Goal: Communication & Community: Participate in discussion

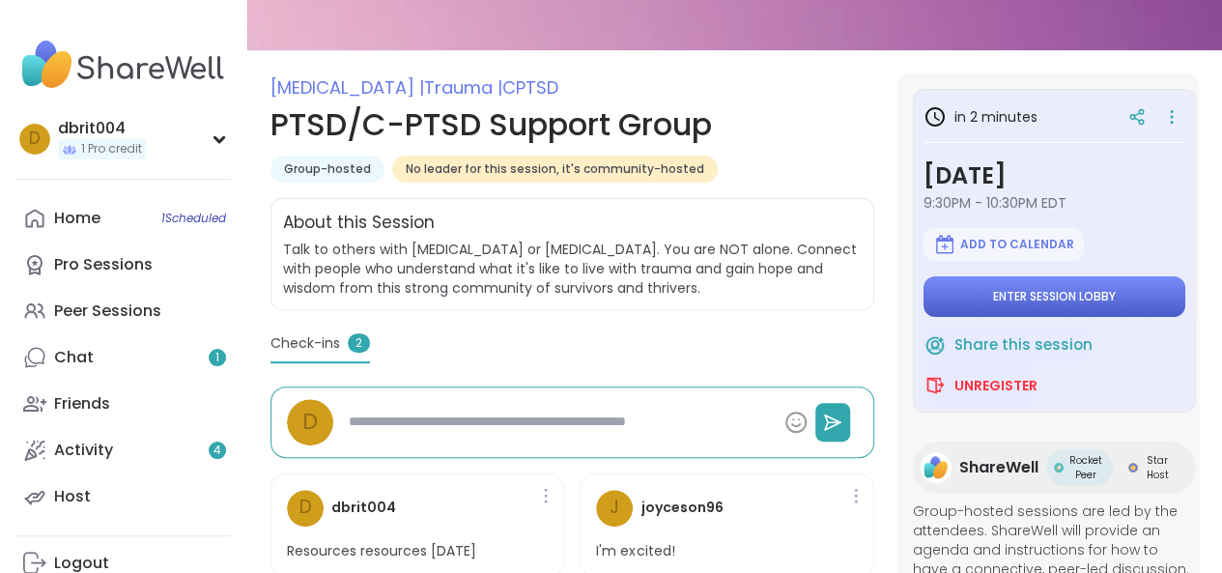
drag, startPoint x: 1070, startPoint y: 289, endPoint x: 1116, endPoint y: 306, distance: 48.6
click at [1116, 306] on button "Enter session lobby" at bounding box center [1055, 296] width 262 height 41
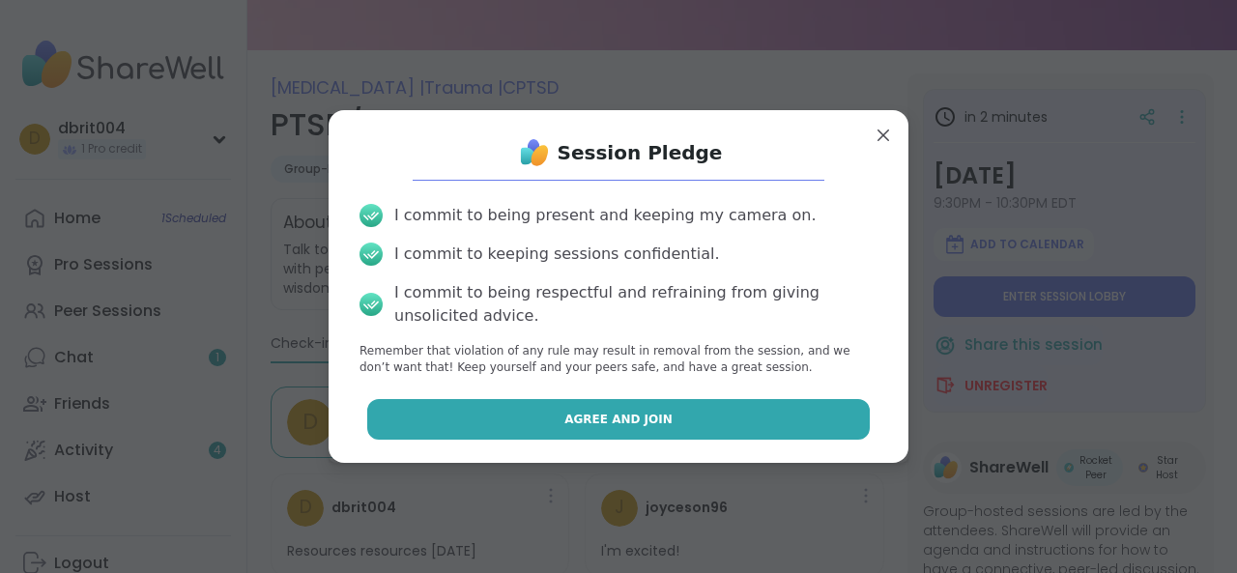
click at [711, 421] on button "Agree and Join" at bounding box center [618, 419] width 503 height 41
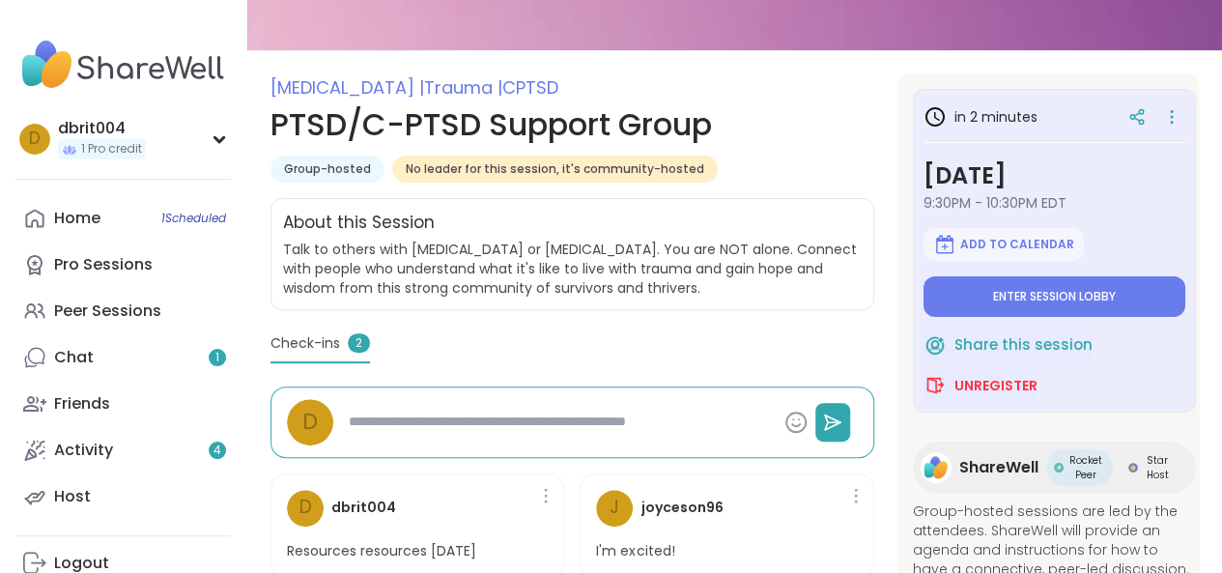
type textarea "*"
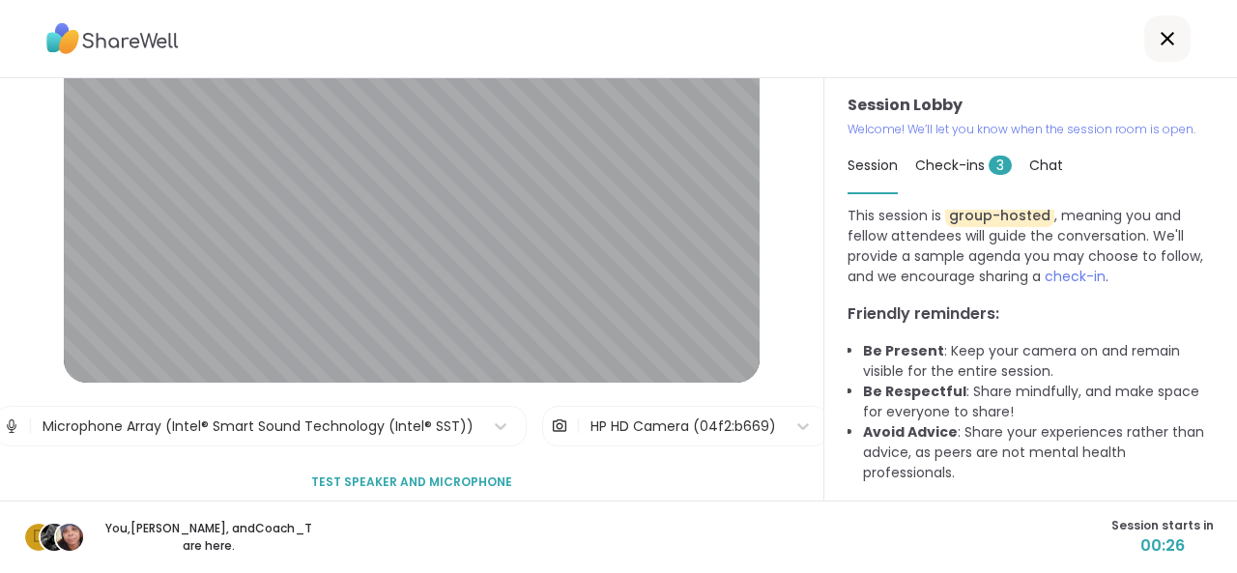
scroll to position [100, 0]
click at [488, 486] on span "Test speaker and microphone" at bounding box center [411, 483] width 201 height 17
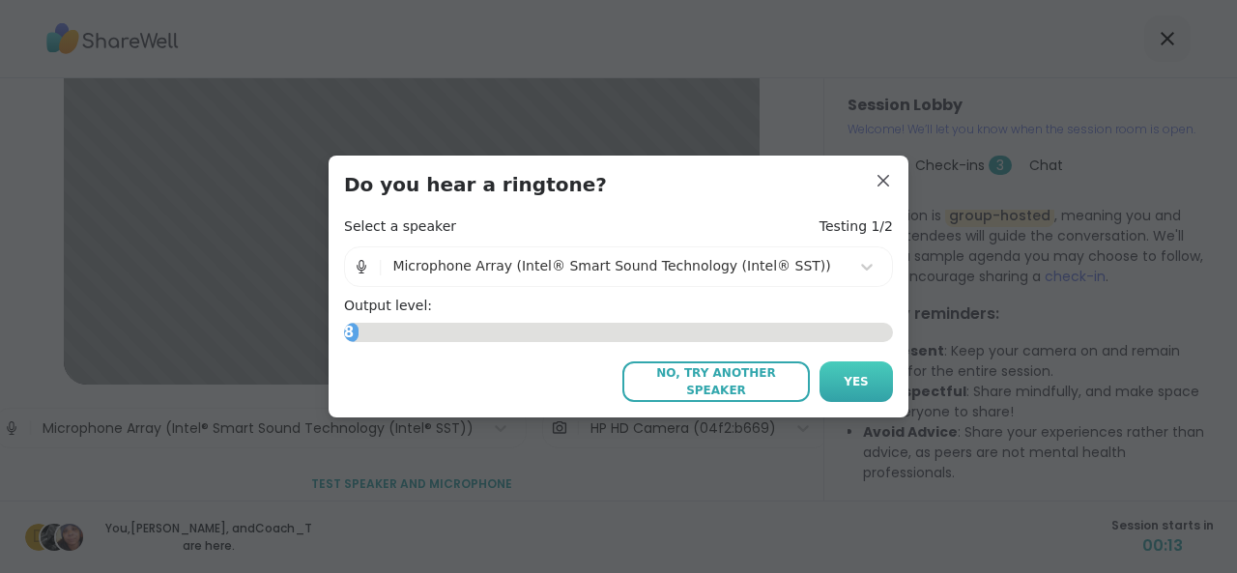
click at [858, 377] on span "Yes" at bounding box center [855, 381] width 25 height 17
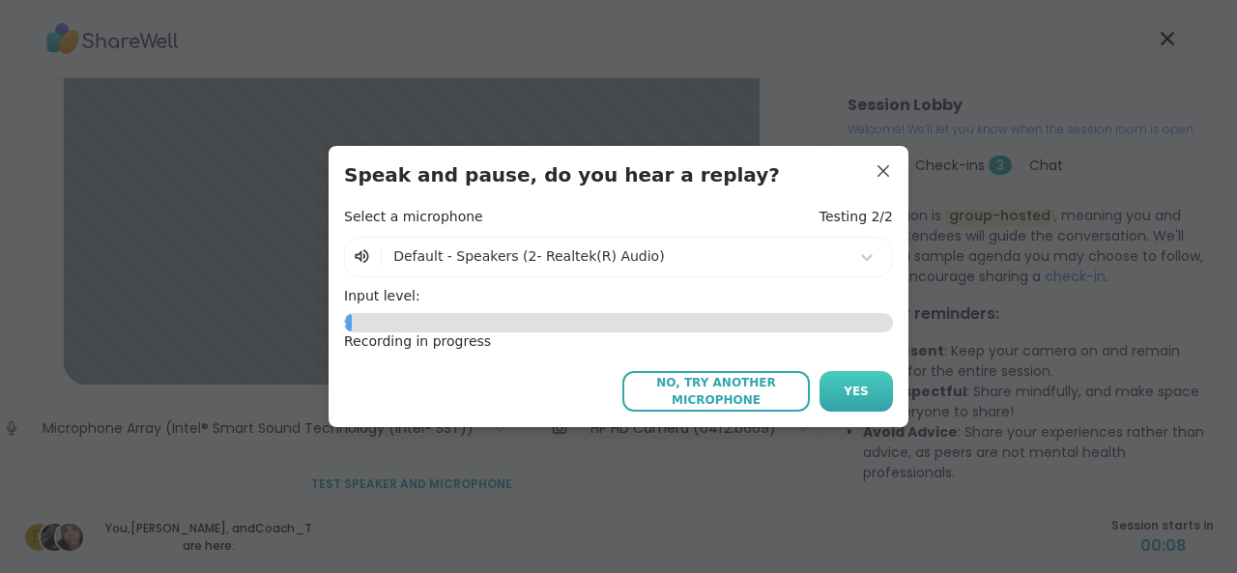
click at [845, 388] on span "Yes" at bounding box center [855, 391] width 25 height 17
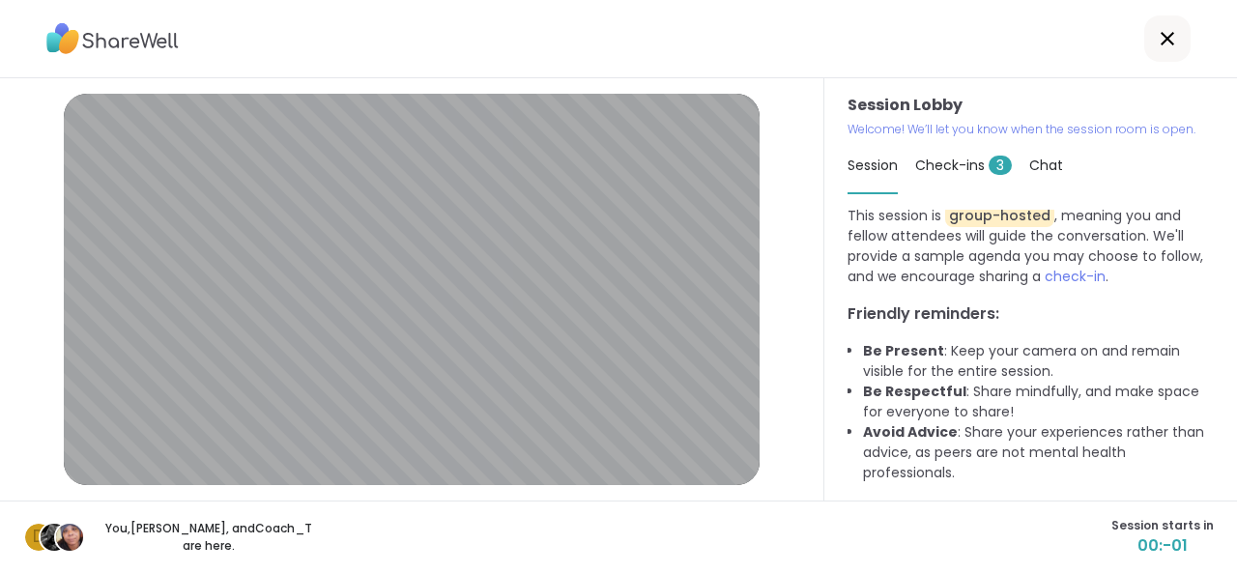
scroll to position [89, 0]
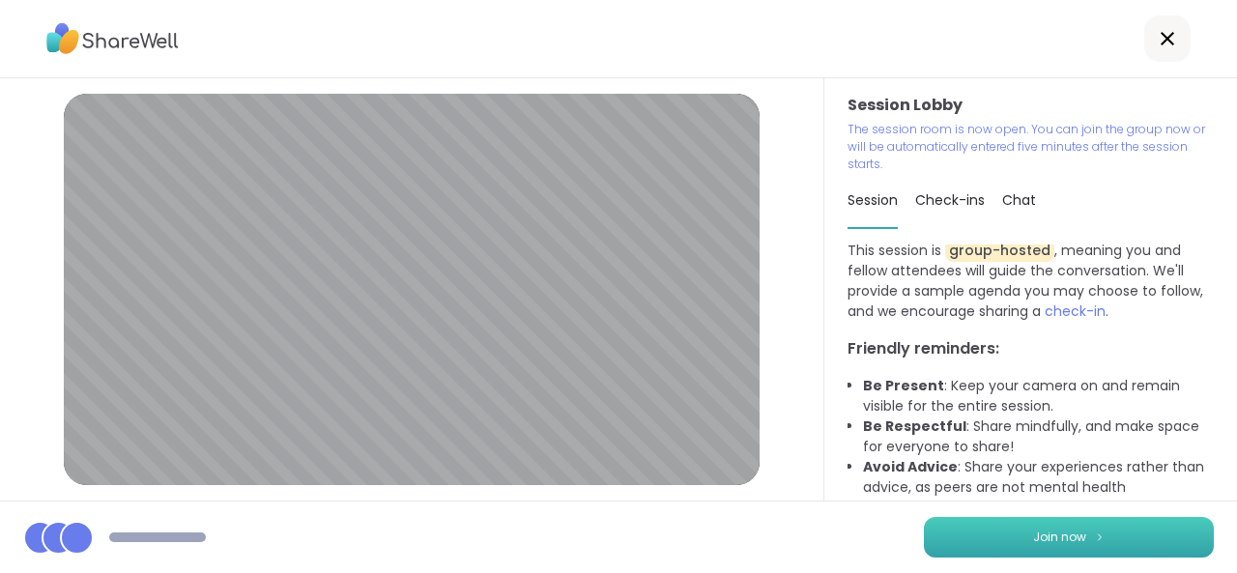
click at [1050, 544] on span "Join now" at bounding box center [1059, 536] width 53 height 17
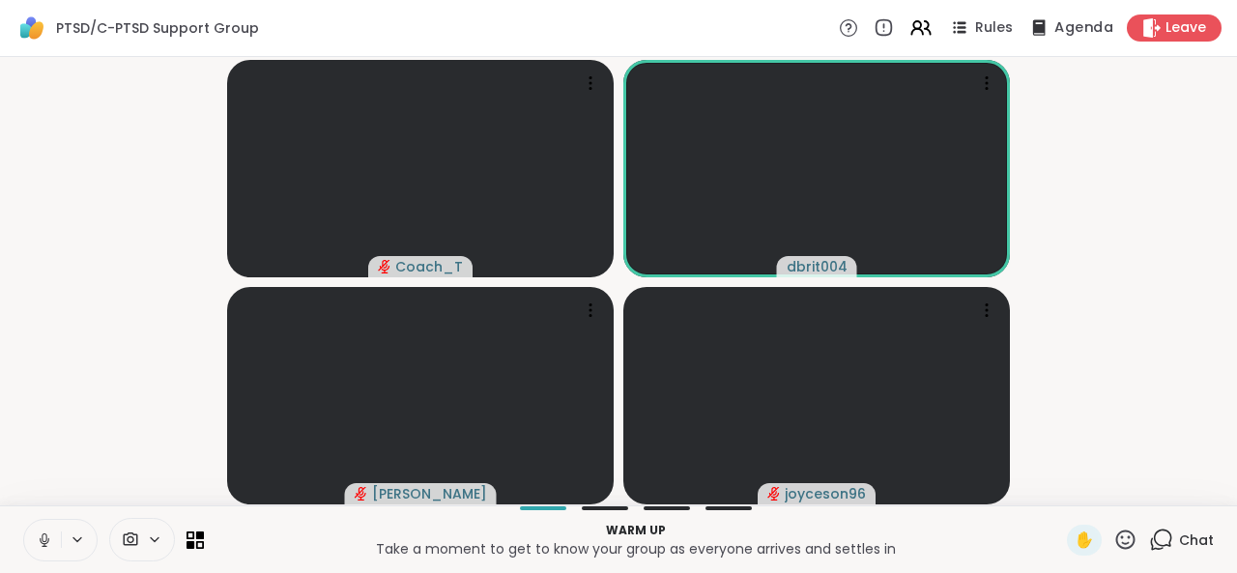
click at [1064, 32] on span "Agenda" at bounding box center [1083, 28] width 59 height 20
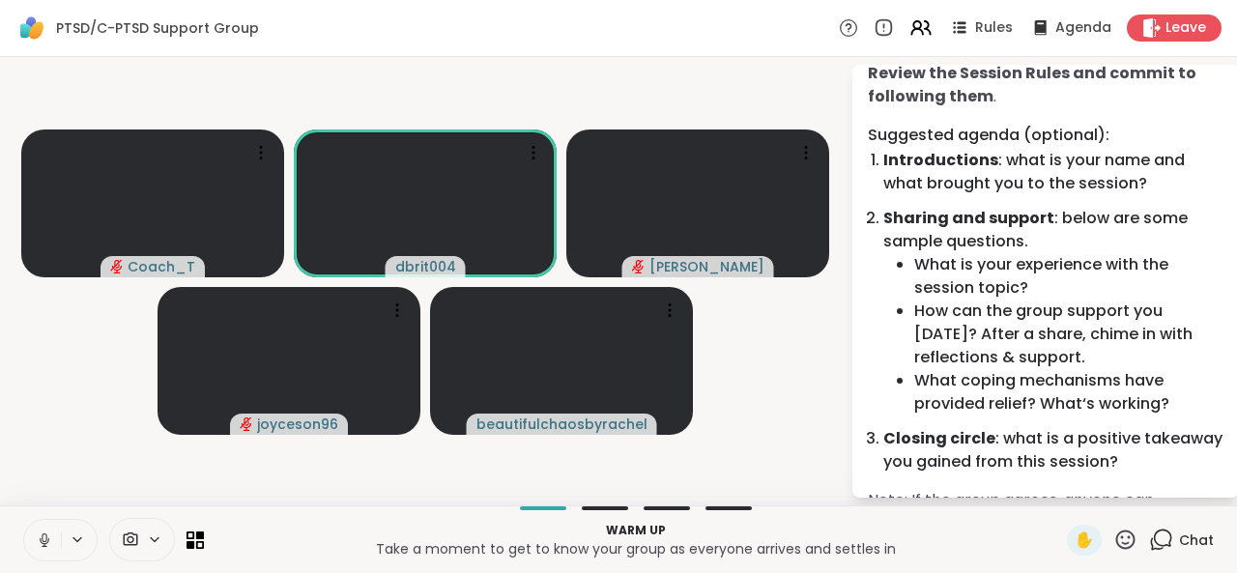
scroll to position [131, 0]
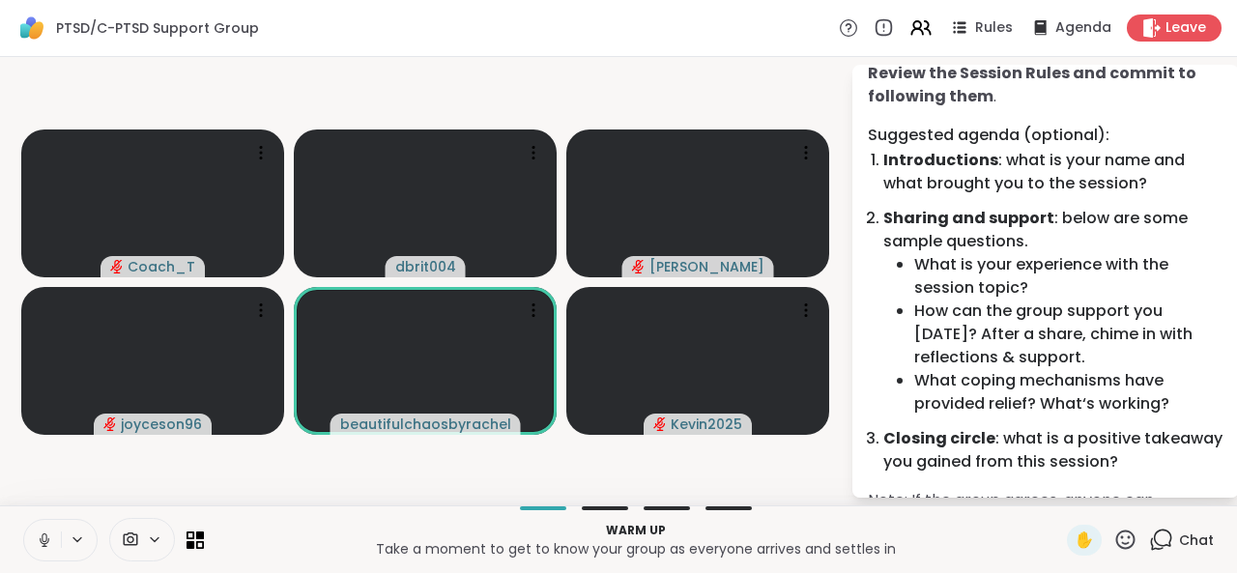
click at [1119, 538] on icon at bounding box center [1125, 540] width 24 height 24
click at [1016, 557] on p "Take a moment to get to know your group as everyone arrives and settles in" at bounding box center [635, 548] width 840 height 19
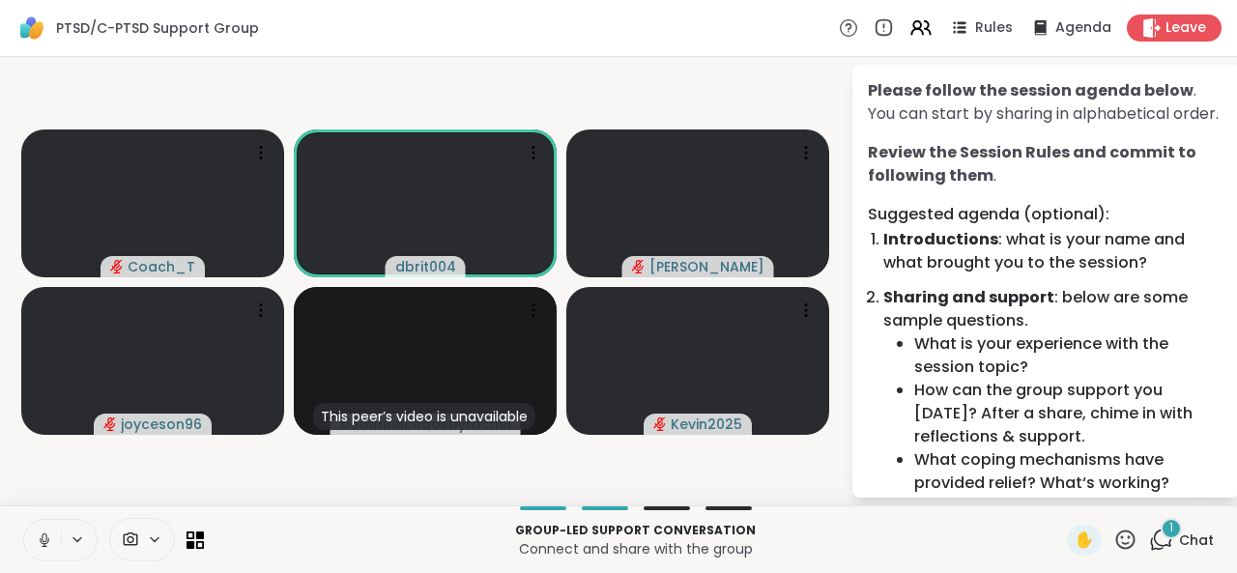
scroll to position [48, 0]
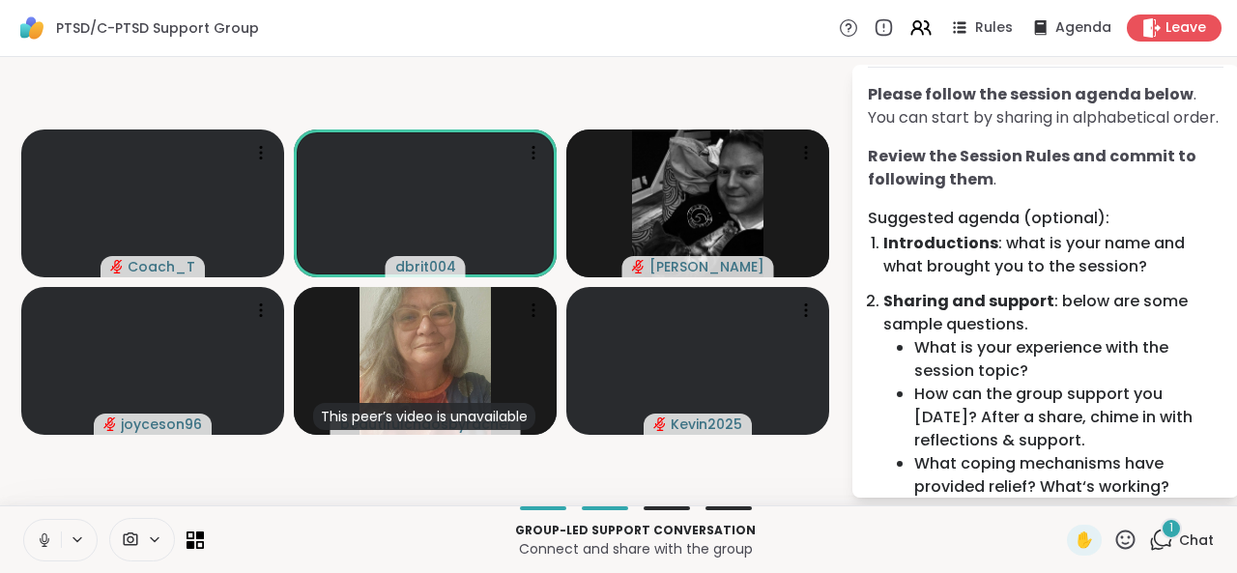
click at [1116, 543] on icon at bounding box center [1125, 538] width 19 height 19
click at [1059, 484] on span "❤️" at bounding box center [1068, 488] width 19 height 23
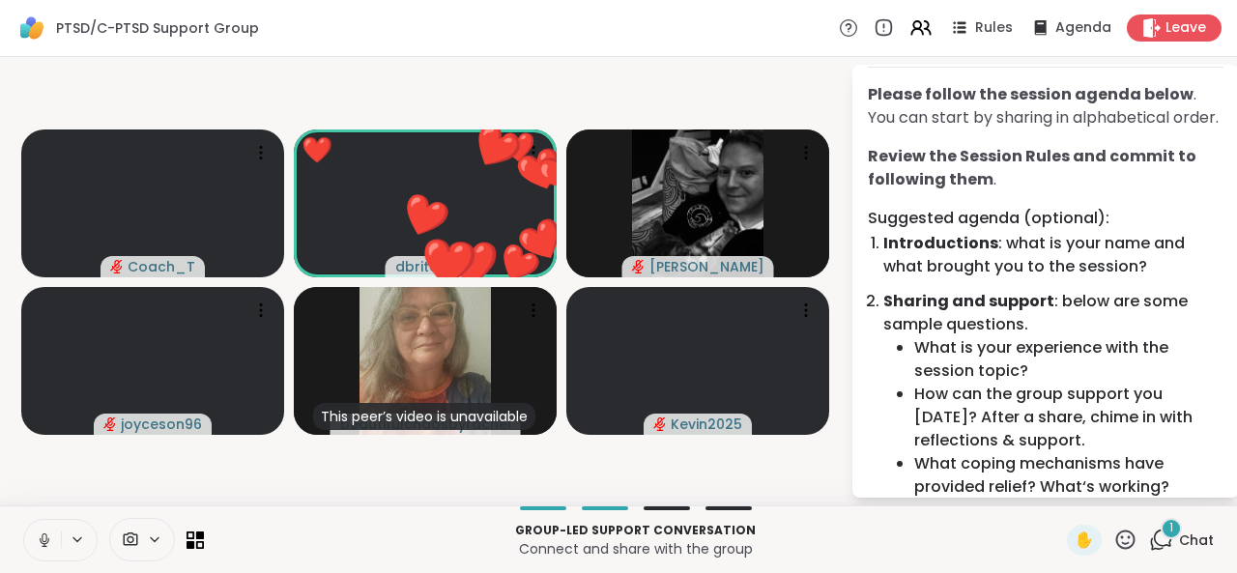
click at [1113, 540] on icon at bounding box center [1125, 540] width 24 height 24
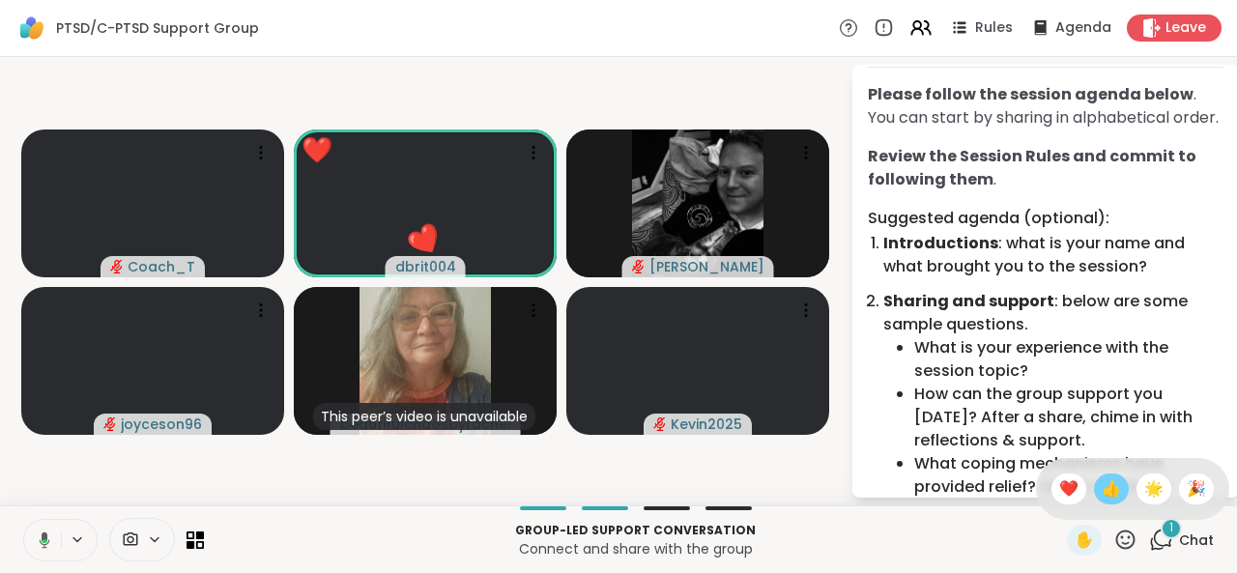
click at [1101, 493] on span "👍" at bounding box center [1110, 488] width 19 height 23
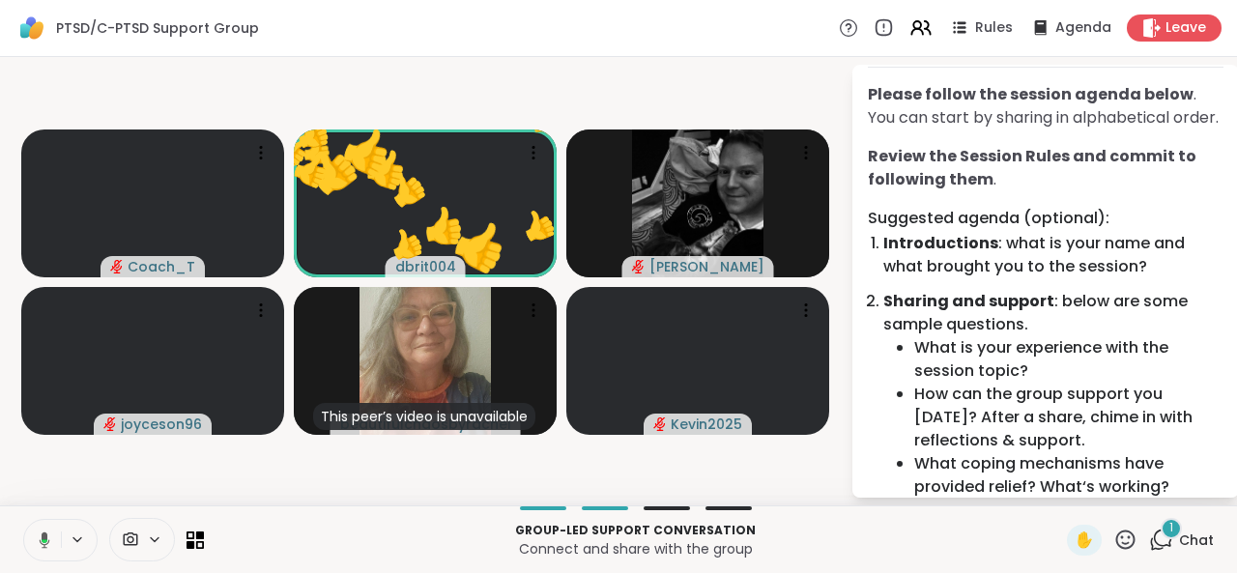
click at [1121, 536] on icon at bounding box center [1125, 540] width 24 height 24
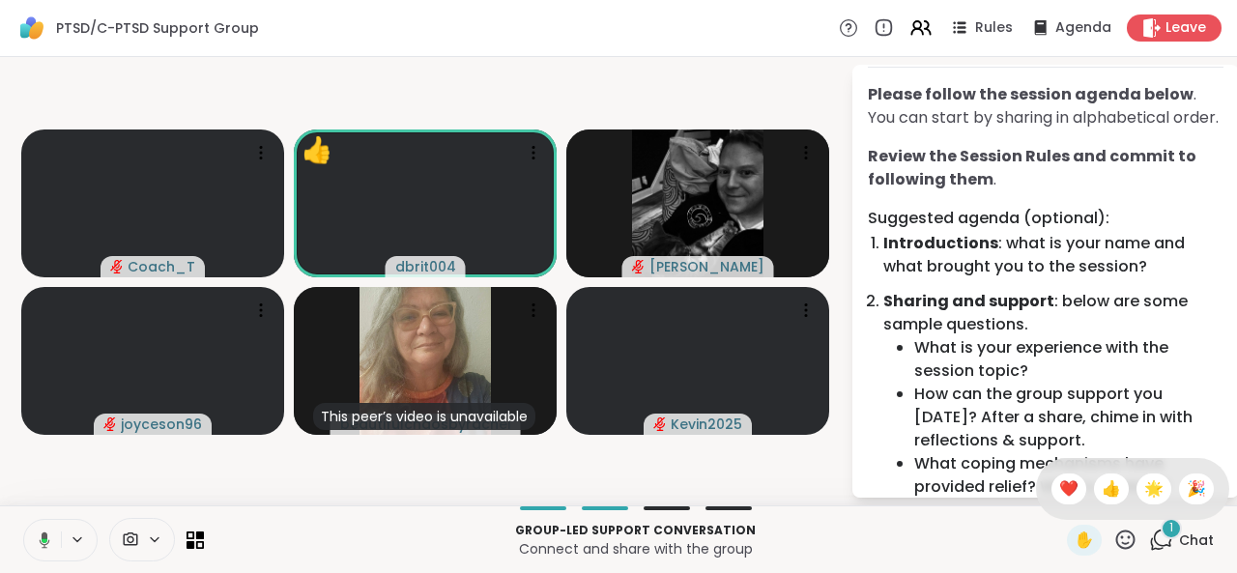
click at [955, 540] on p "Connect and share with the group" at bounding box center [635, 548] width 840 height 19
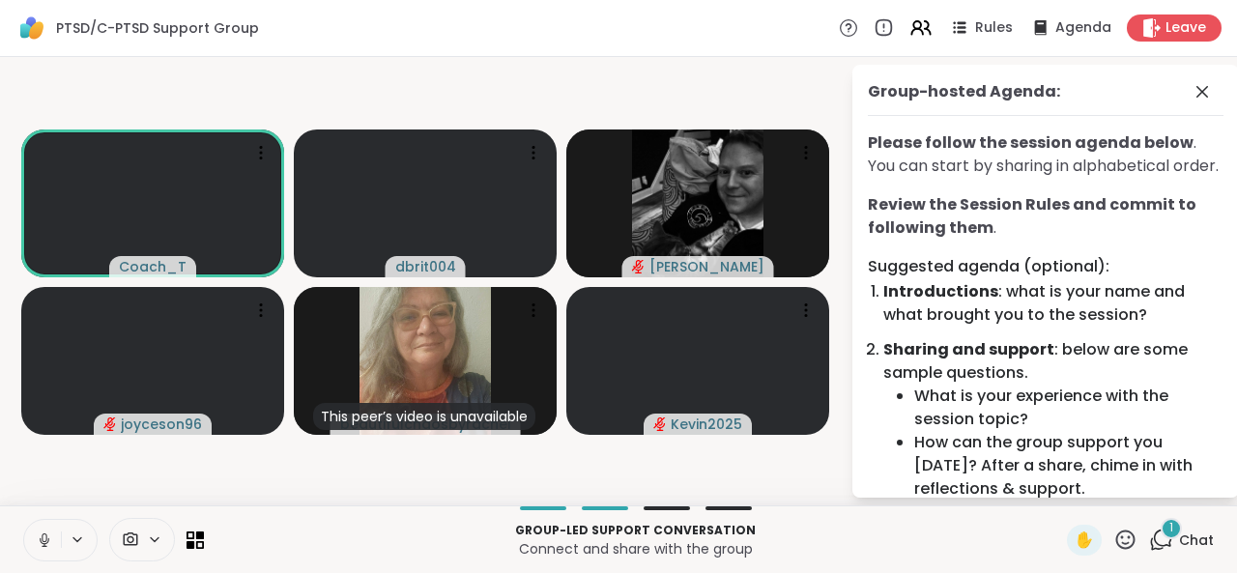
click at [37, 550] on button at bounding box center [42, 540] width 37 height 41
click at [1149, 540] on icon at bounding box center [1161, 540] width 24 height 24
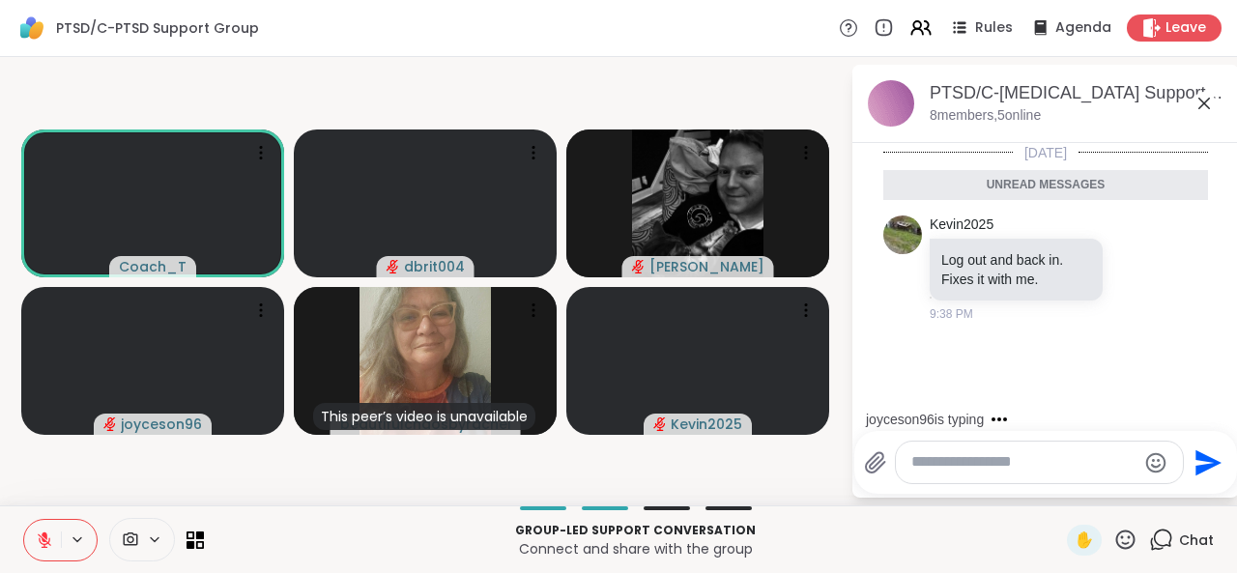
click at [1113, 537] on icon at bounding box center [1125, 540] width 24 height 24
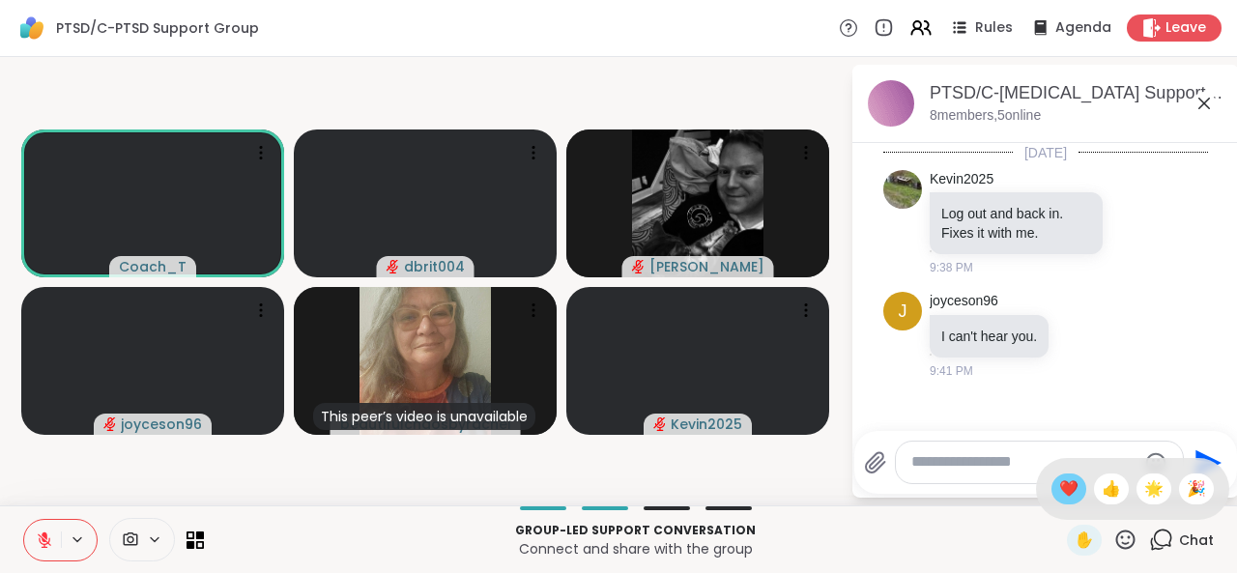
click at [1060, 492] on span "❤️" at bounding box center [1068, 488] width 19 height 23
click at [54, 542] on button at bounding box center [42, 540] width 37 height 41
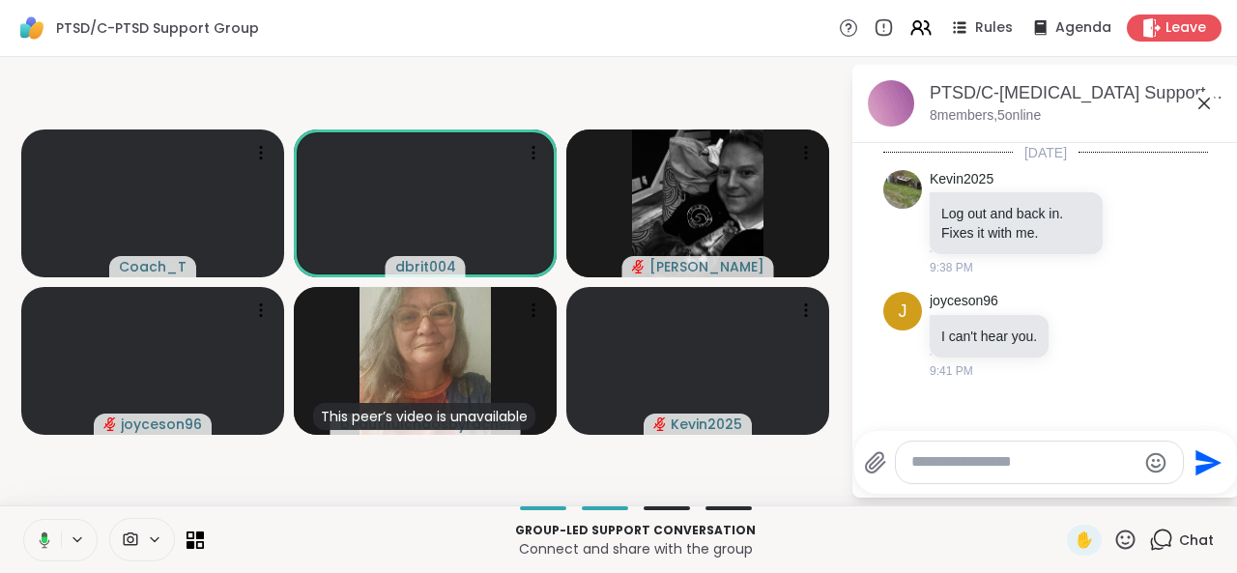
click at [41, 542] on icon at bounding box center [41, 539] width 17 height 17
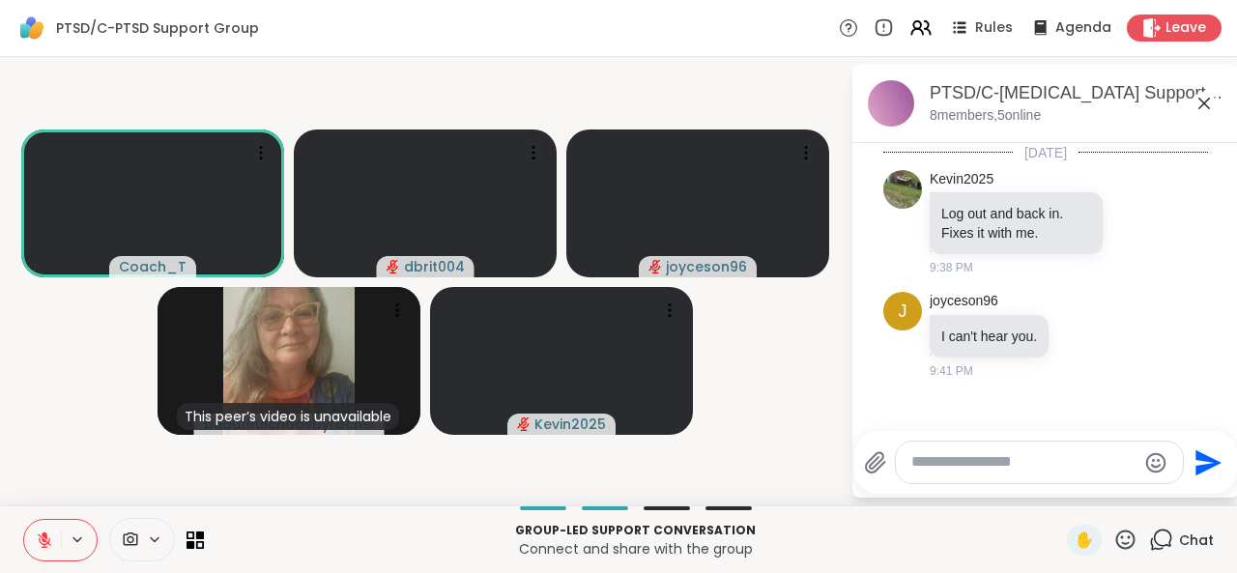
click at [1113, 542] on icon at bounding box center [1125, 540] width 24 height 24
click at [1060, 491] on span "❤️" at bounding box center [1068, 488] width 19 height 23
click at [1051, 472] on textarea "Type your message" at bounding box center [1023, 462] width 225 height 20
click at [75, 540] on icon at bounding box center [77, 539] width 8 height 4
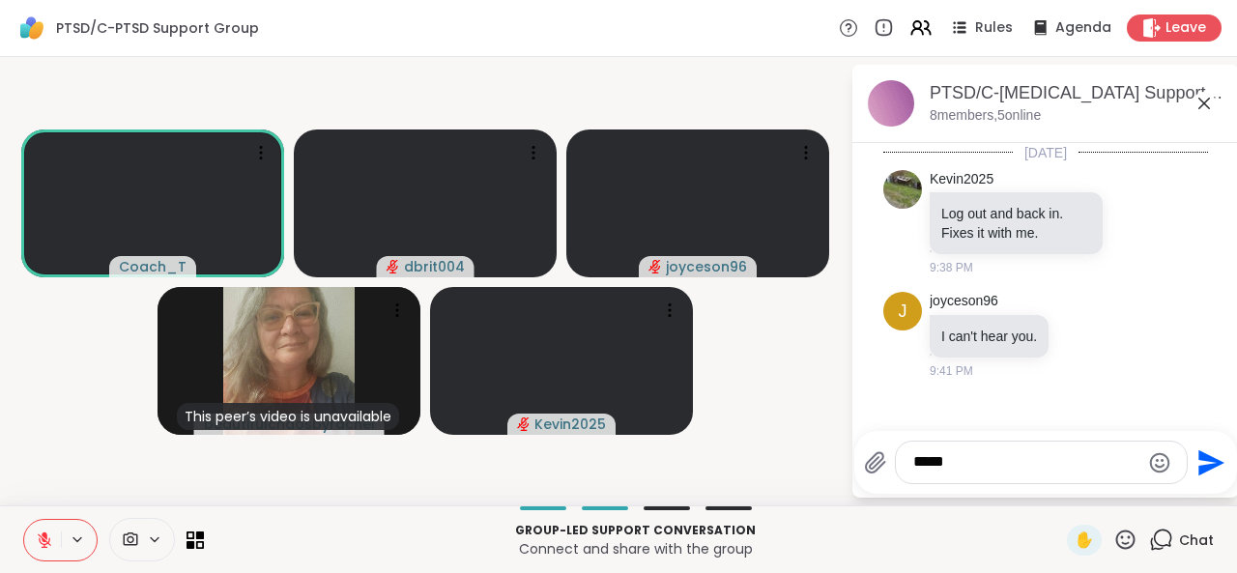
click at [75, 540] on icon at bounding box center [77, 539] width 8 height 4
click at [927, 471] on textarea "****" at bounding box center [1026, 462] width 226 height 20
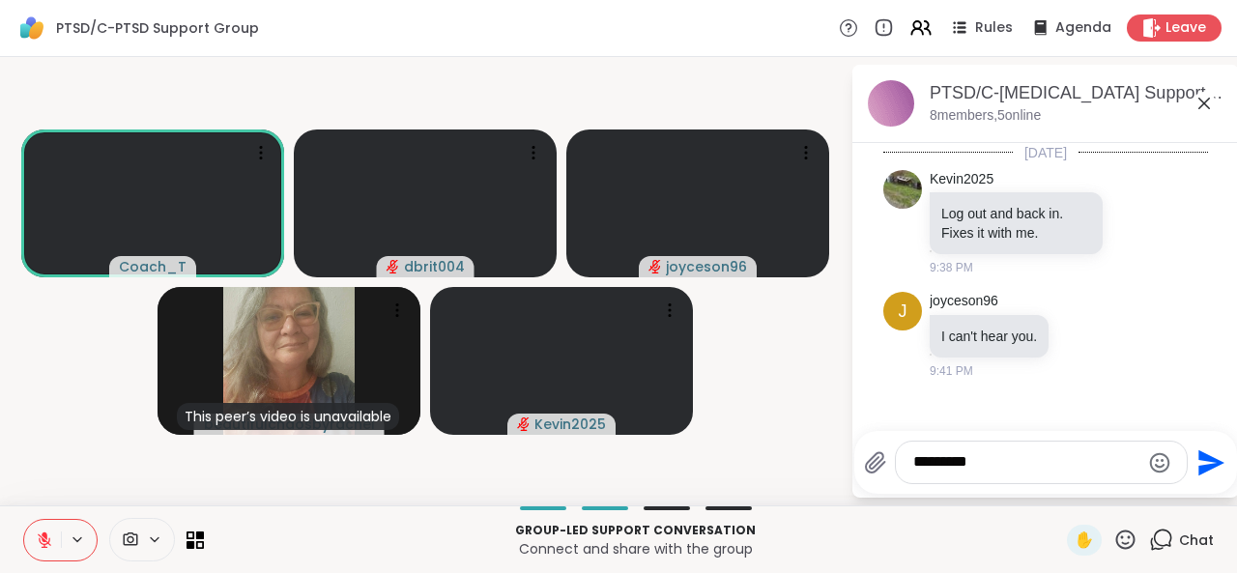
click at [971, 471] on textarea "********" at bounding box center [1026, 462] width 226 height 20
type textarea "*"
type textarea "*******"
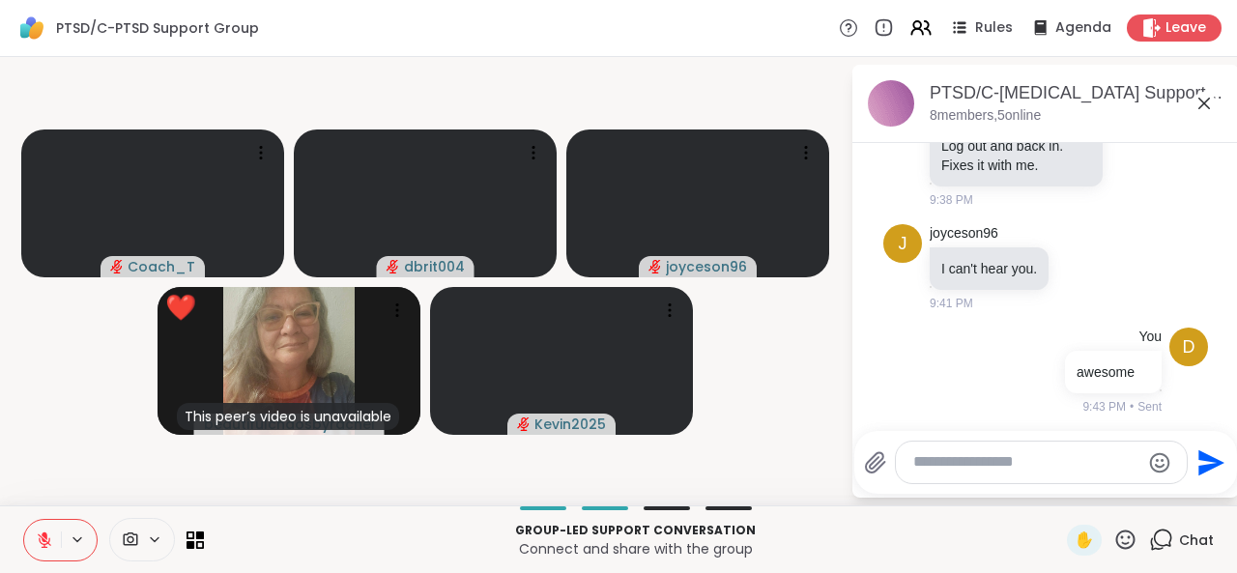
click at [75, 544] on icon at bounding box center [77, 539] width 15 height 16
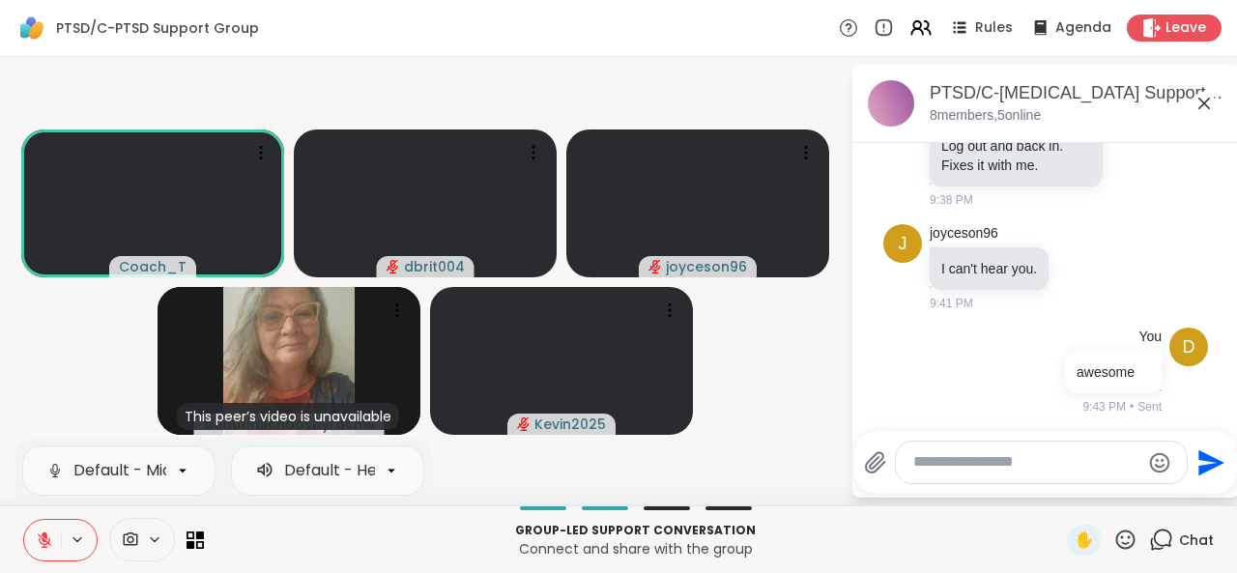
click at [36, 536] on icon at bounding box center [44, 539] width 17 height 17
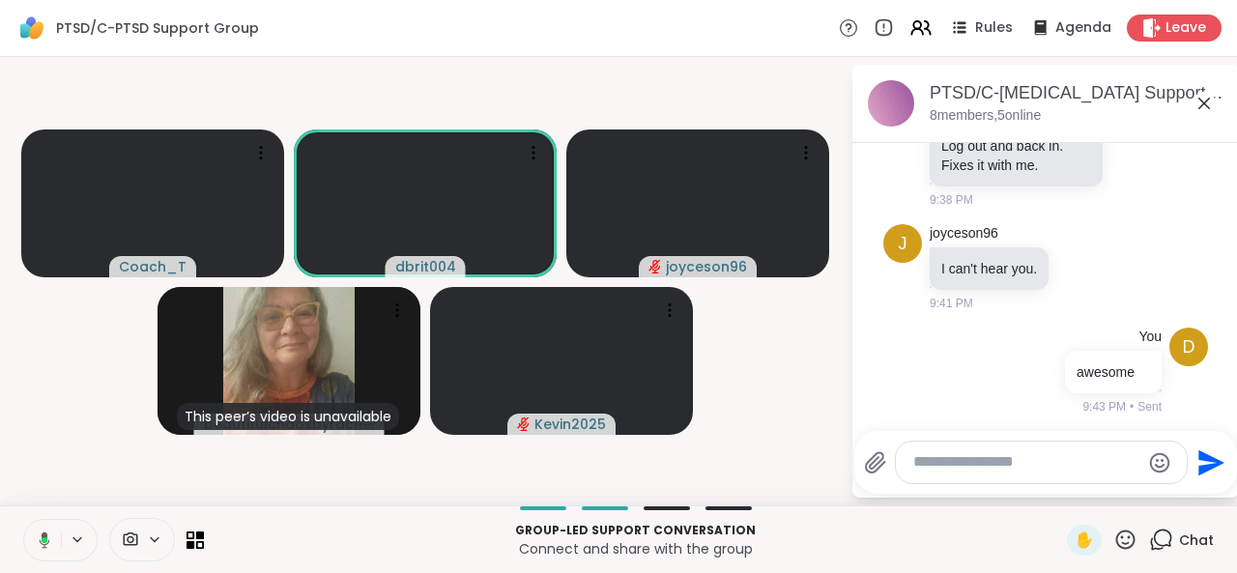
click at [929, 465] on textarea "Type your message" at bounding box center [1026, 462] width 226 height 20
type textarea "**********"
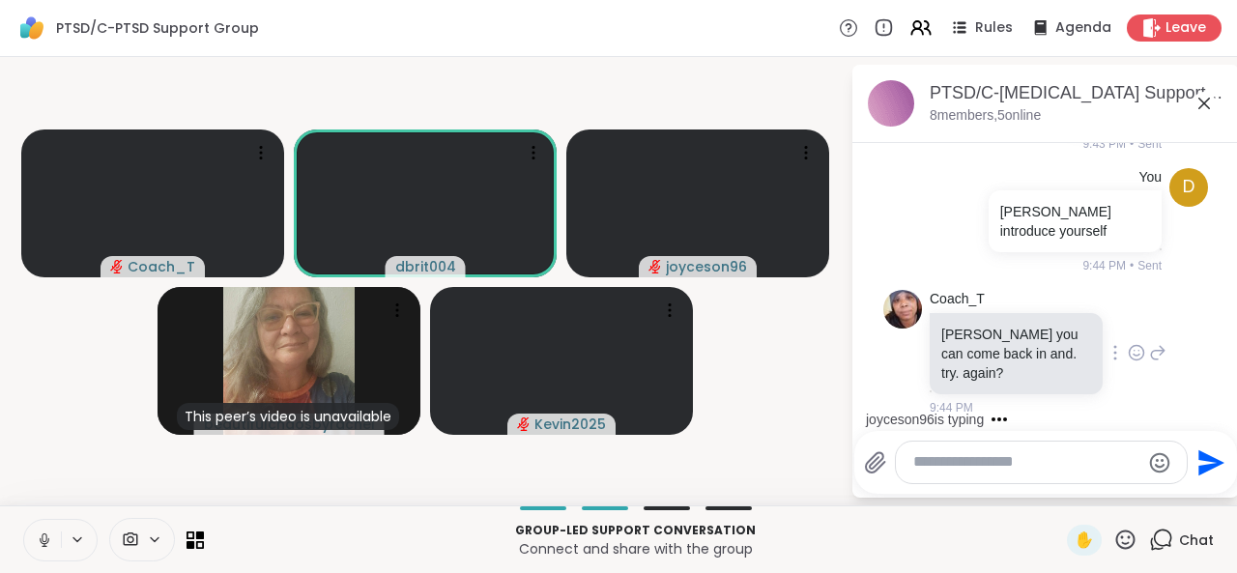
scroll to position [451, 0]
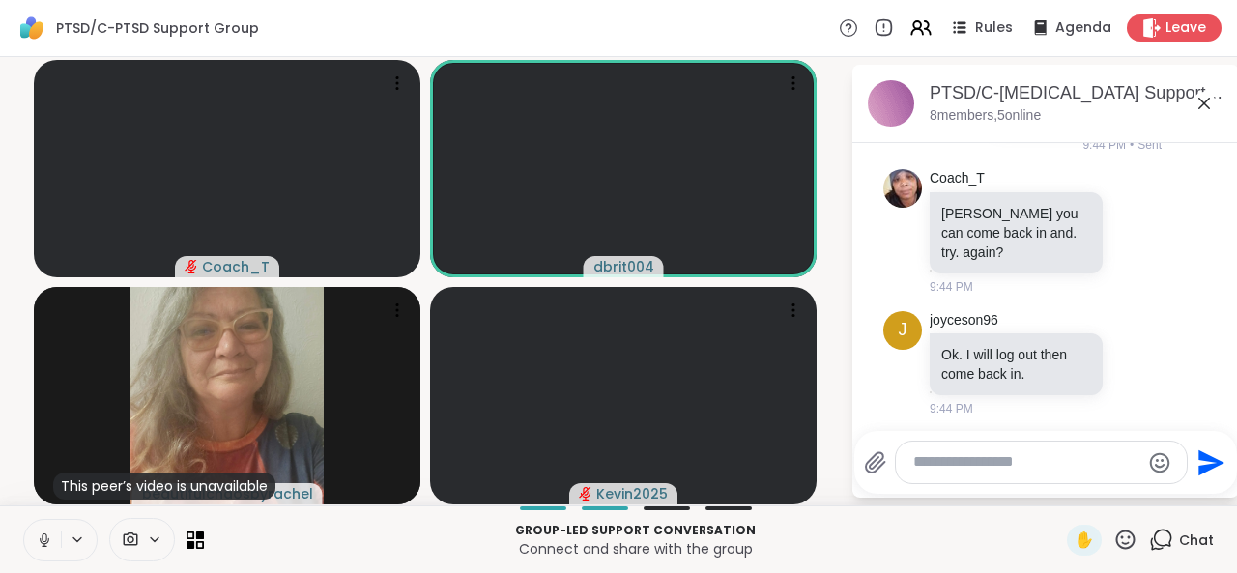
click at [49, 541] on icon at bounding box center [44, 539] width 17 height 17
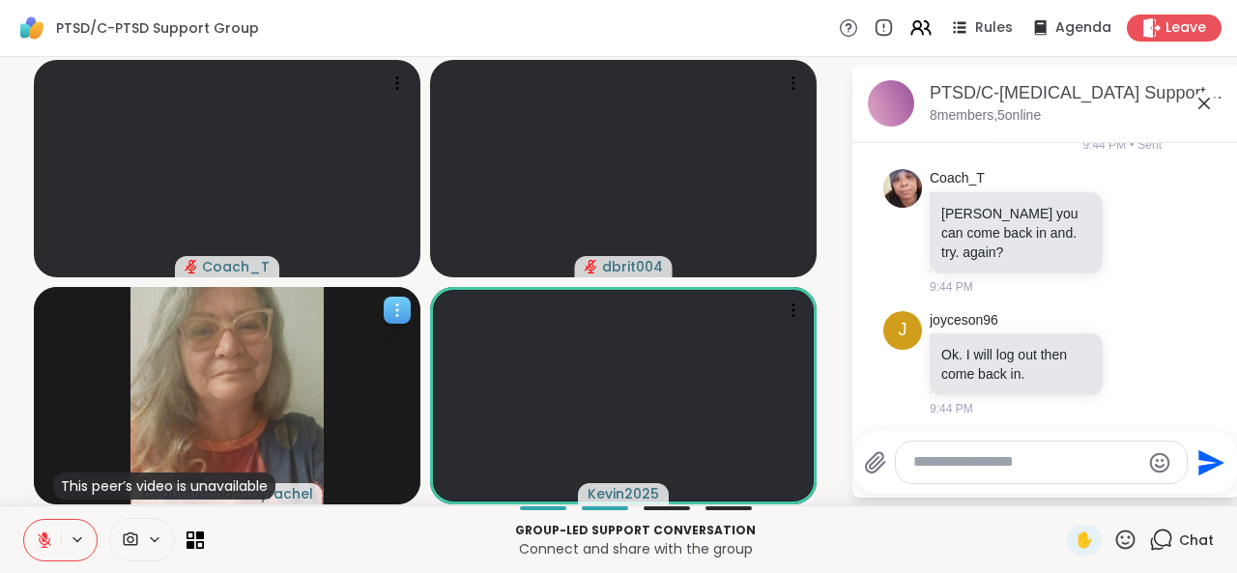
click at [116, 462] on div "This peer’s video is unavailable beautifulchaosbyrachel" at bounding box center [227, 395] width 386 height 217
click at [1078, 542] on span "✋" at bounding box center [1083, 539] width 19 height 23
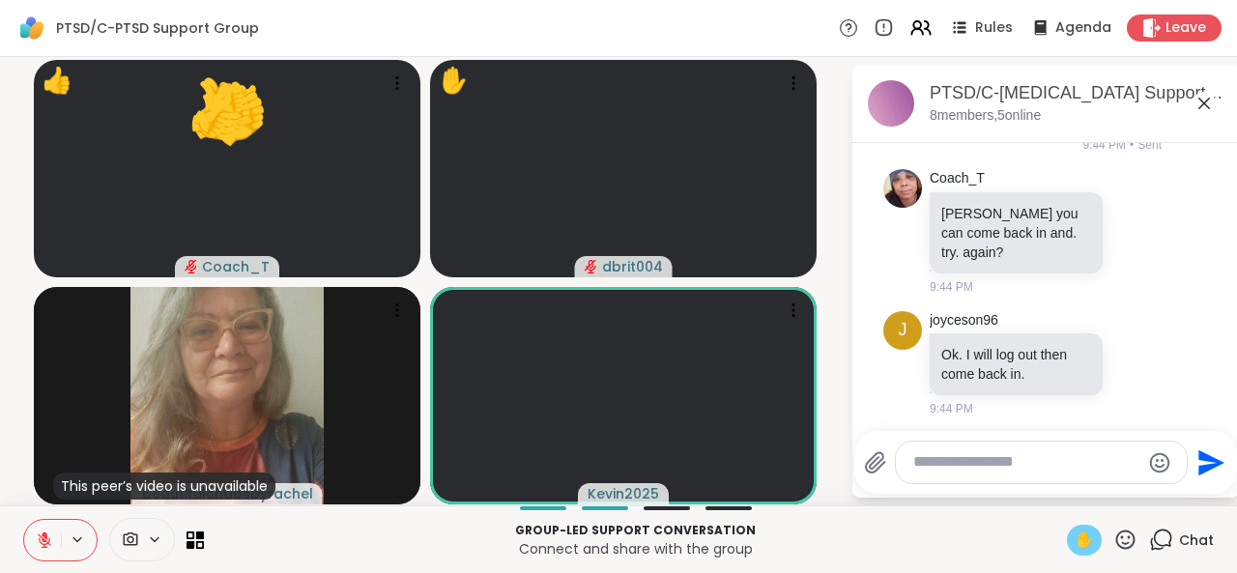
click at [1078, 542] on span "✋" at bounding box center [1083, 539] width 19 height 23
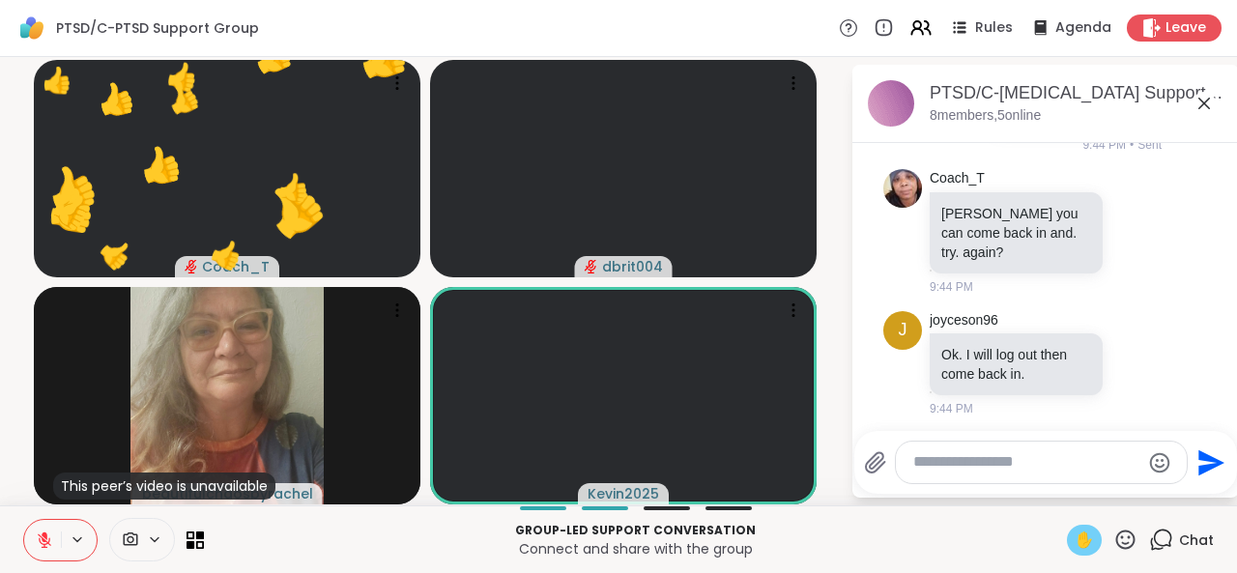
click at [1074, 541] on span "✋" at bounding box center [1083, 539] width 19 height 23
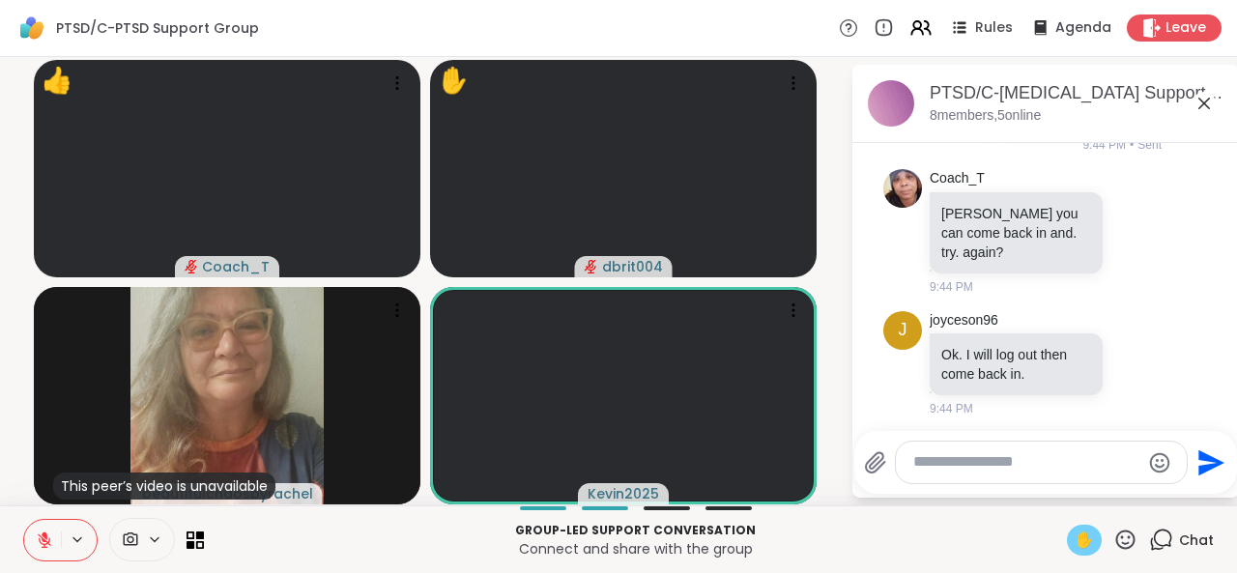
click at [1126, 537] on div "✋ Chat" at bounding box center [1140, 540] width 147 height 31
click at [1074, 540] on span "✋" at bounding box center [1083, 539] width 19 height 23
click at [1113, 536] on icon at bounding box center [1125, 540] width 24 height 24
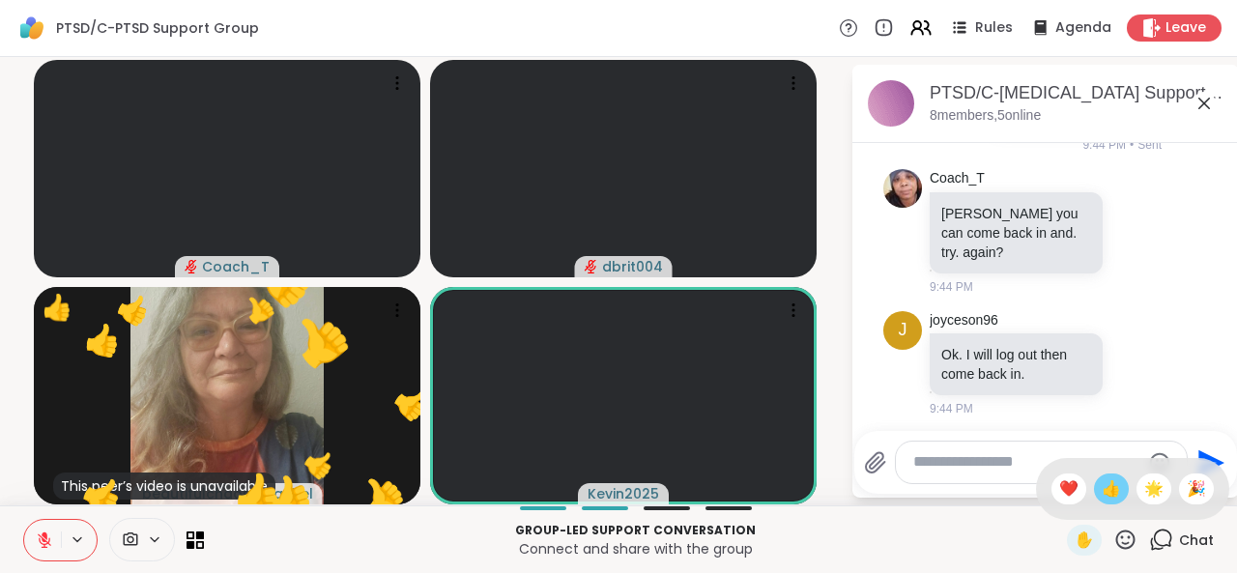
click at [1101, 496] on span "👍" at bounding box center [1110, 488] width 19 height 23
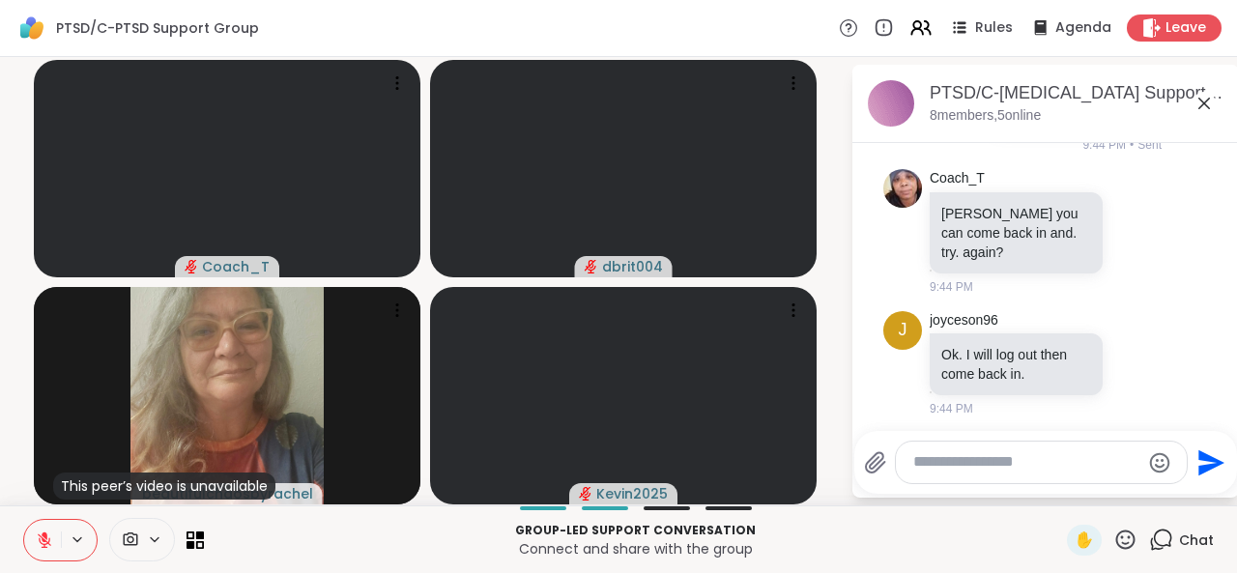
click at [1117, 539] on icon at bounding box center [1125, 540] width 24 height 24
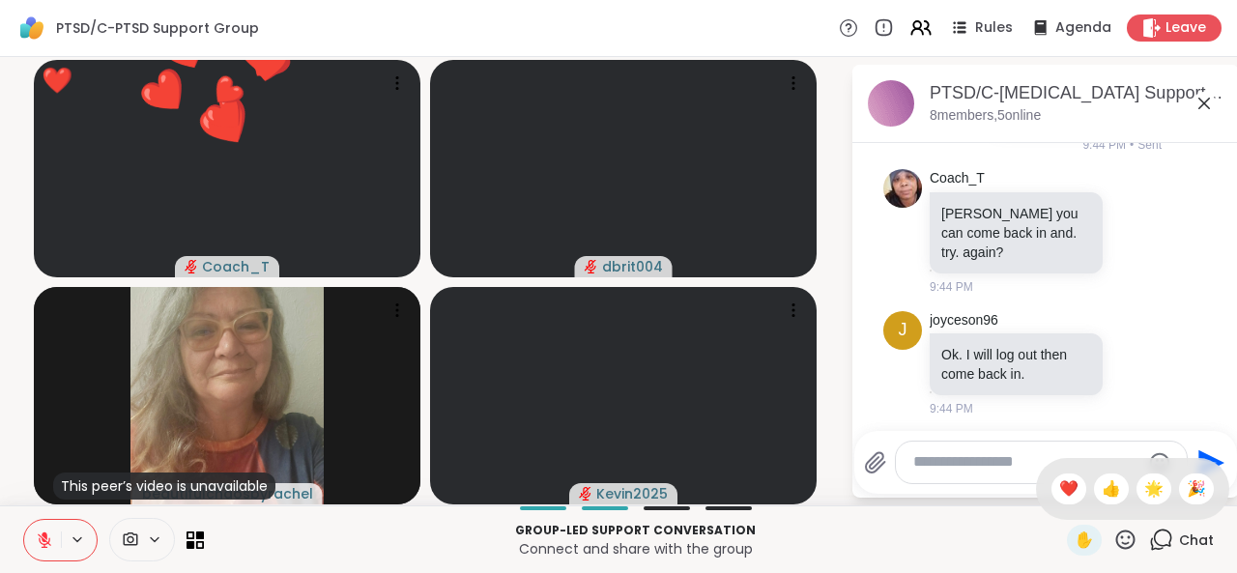
click at [1059, 497] on span "❤️" at bounding box center [1068, 488] width 19 height 23
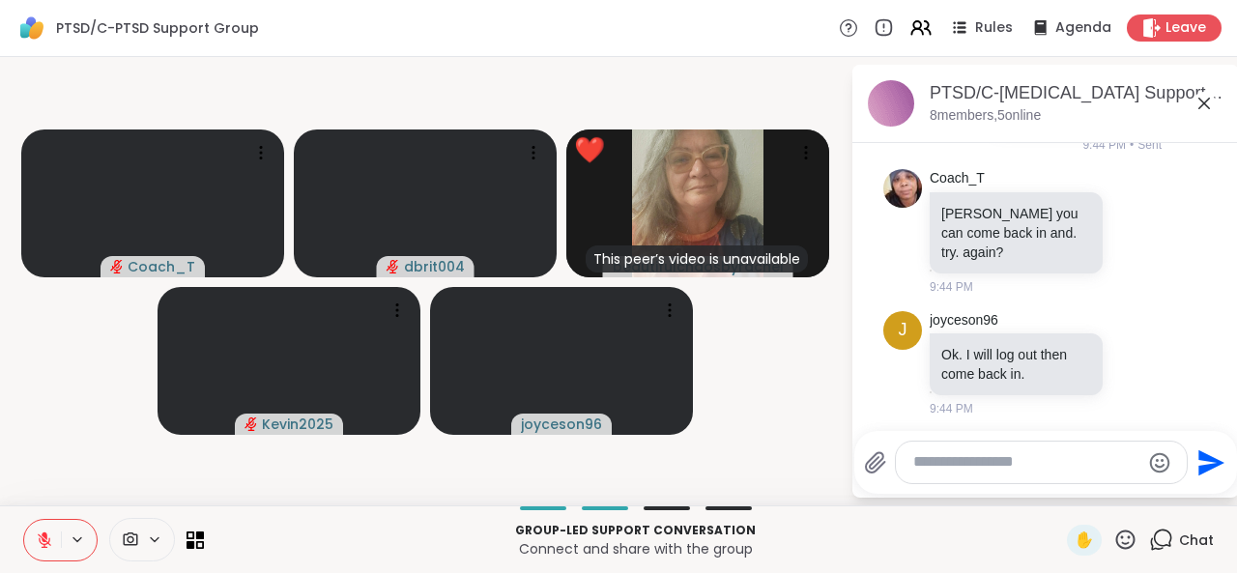
click at [44, 528] on button at bounding box center [42, 540] width 37 height 41
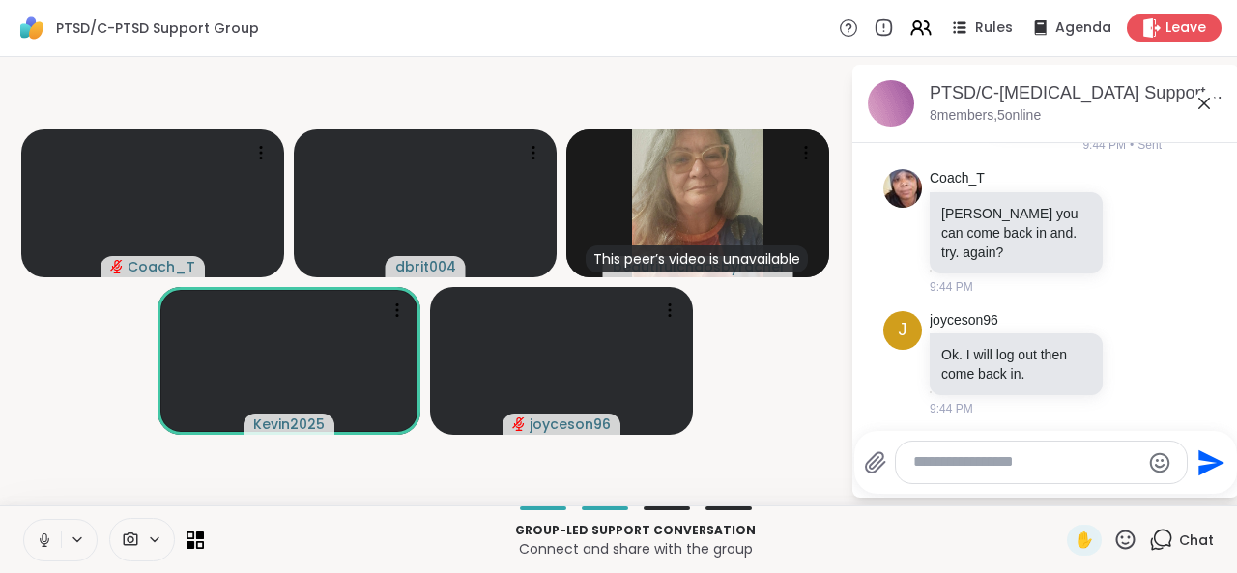
click at [49, 539] on icon at bounding box center [44, 539] width 17 height 17
click at [58, 535] on button at bounding box center [42, 540] width 37 height 41
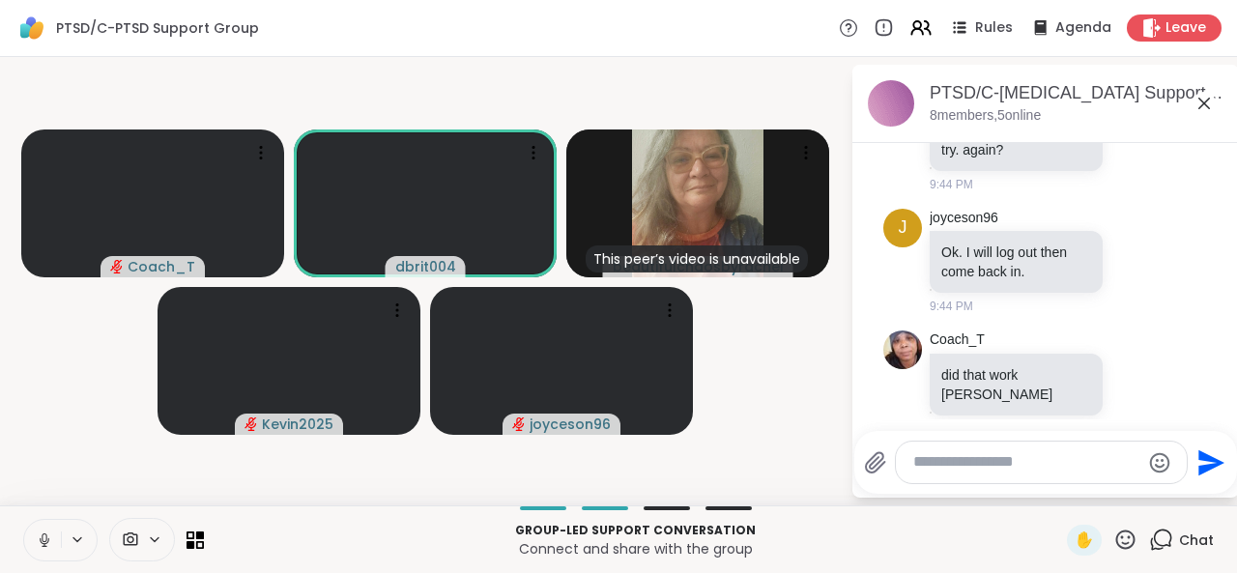
scroll to position [582, 0]
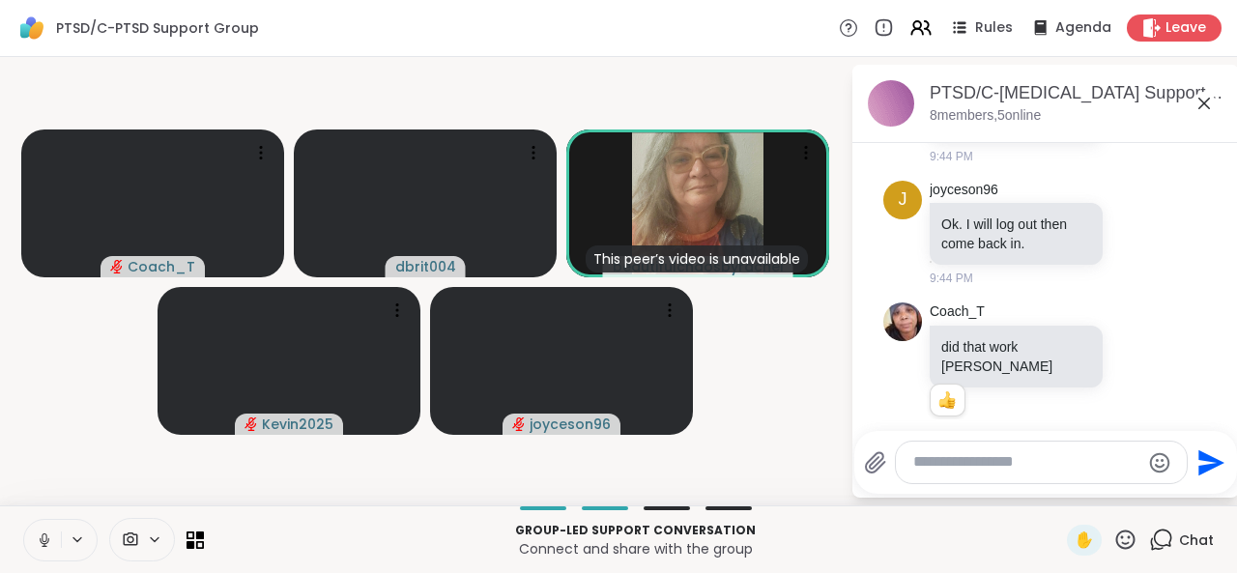
click at [46, 544] on icon at bounding box center [44, 539] width 17 height 17
click at [1059, 29] on span "Agenda" at bounding box center [1083, 28] width 59 height 20
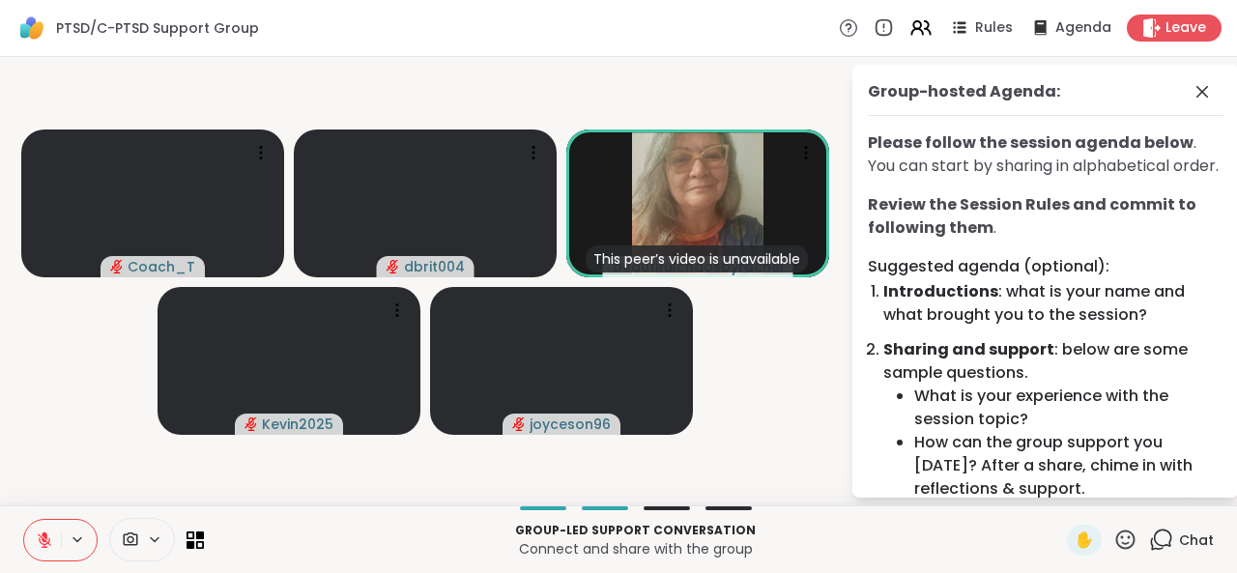
click at [1113, 543] on icon at bounding box center [1125, 540] width 24 height 24
click at [1094, 503] on div "👍" at bounding box center [1111, 488] width 35 height 31
click at [1117, 542] on icon at bounding box center [1125, 540] width 24 height 24
click at [1059, 489] on span "❤️" at bounding box center [1068, 488] width 19 height 23
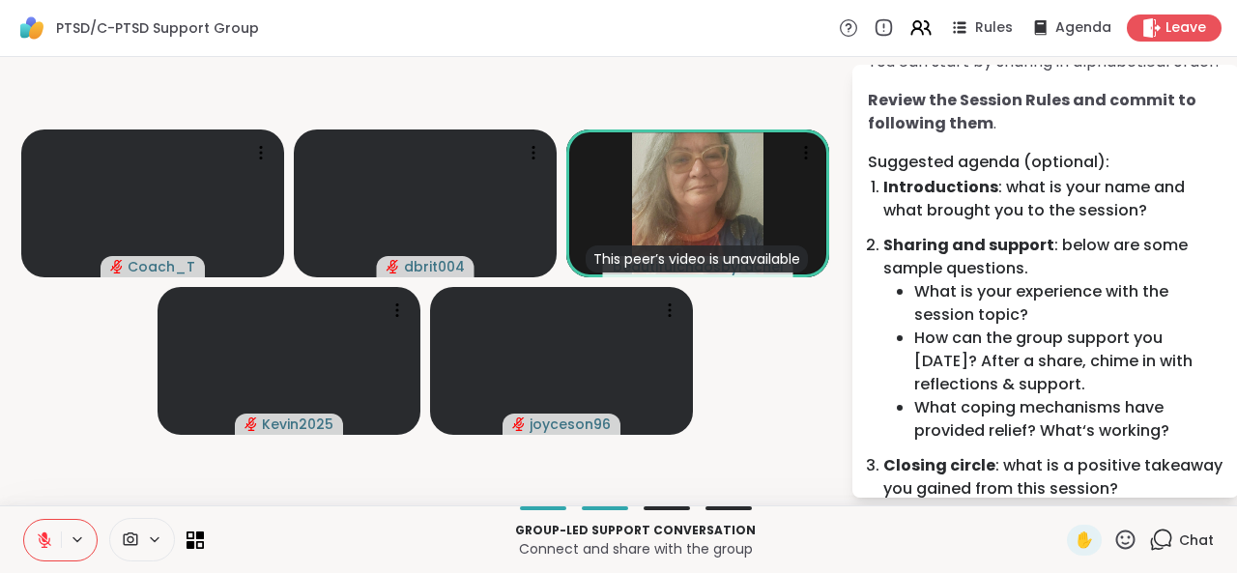
scroll to position [105, 0]
click at [1113, 541] on icon at bounding box center [1125, 540] width 24 height 24
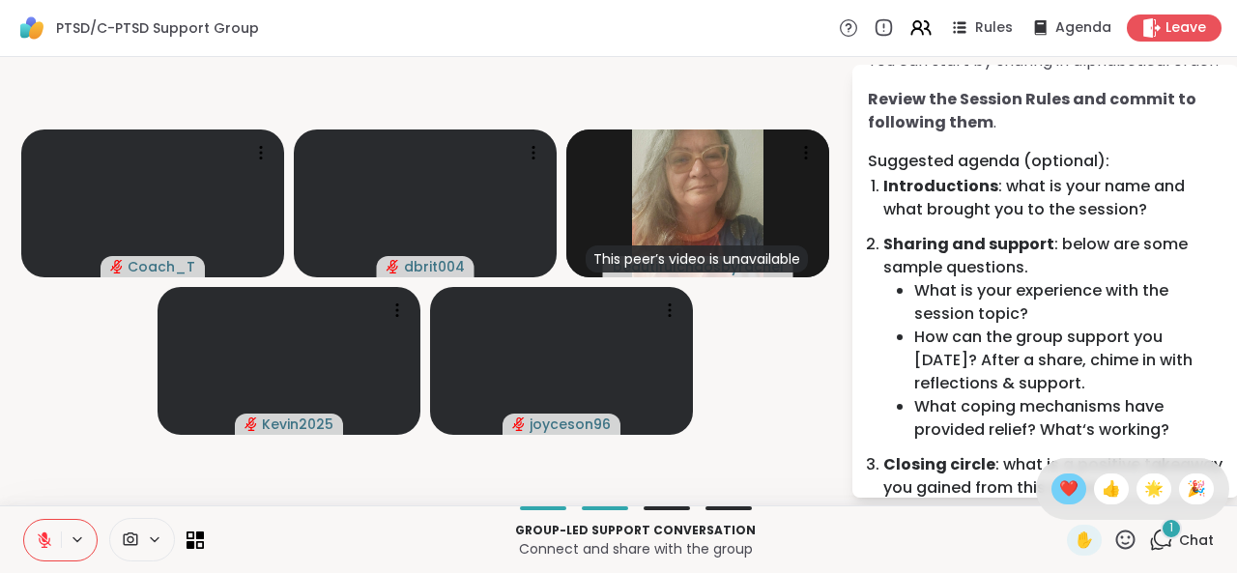
click at [1059, 496] on span "❤️" at bounding box center [1068, 488] width 19 height 23
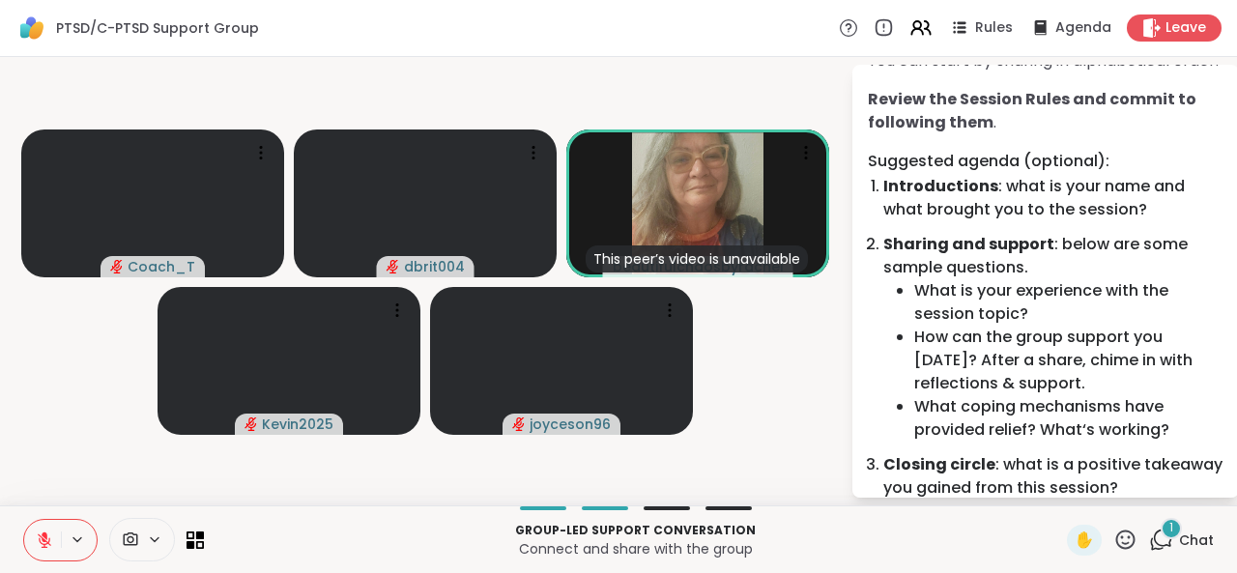
click at [31, 534] on button at bounding box center [42, 540] width 37 height 41
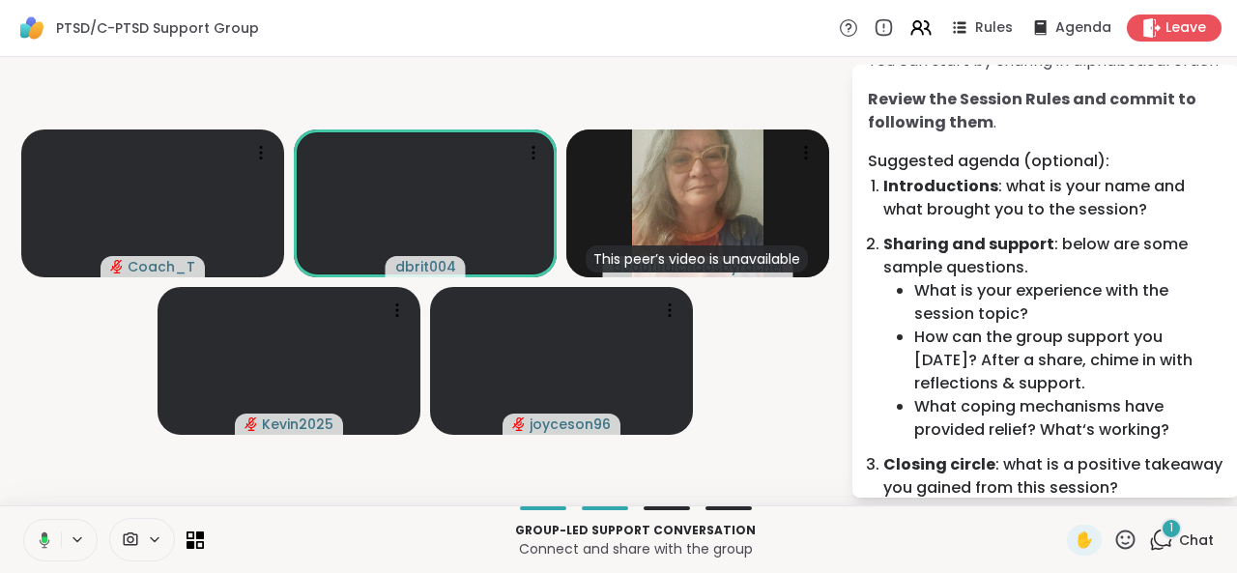
click at [41, 548] on icon at bounding box center [41, 539] width 17 height 17
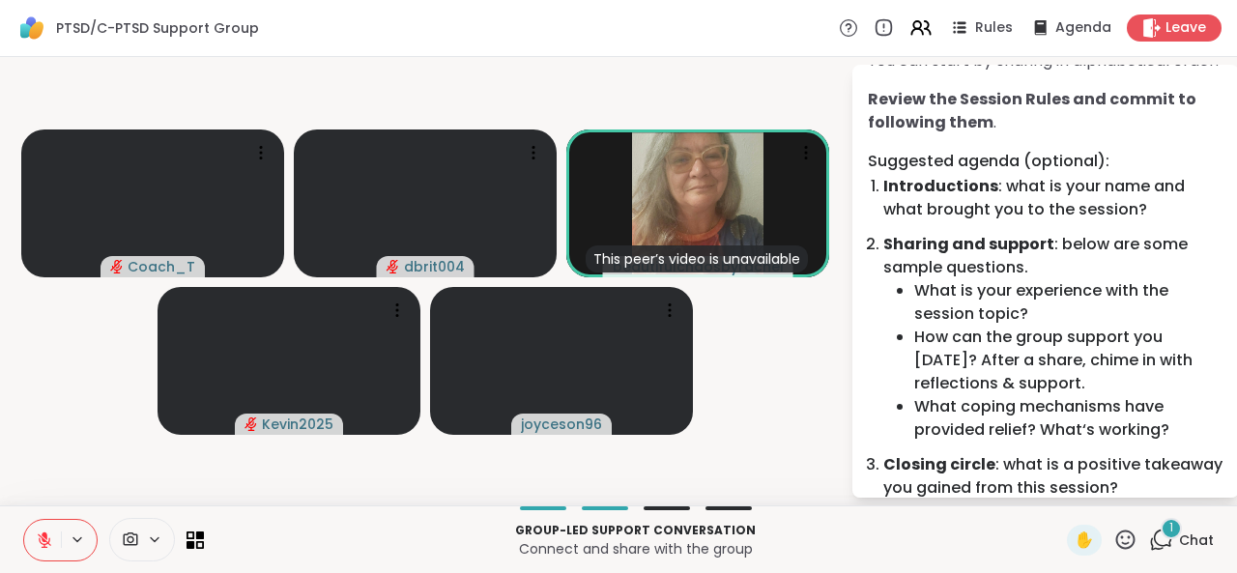
click at [44, 549] on button at bounding box center [42, 540] width 37 height 41
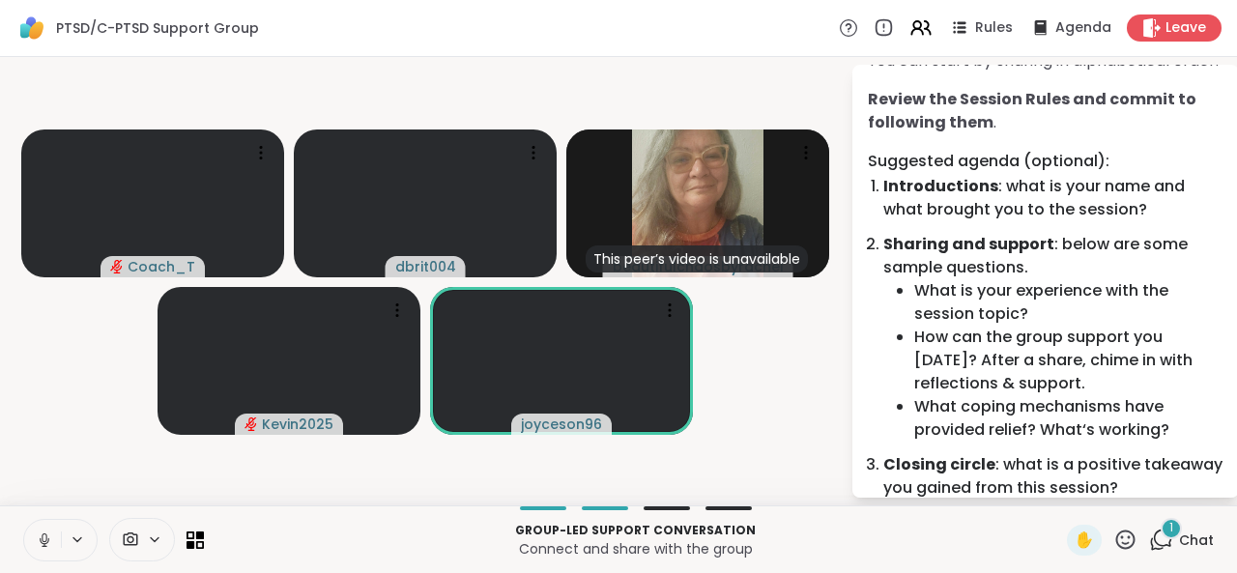
click at [57, 546] on button at bounding box center [42, 540] width 37 height 41
click at [1113, 537] on icon at bounding box center [1125, 540] width 24 height 24
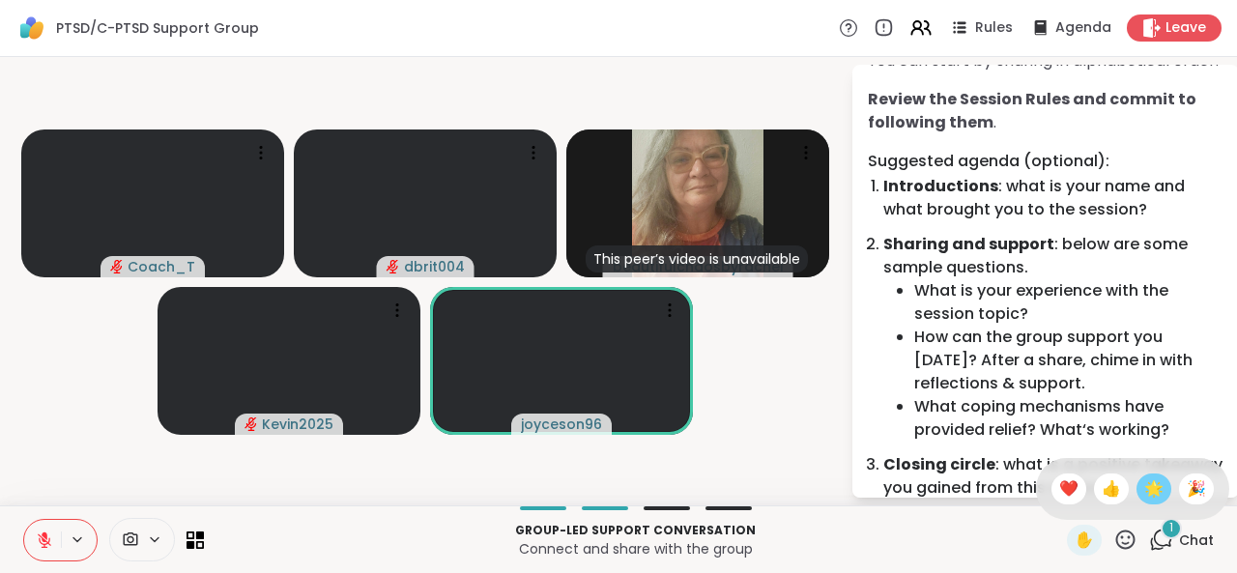
click at [1144, 481] on span "🌟" at bounding box center [1153, 488] width 19 height 23
click at [1113, 539] on icon at bounding box center [1125, 540] width 24 height 24
click at [1059, 494] on span "❤️" at bounding box center [1068, 488] width 19 height 23
click at [1116, 536] on icon at bounding box center [1125, 538] width 19 height 19
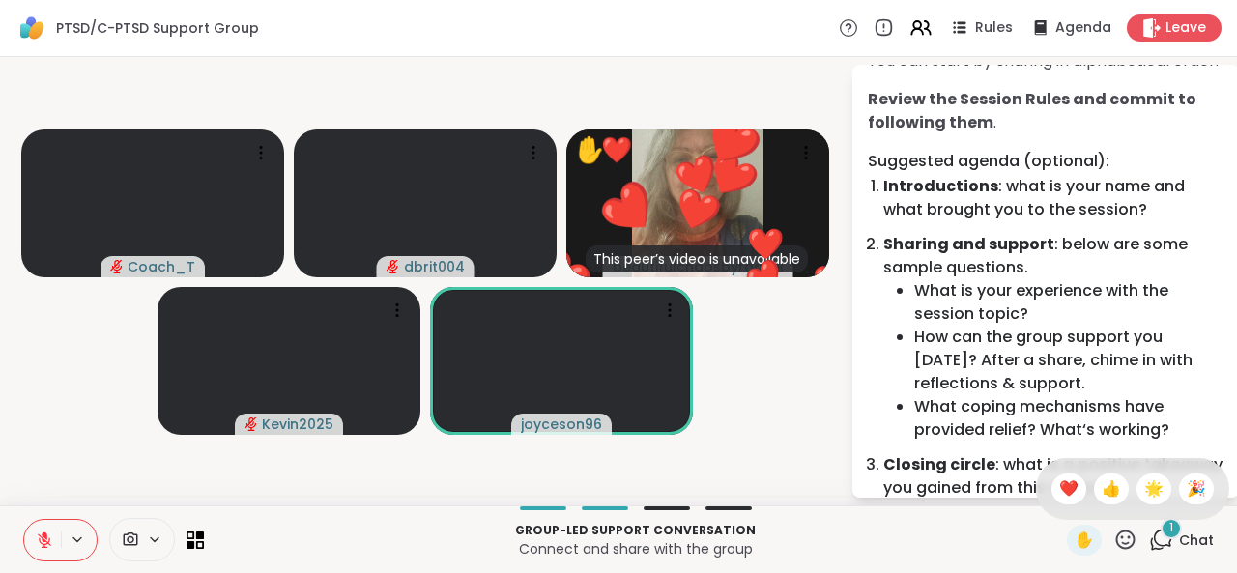
drag, startPoint x: 1115, startPoint y: 542, endPoint x: 1034, endPoint y: 560, distance: 83.2
click at [1034, 560] on div "Group-led support conversation Connect and share with the group" at bounding box center [635, 539] width 840 height 43
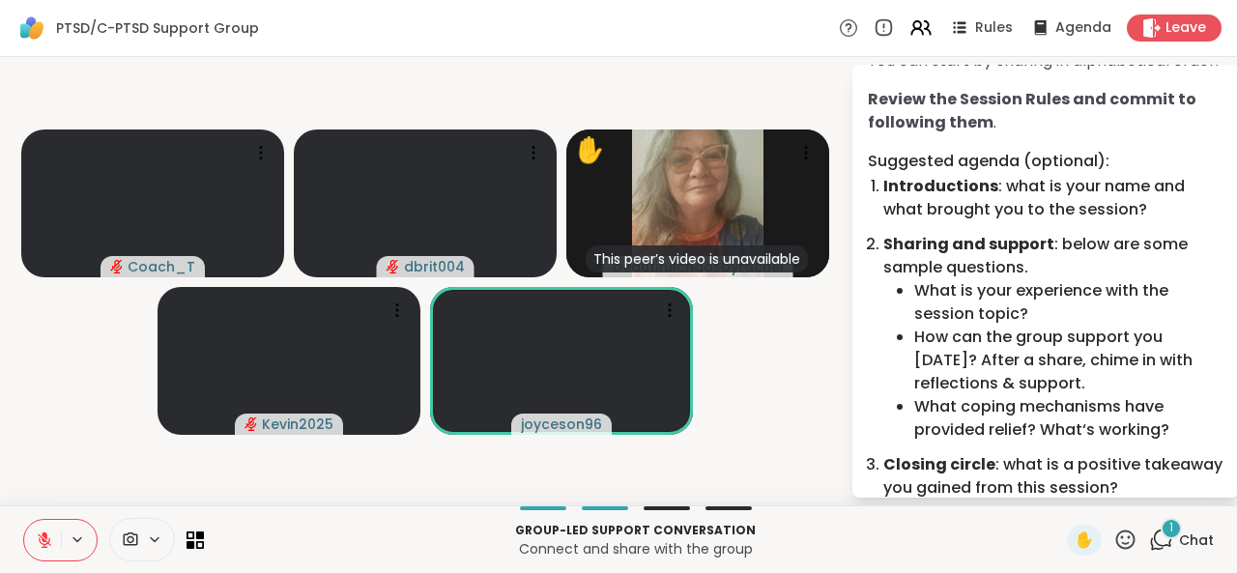
click at [1115, 528] on icon at bounding box center [1125, 540] width 24 height 24
click at [1059, 491] on span "❤️" at bounding box center [1068, 488] width 19 height 23
click at [1113, 534] on icon at bounding box center [1125, 540] width 24 height 24
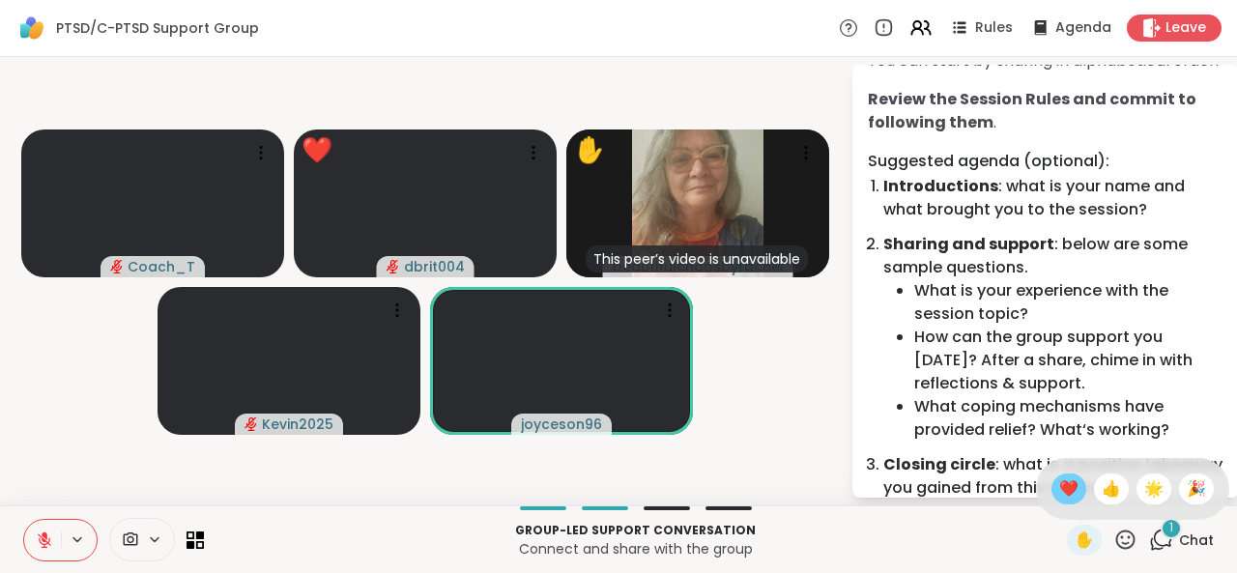
click at [1059, 492] on span "❤️" at bounding box center [1068, 488] width 19 height 23
click at [1113, 530] on icon at bounding box center [1125, 540] width 24 height 24
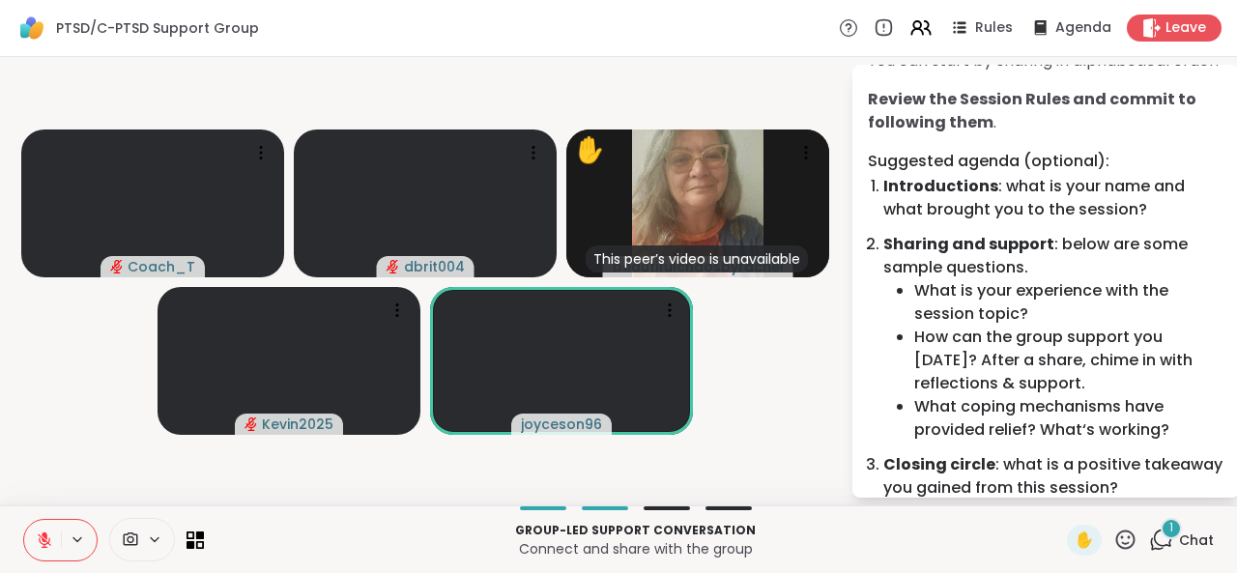
click at [1033, 528] on p "Group-led support conversation" at bounding box center [635, 530] width 840 height 17
click at [1116, 538] on icon at bounding box center [1125, 538] width 19 height 19
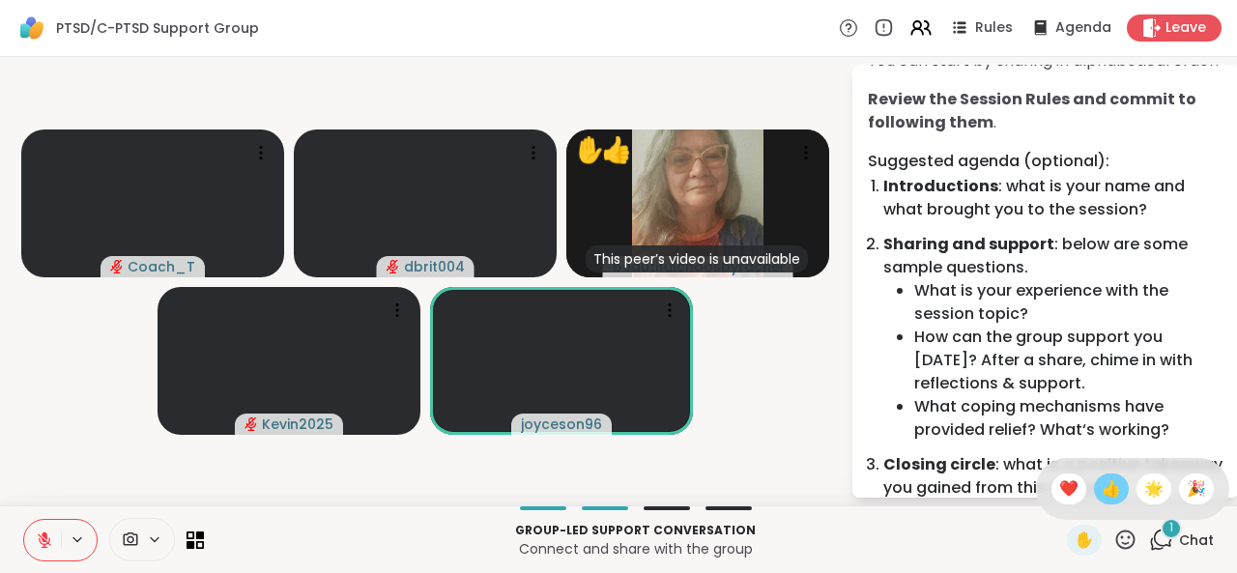
click at [1103, 490] on div "👍" at bounding box center [1111, 488] width 35 height 31
click at [1116, 538] on icon at bounding box center [1125, 538] width 19 height 19
click at [1101, 495] on span "👍" at bounding box center [1110, 488] width 19 height 23
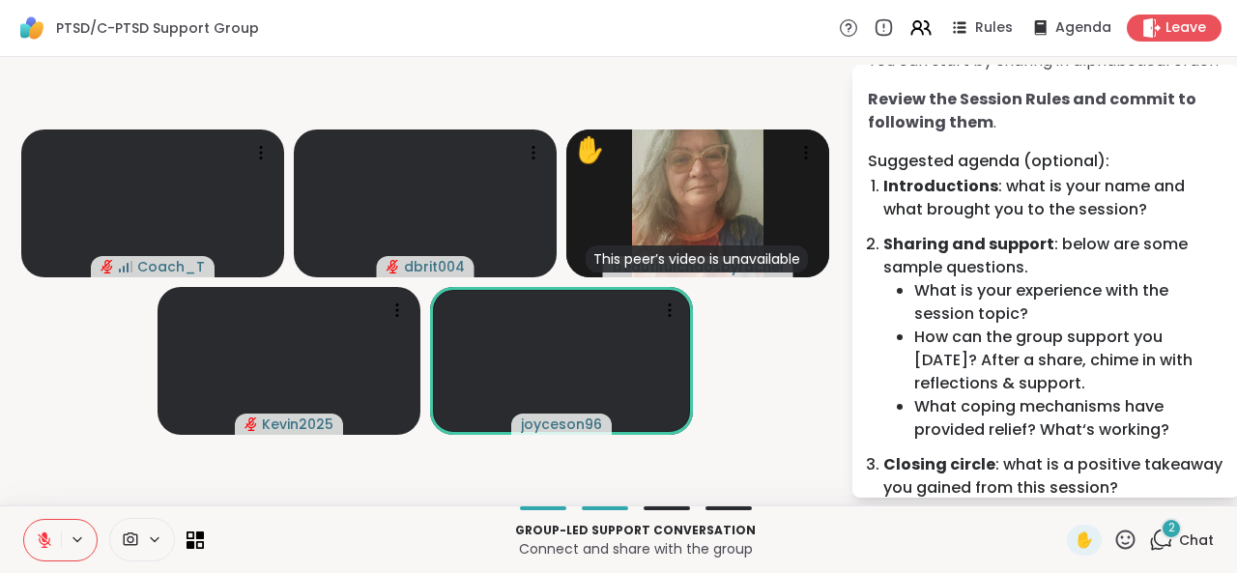
click at [1117, 544] on icon at bounding box center [1125, 540] width 24 height 24
click at [1101, 499] on span "👍" at bounding box center [1110, 488] width 19 height 23
click at [1113, 536] on icon at bounding box center [1125, 540] width 24 height 24
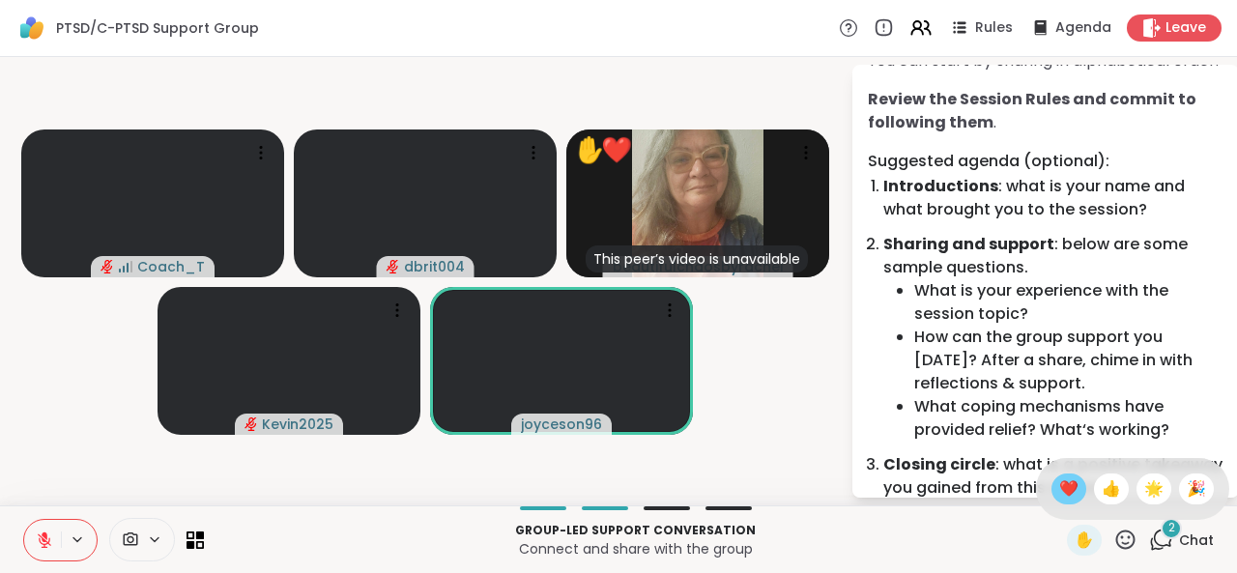
click at [1059, 486] on span "❤️" at bounding box center [1068, 488] width 19 height 23
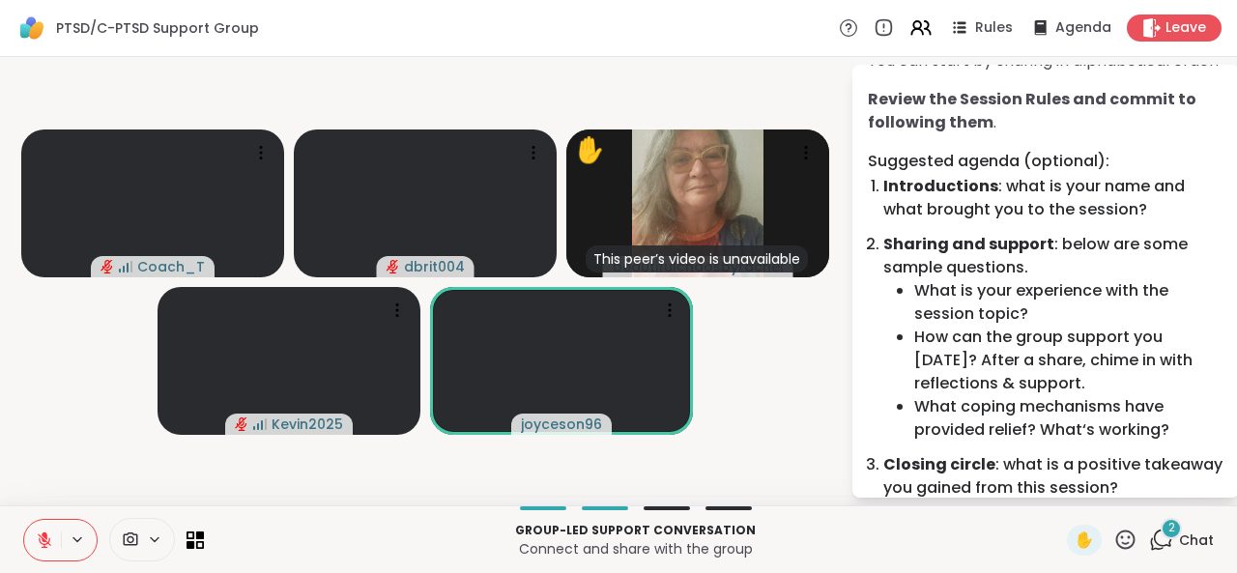
click at [1116, 532] on icon at bounding box center [1125, 538] width 19 height 19
click at [1094, 499] on div "👍" at bounding box center [1111, 488] width 35 height 31
click at [66, 536] on button at bounding box center [79, 539] width 36 height 16
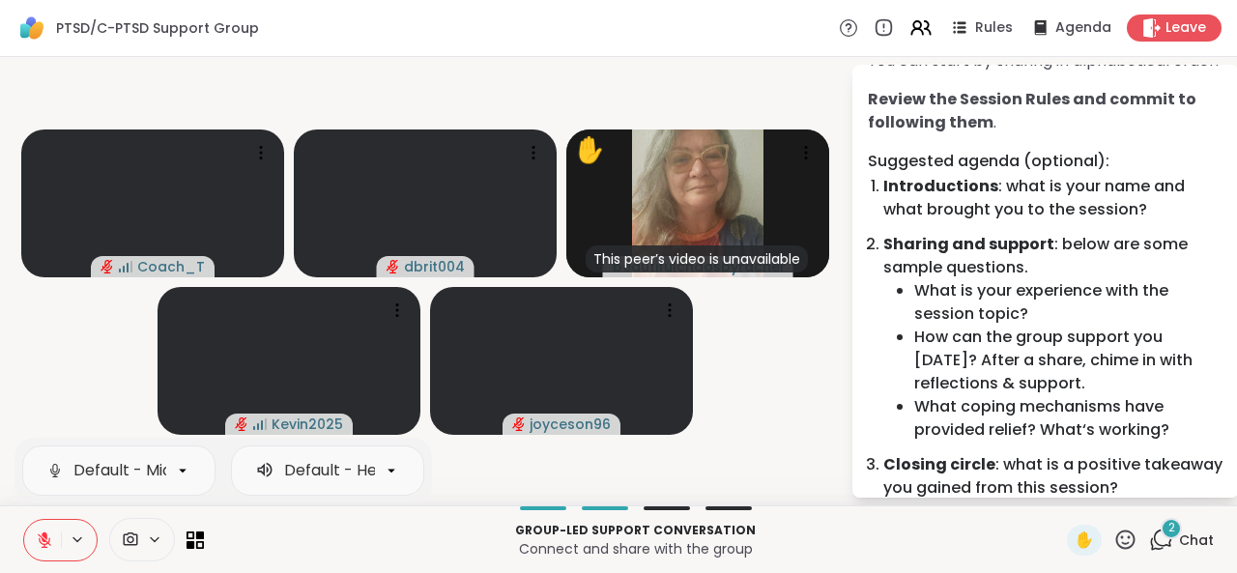
click at [48, 540] on icon at bounding box center [45, 540] width 14 height 14
click at [54, 540] on button at bounding box center [42, 540] width 37 height 41
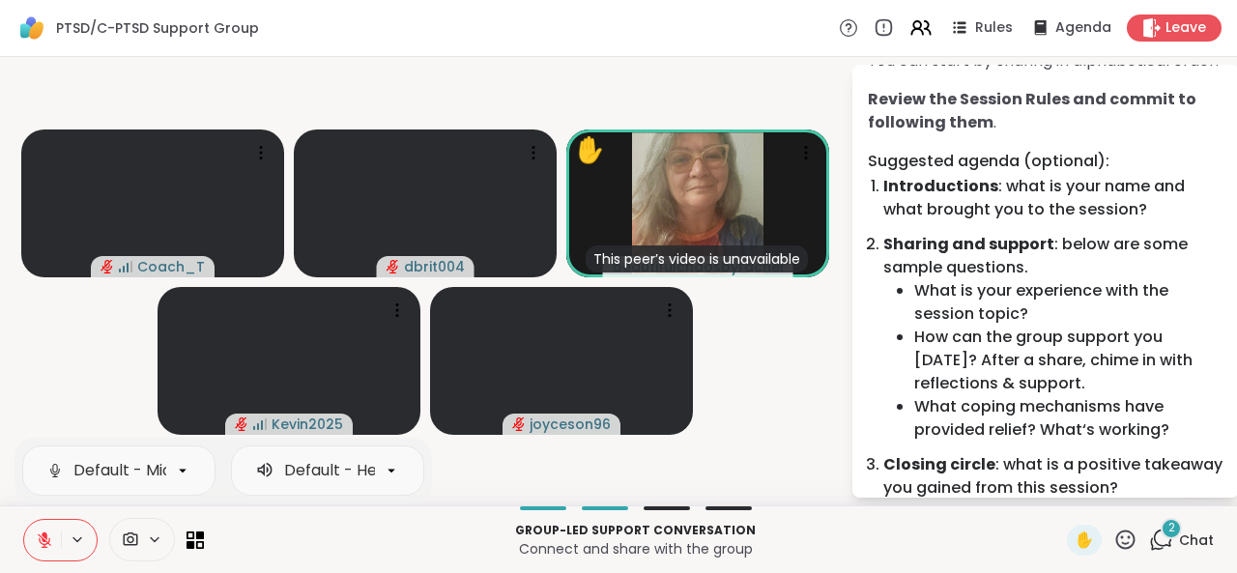
click at [54, 542] on button at bounding box center [42, 540] width 37 height 41
click at [48, 544] on icon at bounding box center [44, 539] width 17 height 17
click at [48, 544] on icon at bounding box center [45, 540] width 14 height 14
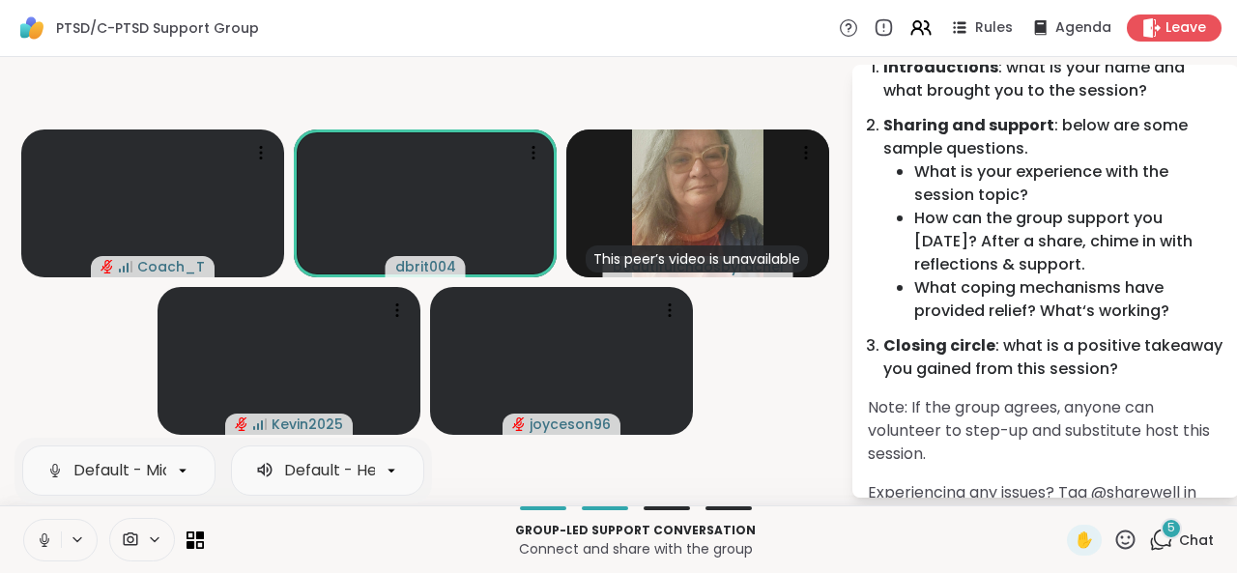
scroll to position [222, 0]
click at [46, 542] on icon at bounding box center [45, 540] width 10 height 6
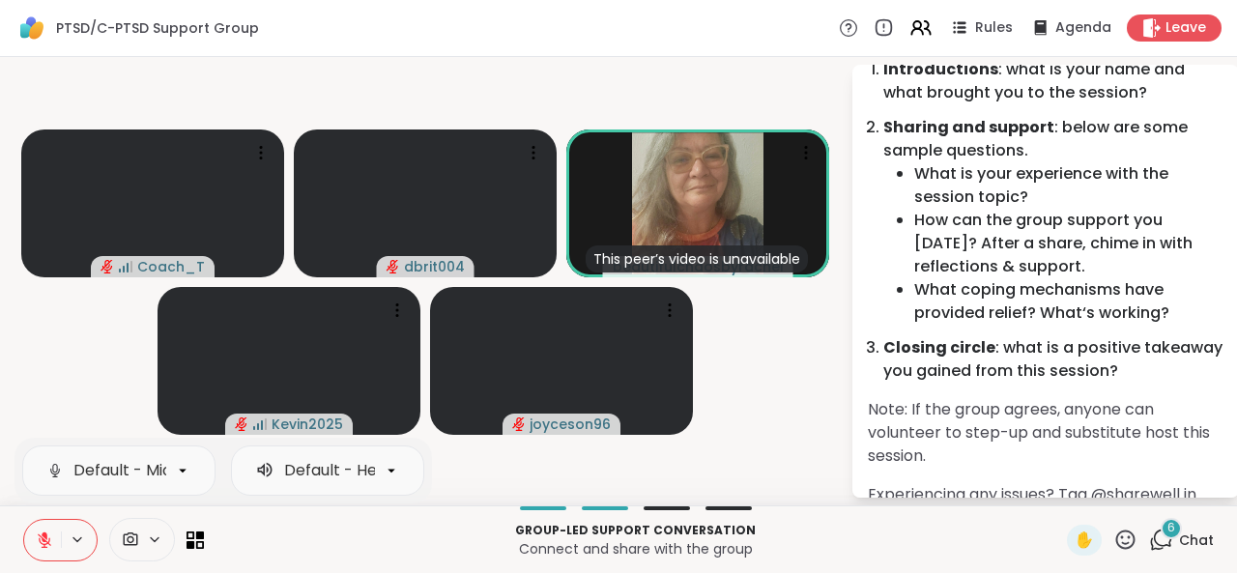
click at [46, 542] on icon at bounding box center [45, 540] width 14 height 14
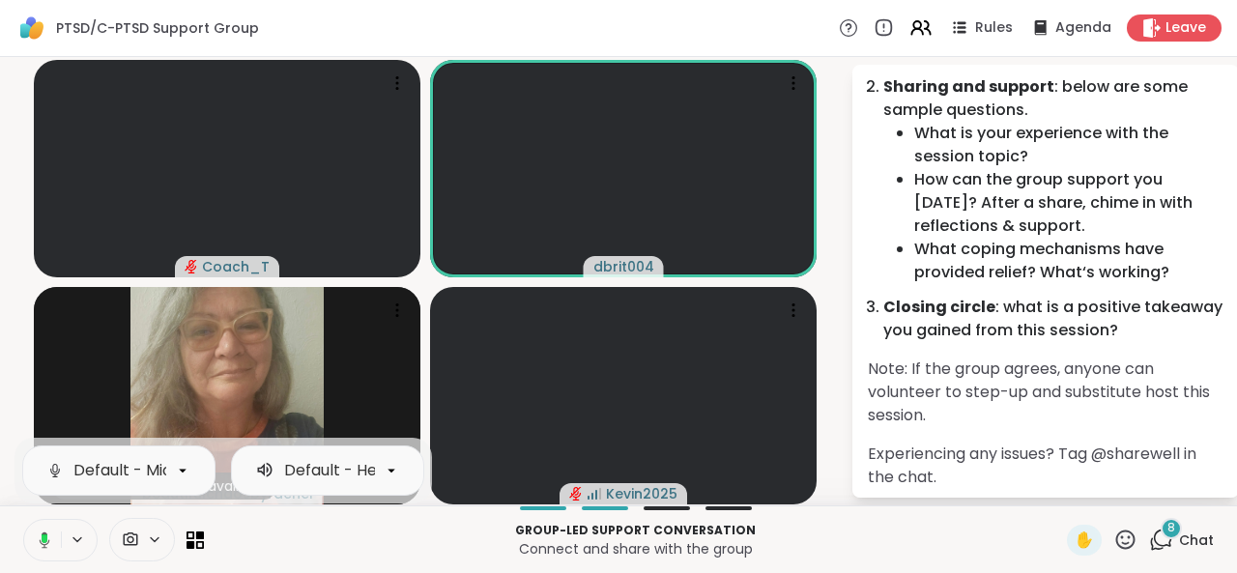
scroll to position [272, 0]
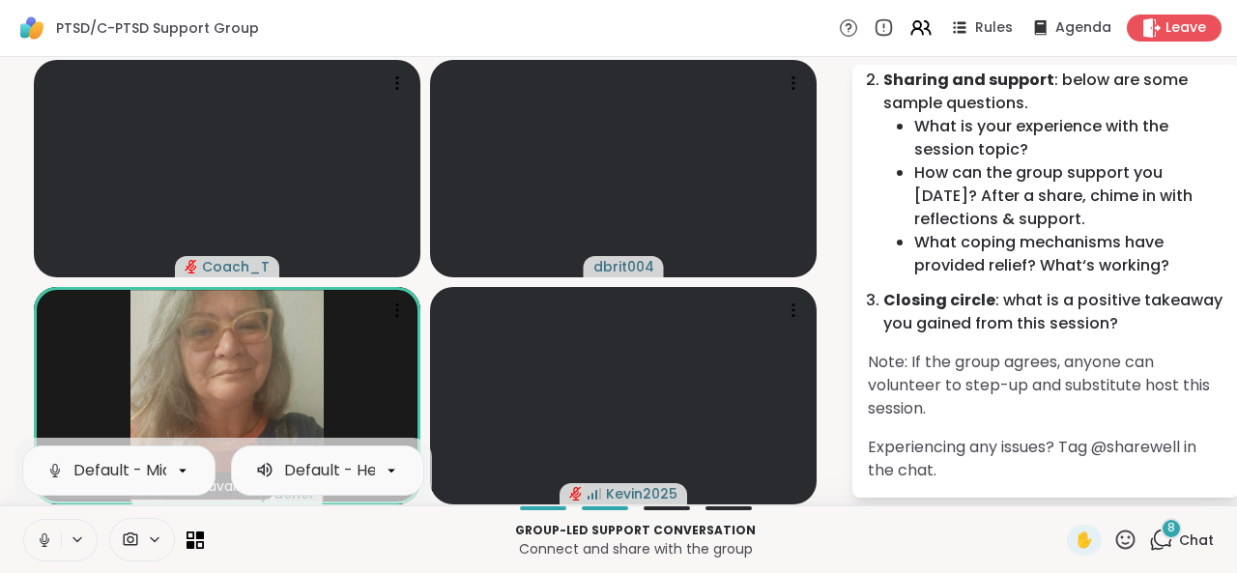
click at [49, 535] on icon at bounding box center [44, 539] width 17 height 17
click at [35, 543] on button at bounding box center [42, 540] width 37 height 41
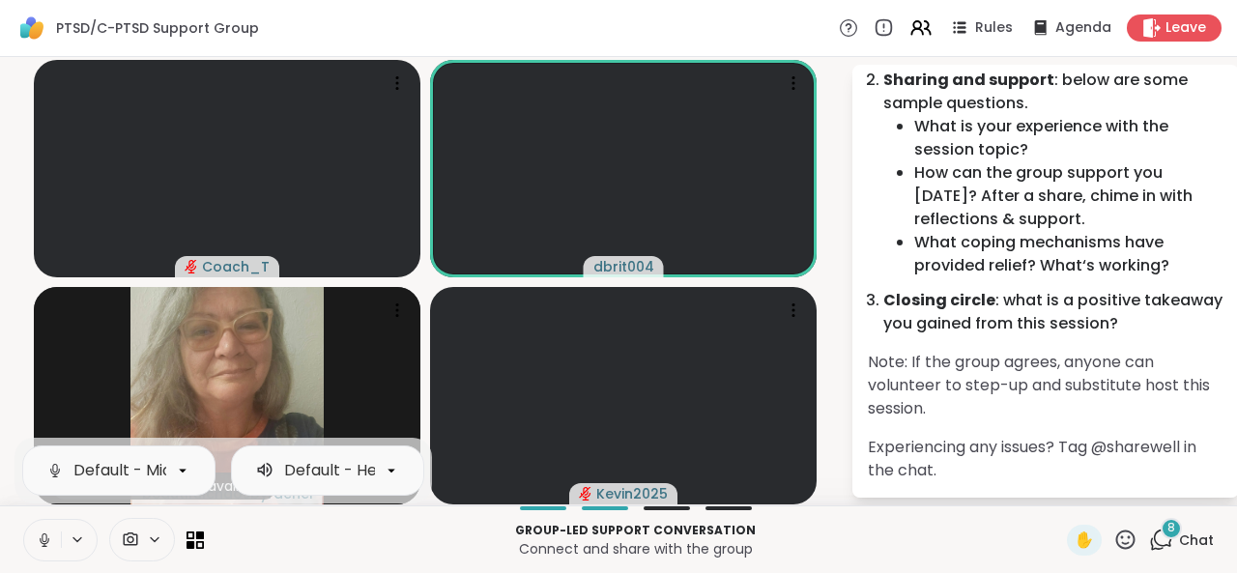
click at [46, 546] on icon at bounding box center [44, 545] width 5 height 1
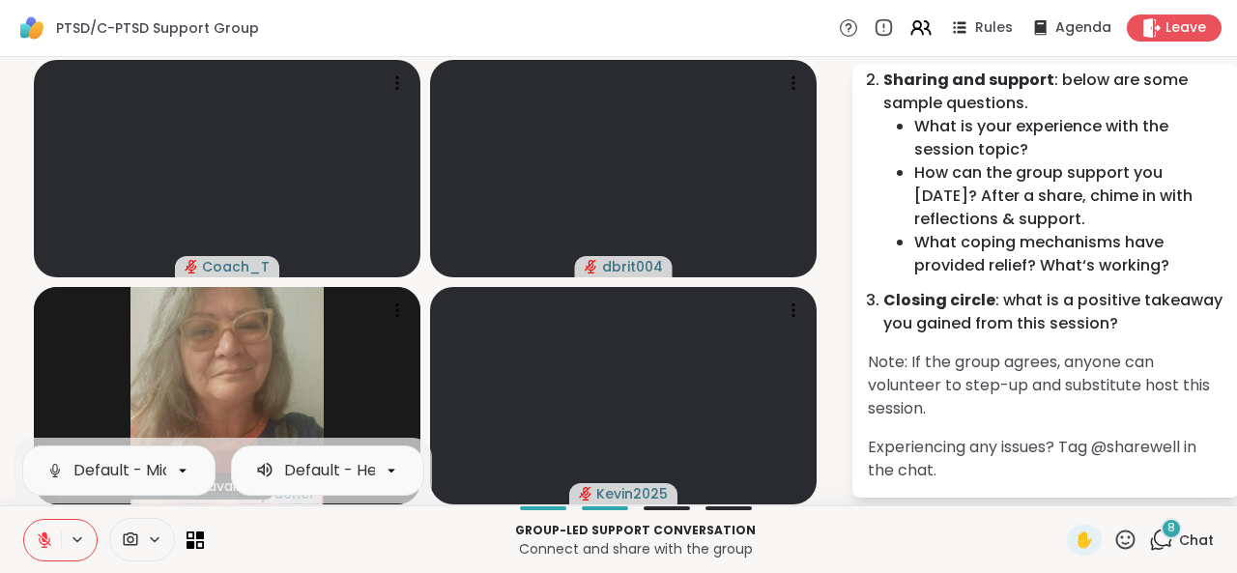
click at [48, 545] on icon at bounding box center [44, 539] width 17 height 17
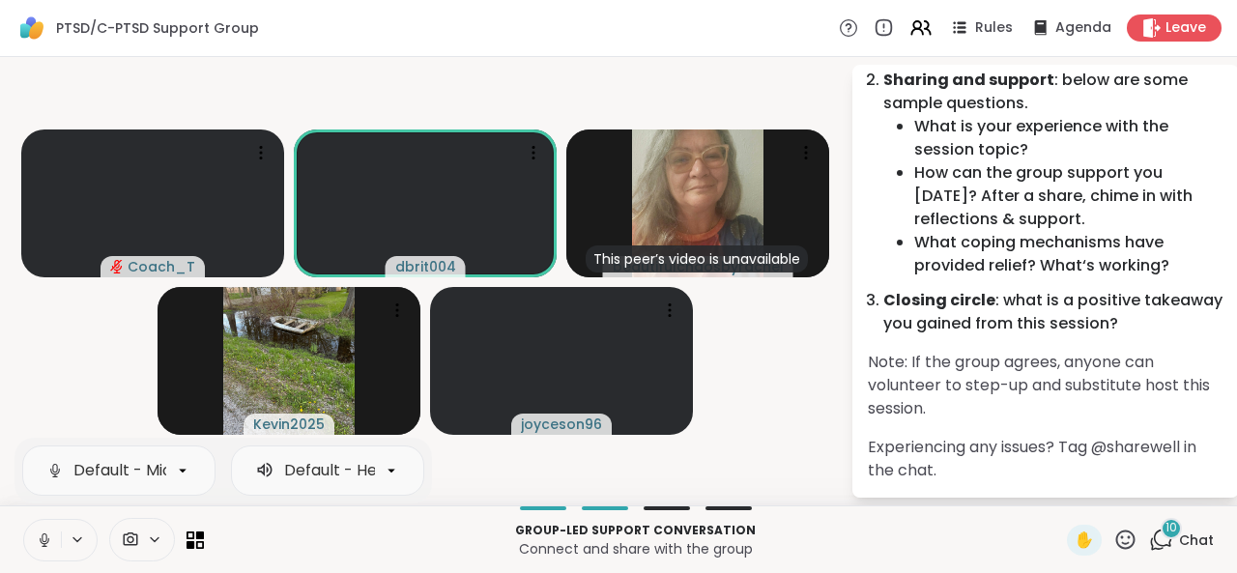
click at [47, 539] on icon at bounding box center [44, 539] width 17 height 17
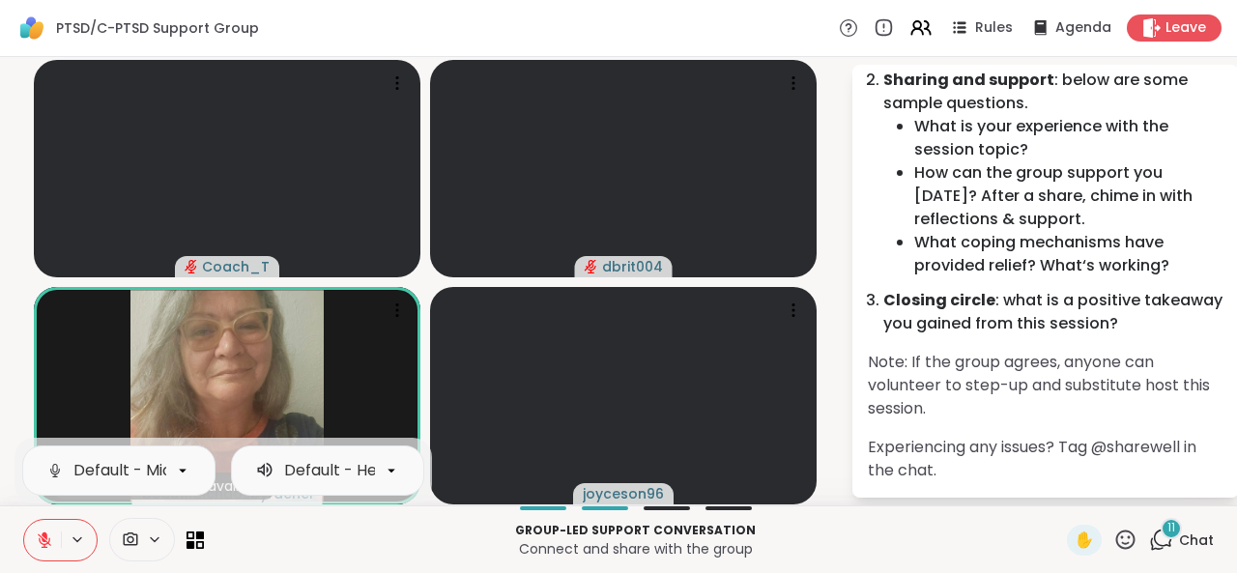
click at [70, 532] on icon at bounding box center [77, 539] width 15 height 16
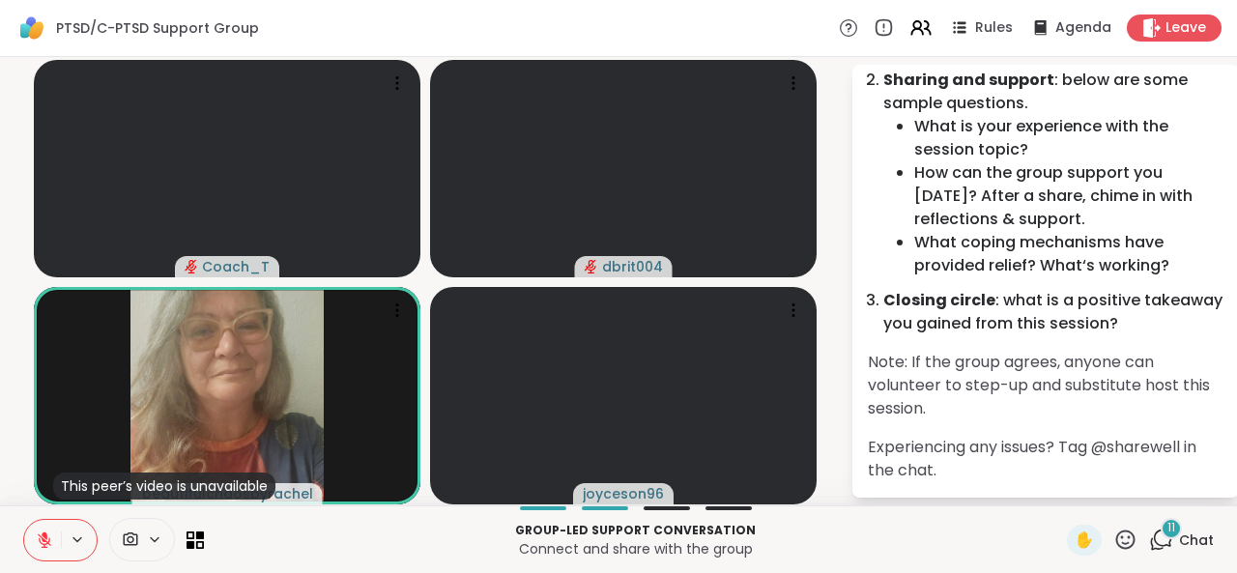
click at [70, 532] on icon at bounding box center [77, 539] width 15 height 16
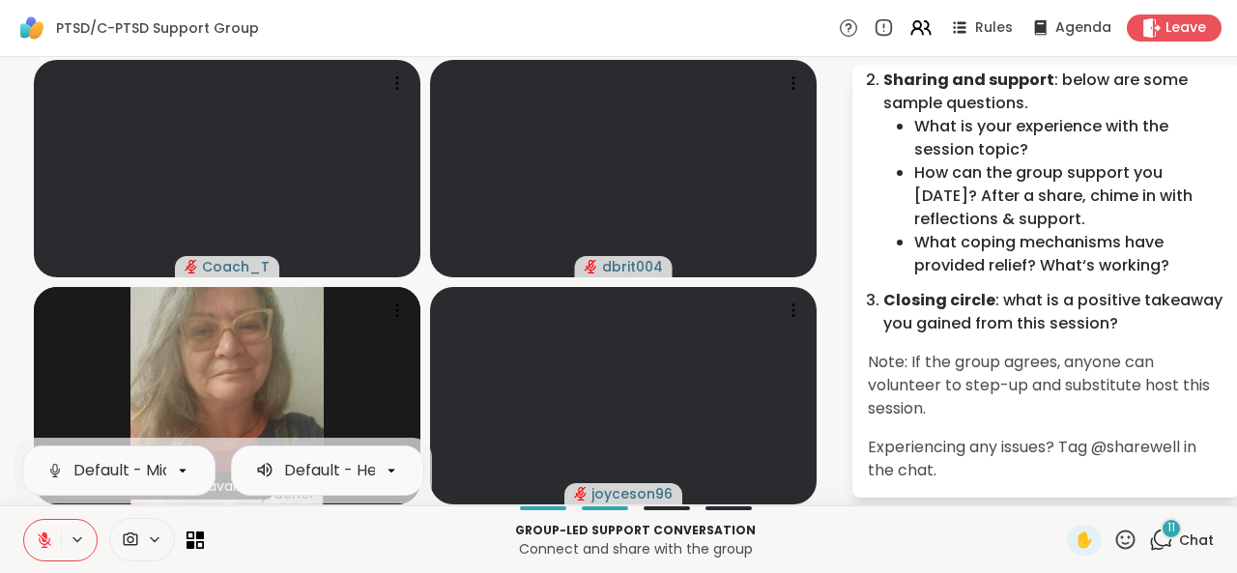
click at [47, 540] on icon at bounding box center [44, 539] width 17 height 17
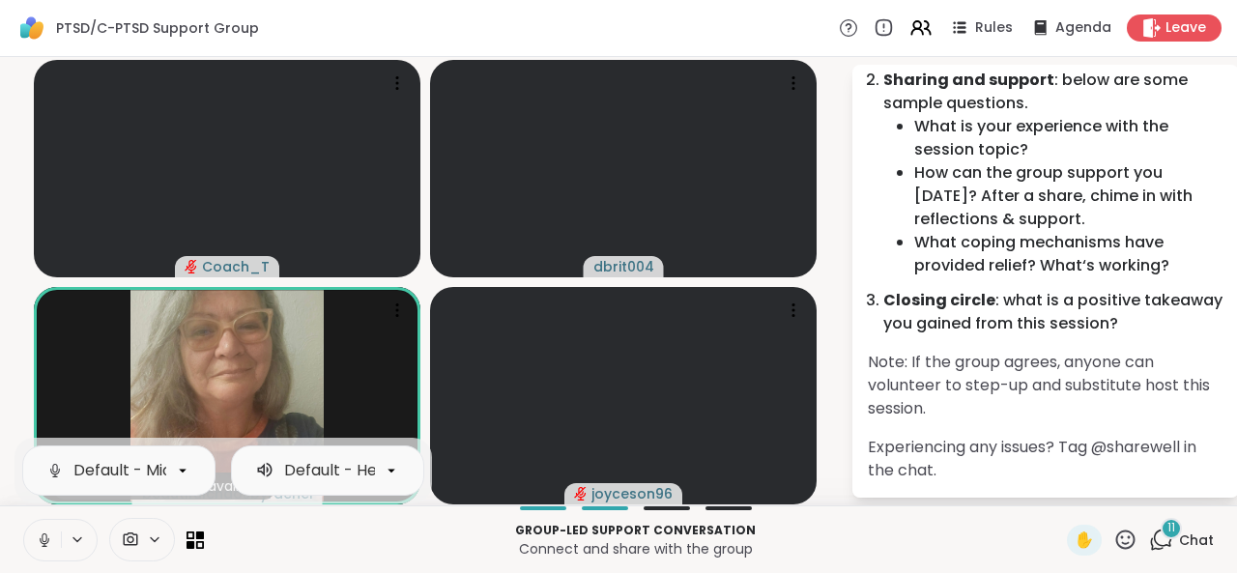
click at [47, 540] on icon at bounding box center [44, 539] width 17 height 17
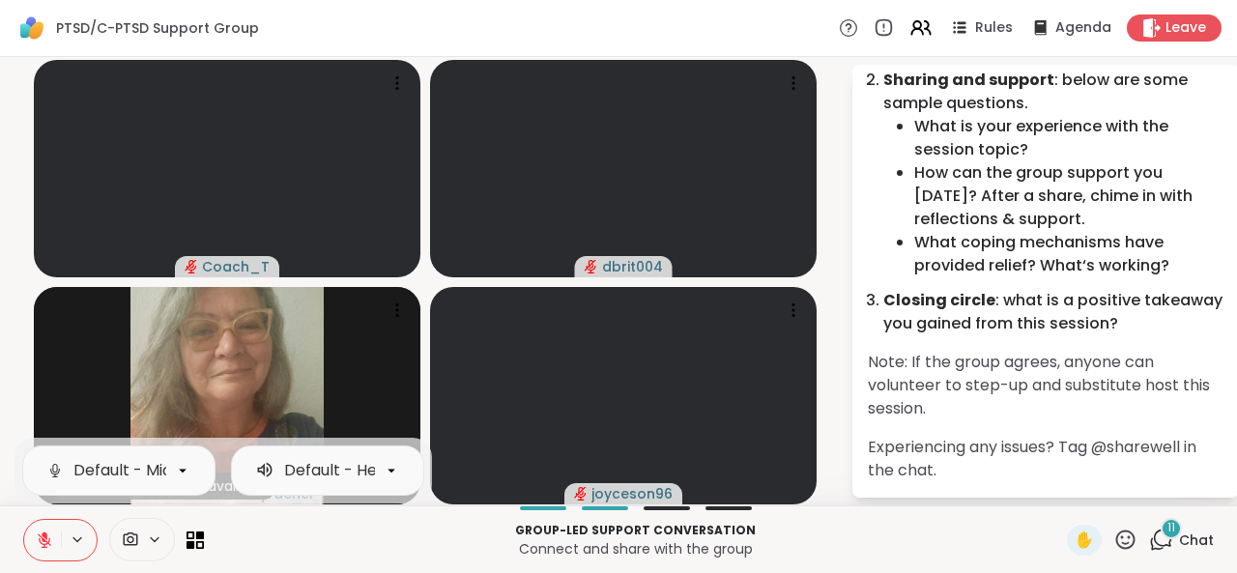
click at [47, 540] on icon at bounding box center [44, 539] width 17 height 17
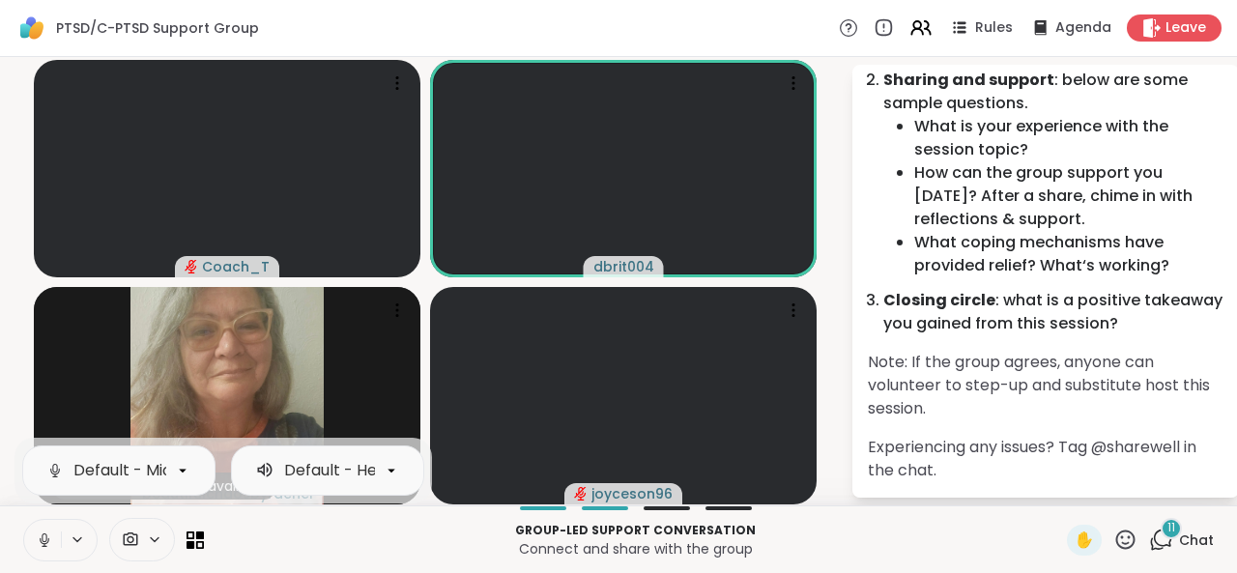
click at [47, 540] on icon at bounding box center [44, 539] width 17 height 17
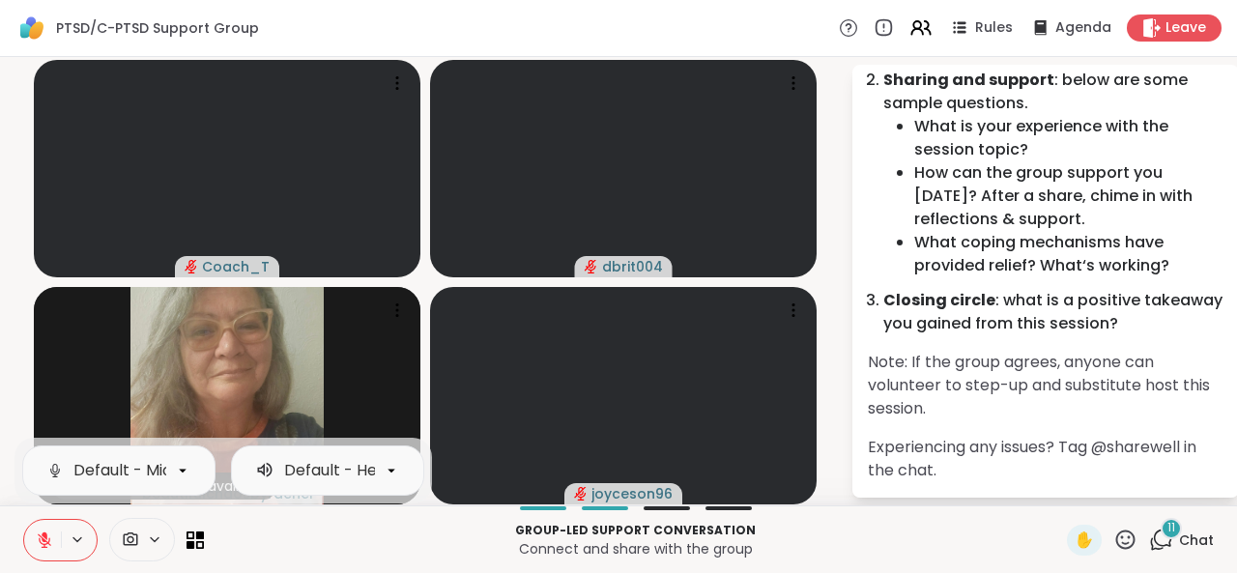
click at [47, 540] on icon at bounding box center [44, 539] width 17 height 17
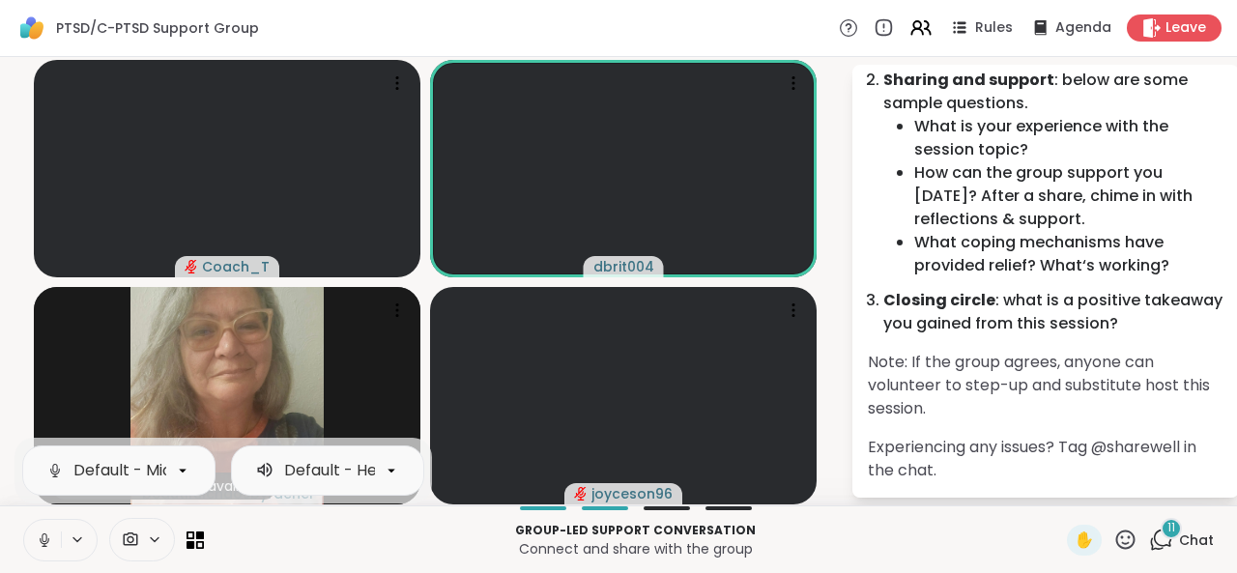
click at [47, 540] on icon at bounding box center [45, 540] width 10 height 6
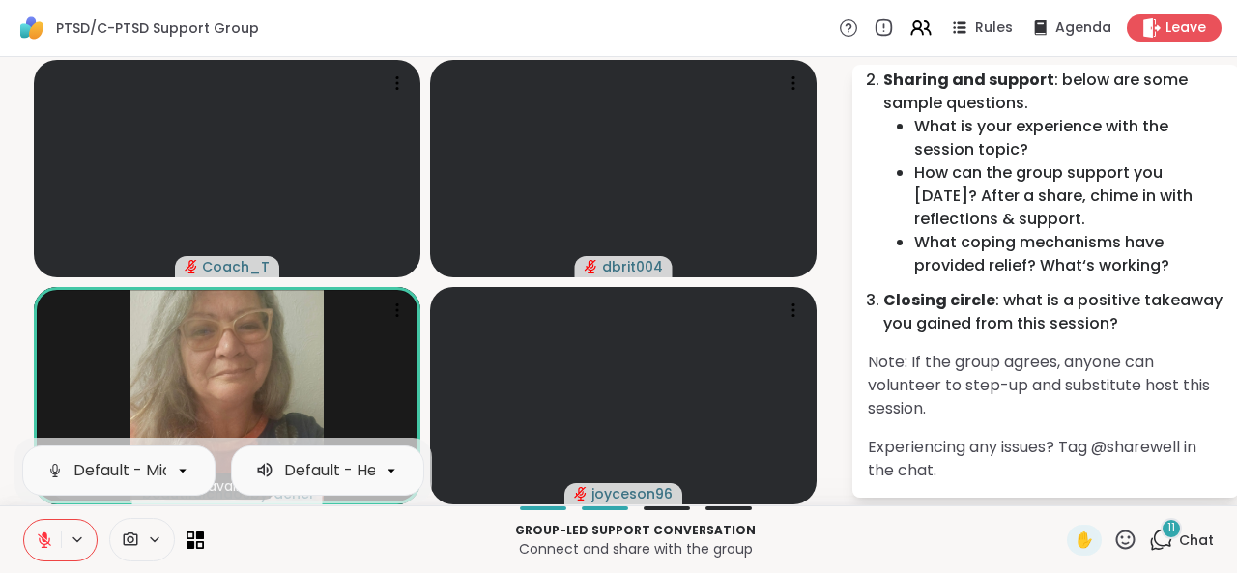
click at [47, 540] on icon at bounding box center [44, 539] width 17 height 17
click at [47, 542] on icon at bounding box center [45, 540] width 10 height 6
click at [47, 542] on icon at bounding box center [44, 539] width 17 height 17
click at [48, 542] on icon at bounding box center [44, 539] width 17 height 17
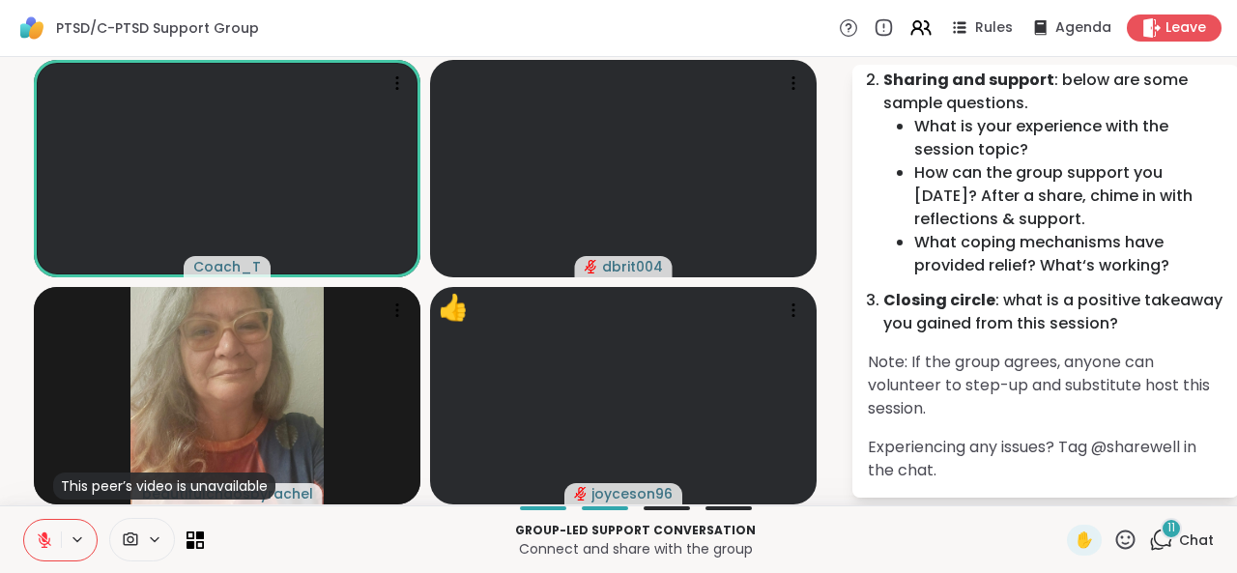
click at [1113, 543] on icon at bounding box center [1125, 540] width 24 height 24
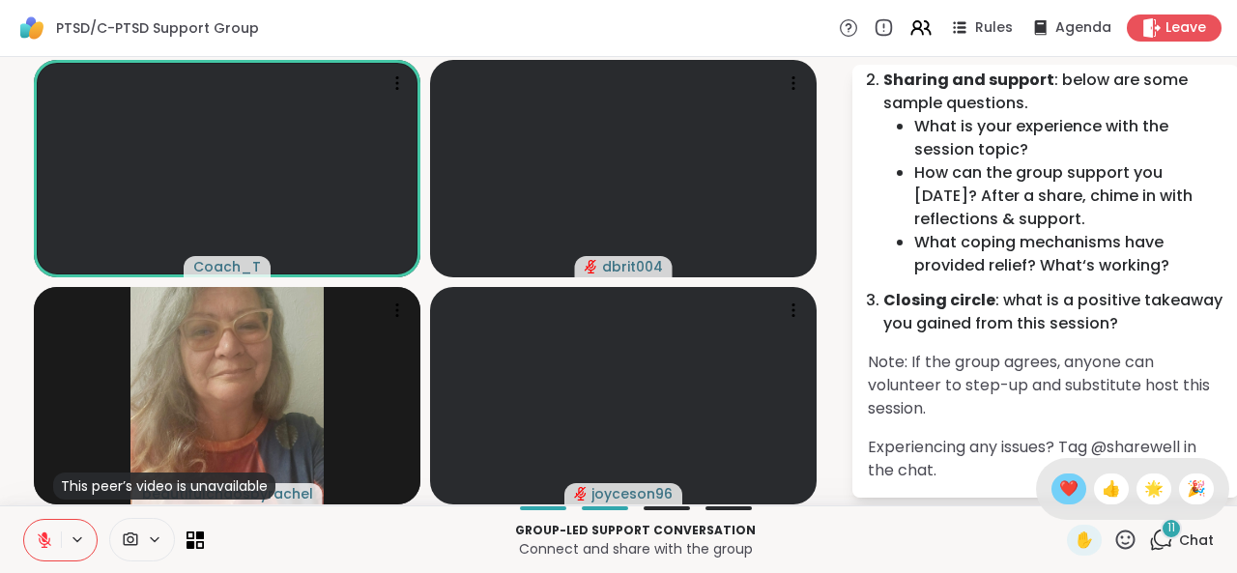
click at [1059, 482] on span "❤️" at bounding box center [1068, 488] width 19 height 23
click at [1116, 538] on icon at bounding box center [1125, 538] width 19 height 19
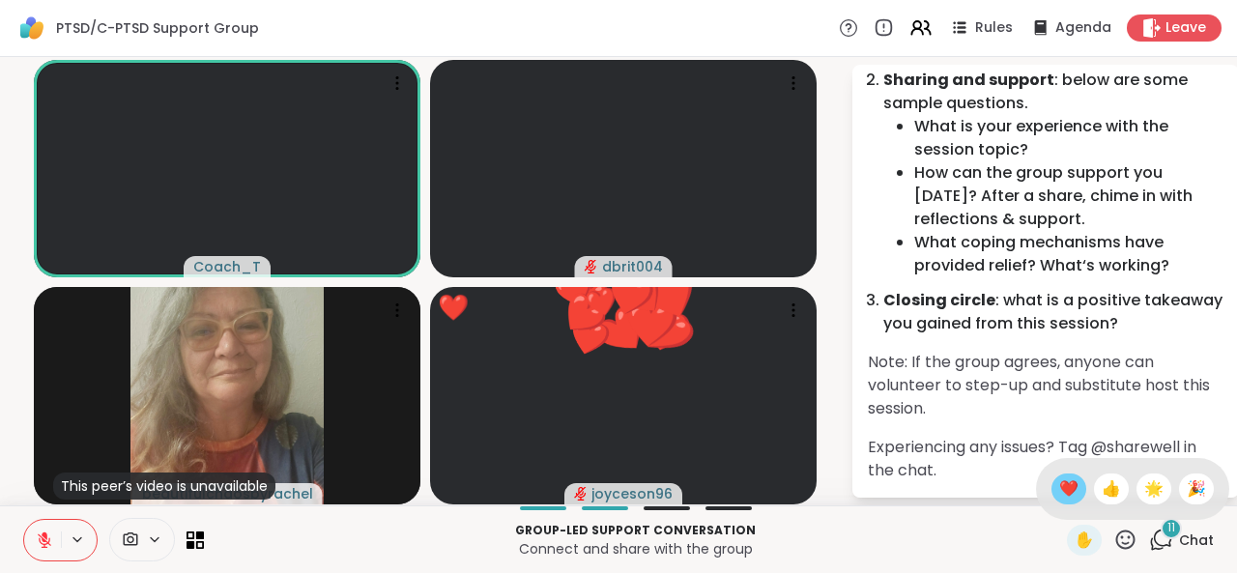
click at [1059, 494] on span "❤️" at bounding box center [1068, 488] width 19 height 23
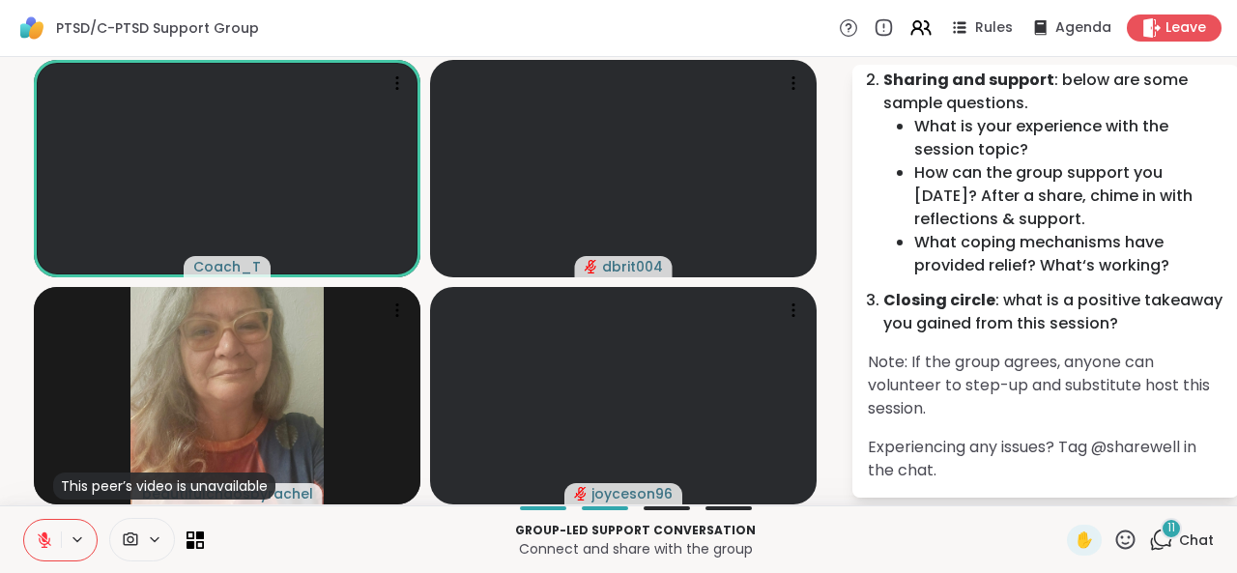
click at [1089, 546] on div "✋" at bounding box center [1102, 540] width 71 height 31
click at [1131, 542] on div "✋ 11 Chat" at bounding box center [1140, 540] width 147 height 31
click at [1113, 540] on icon at bounding box center [1125, 540] width 24 height 24
click at [1059, 494] on span "❤️" at bounding box center [1068, 488] width 19 height 23
click at [1123, 541] on icon at bounding box center [1125, 540] width 24 height 24
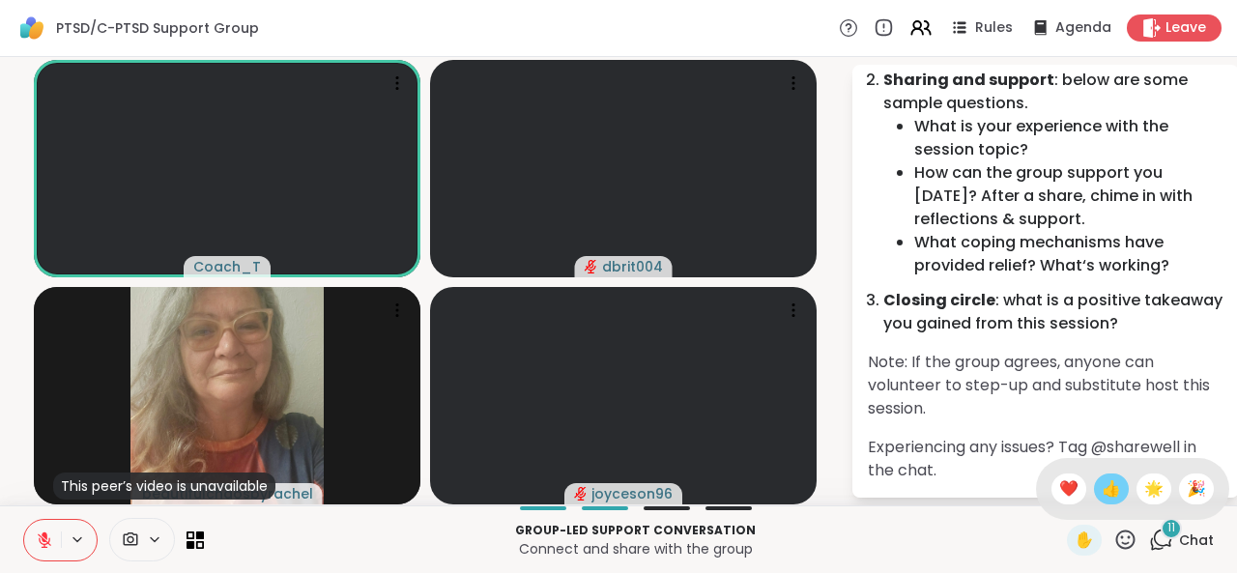
click at [1101, 492] on span "👍" at bounding box center [1110, 488] width 19 height 23
click at [1117, 553] on div "✋" at bounding box center [1102, 540] width 71 height 31
click at [1116, 532] on icon at bounding box center [1125, 538] width 19 height 19
click at [1059, 498] on span "❤️" at bounding box center [1068, 488] width 19 height 23
click at [1161, 530] on div "11" at bounding box center [1170, 528] width 21 height 21
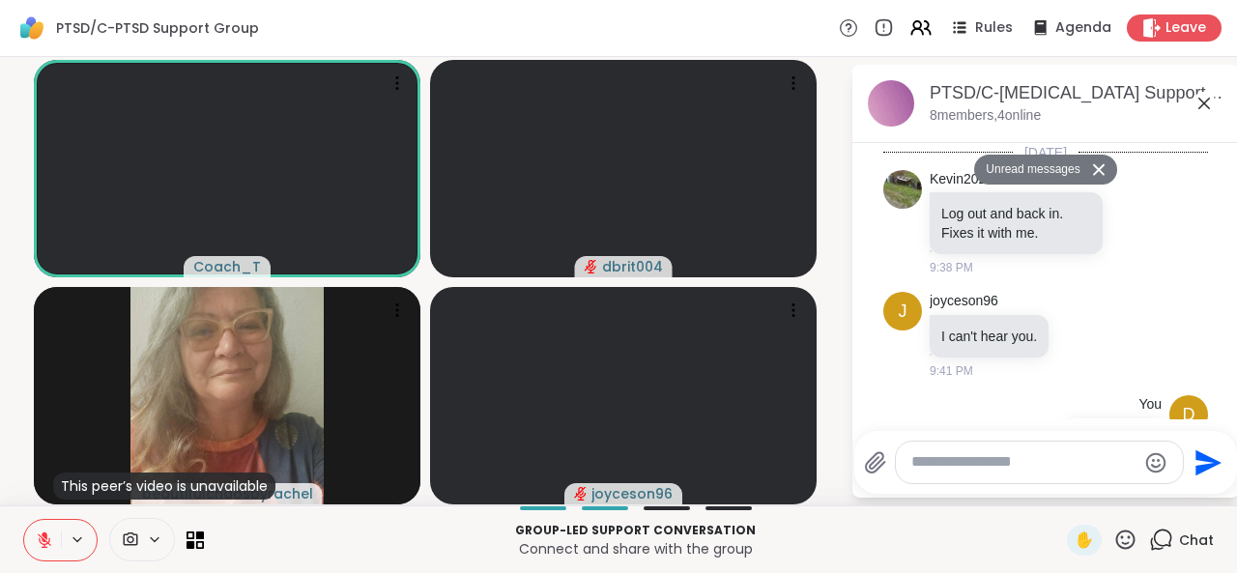
scroll to position [2389, 0]
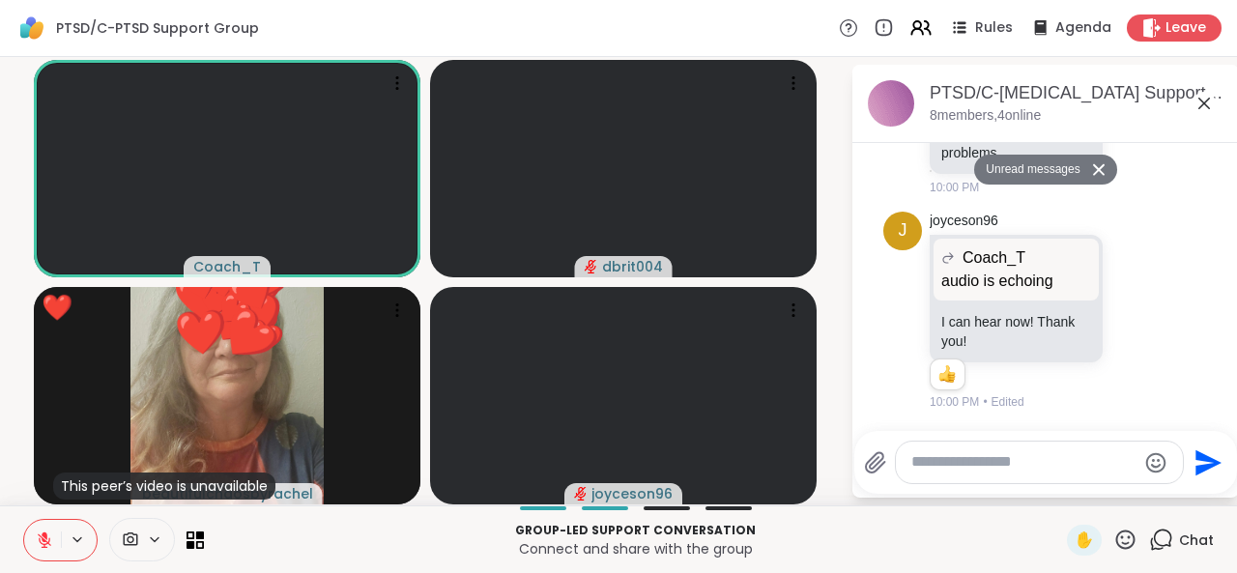
click at [1028, 465] on textarea "Type your message" at bounding box center [1023, 462] width 225 height 20
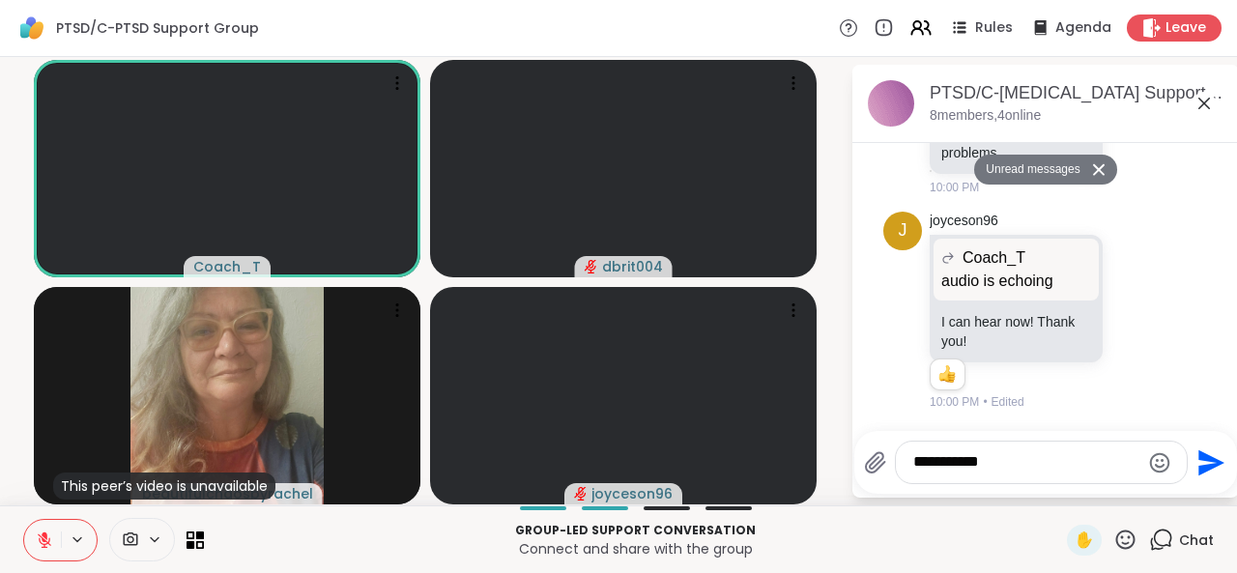
type textarea "**********"
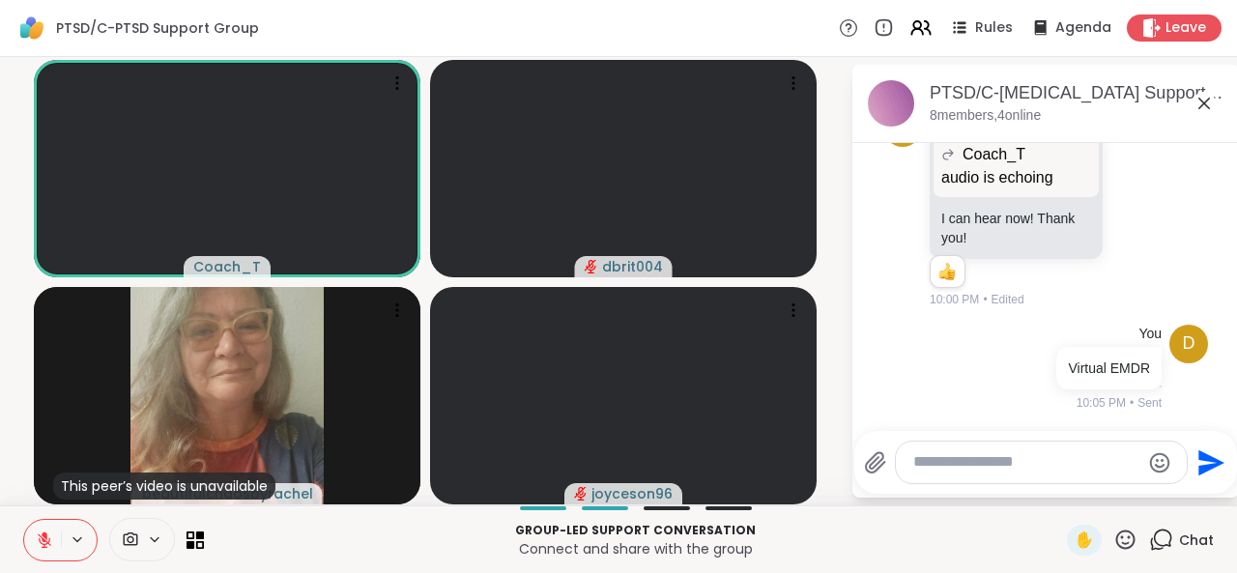
paste textarea "**********"
type textarea "**********"
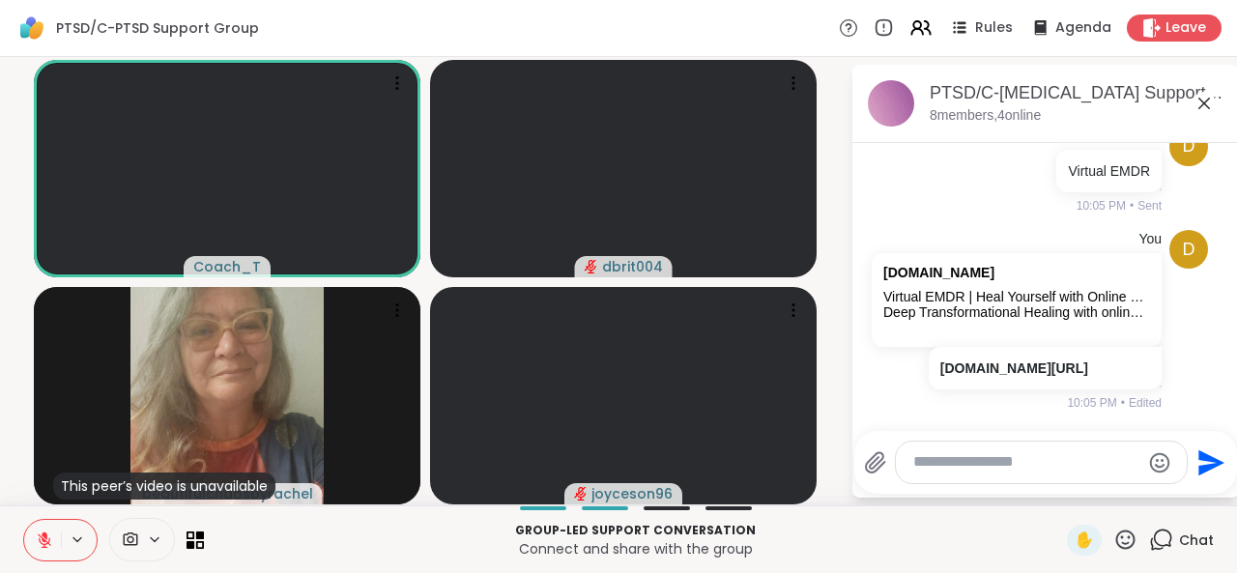
scroll to position [2816, 0]
click at [1116, 544] on icon at bounding box center [1125, 538] width 19 height 19
click at [1101, 488] on span "👍" at bounding box center [1110, 488] width 19 height 23
click at [1113, 535] on icon at bounding box center [1125, 540] width 24 height 24
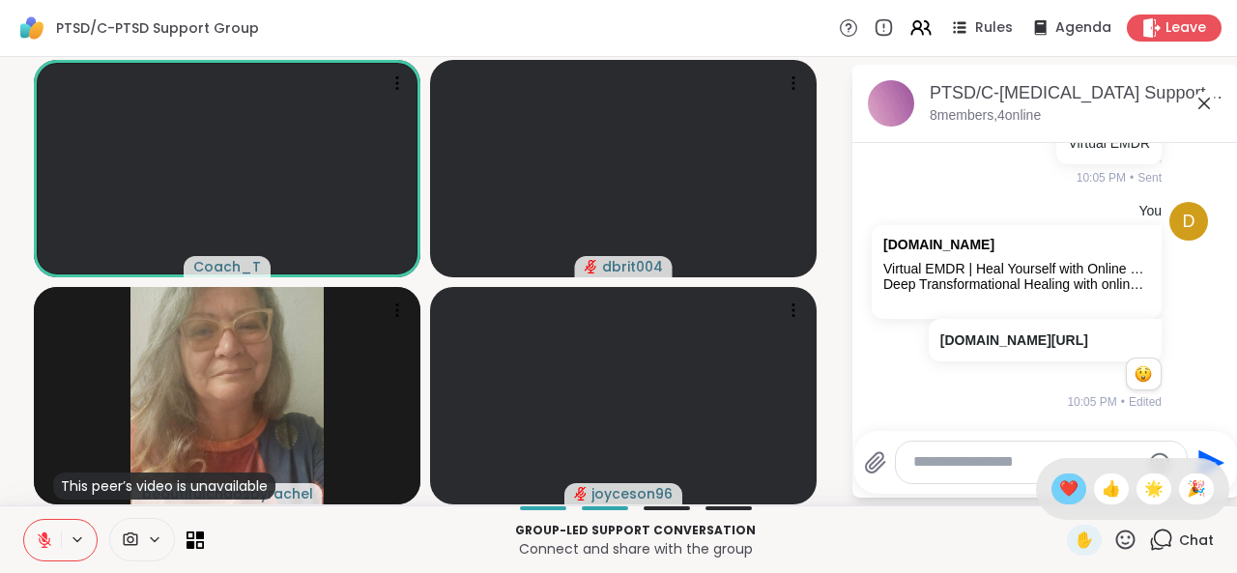
click at [1059, 496] on span "❤️" at bounding box center [1068, 488] width 19 height 23
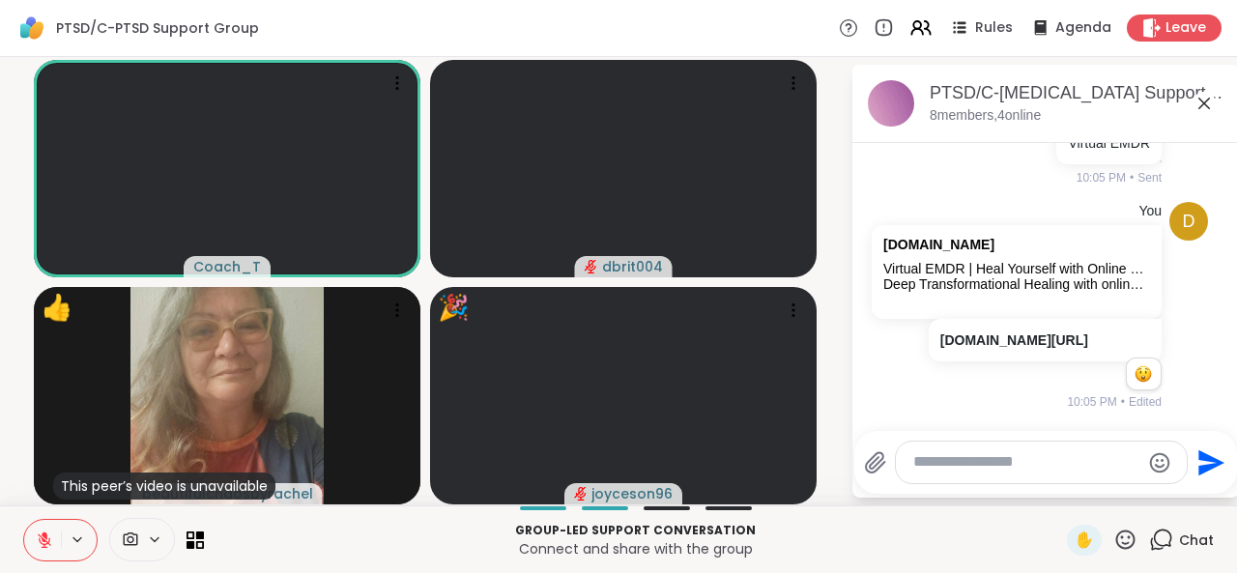
click at [1116, 540] on icon at bounding box center [1125, 538] width 19 height 19
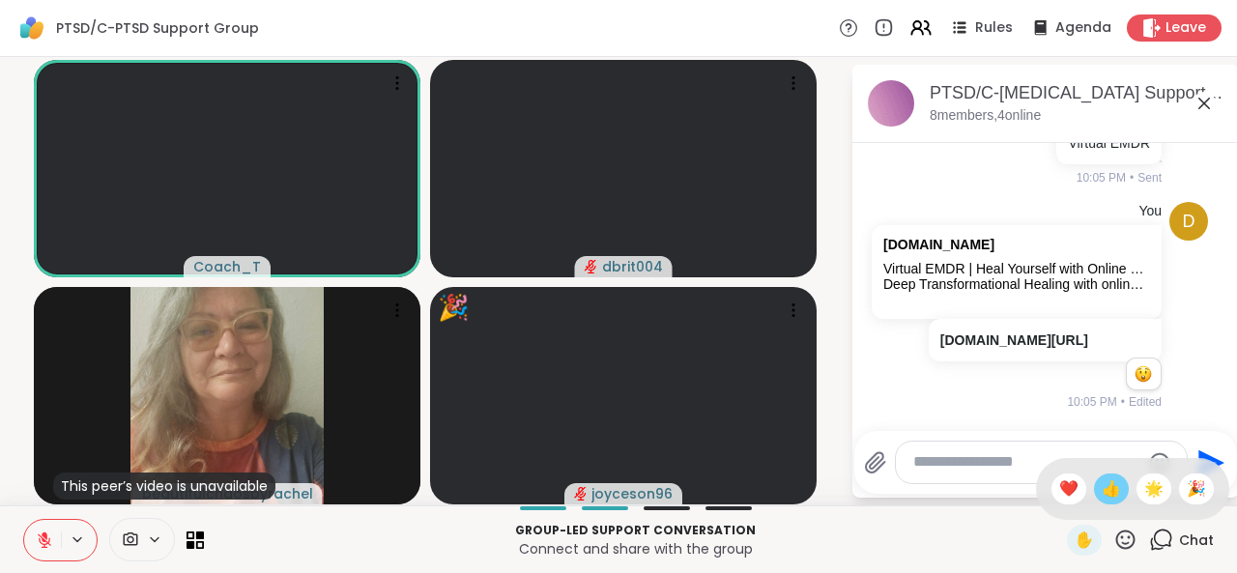
click at [1101, 496] on span "👍" at bounding box center [1110, 488] width 19 height 23
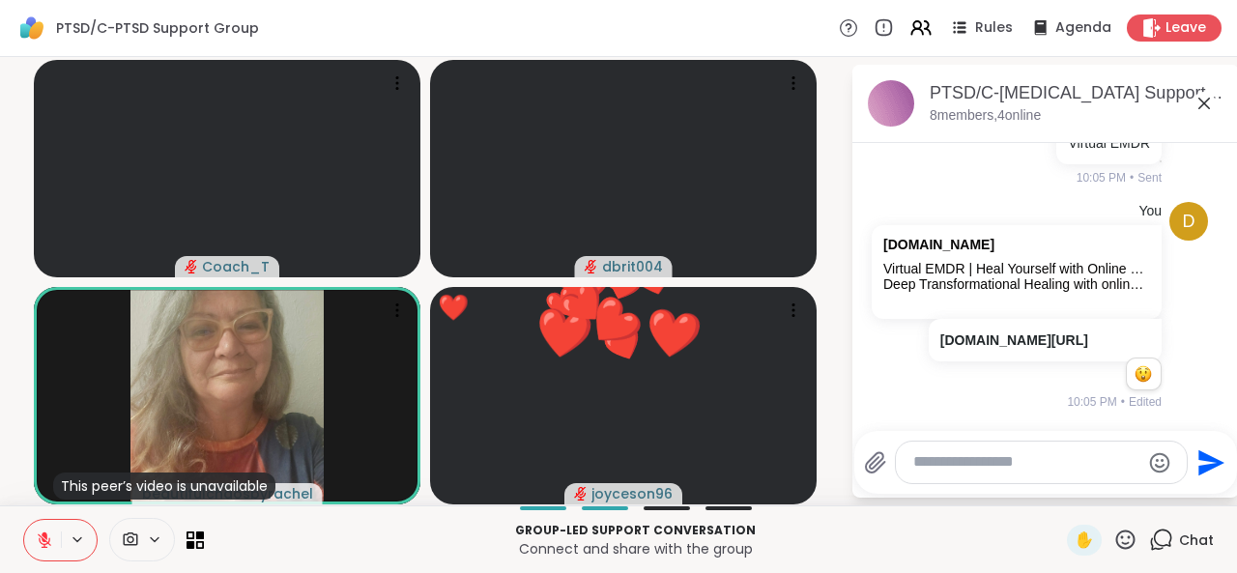
click at [39, 529] on button at bounding box center [42, 540] width 37 height 41
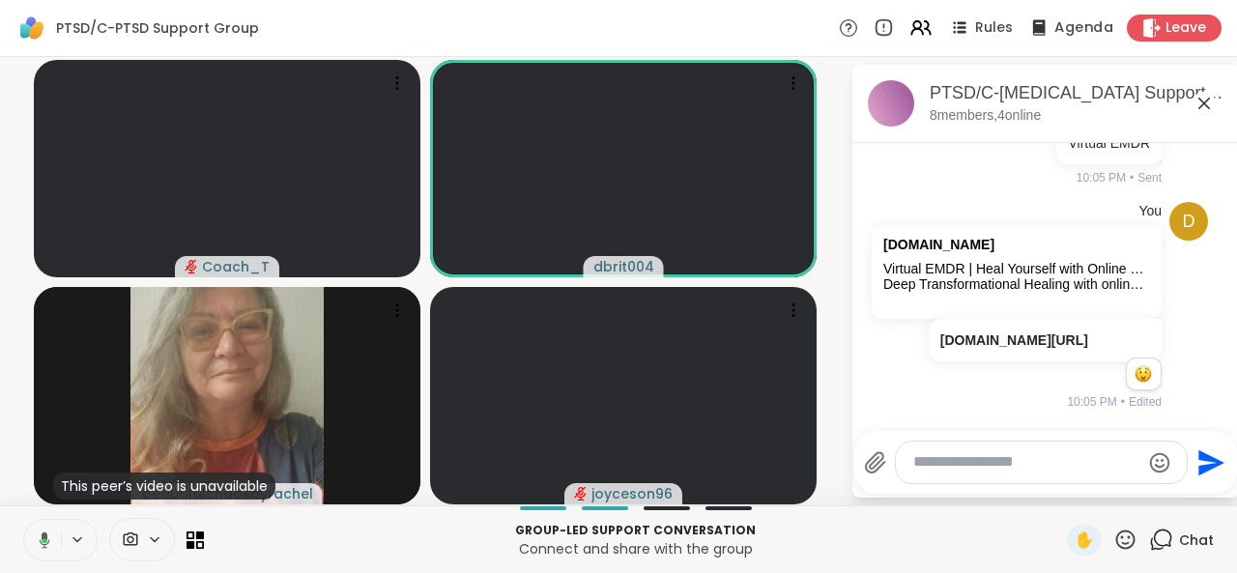
click at [1054, 23] on span "Agenda" at bounding box center [1083, 28] width 59 height 20
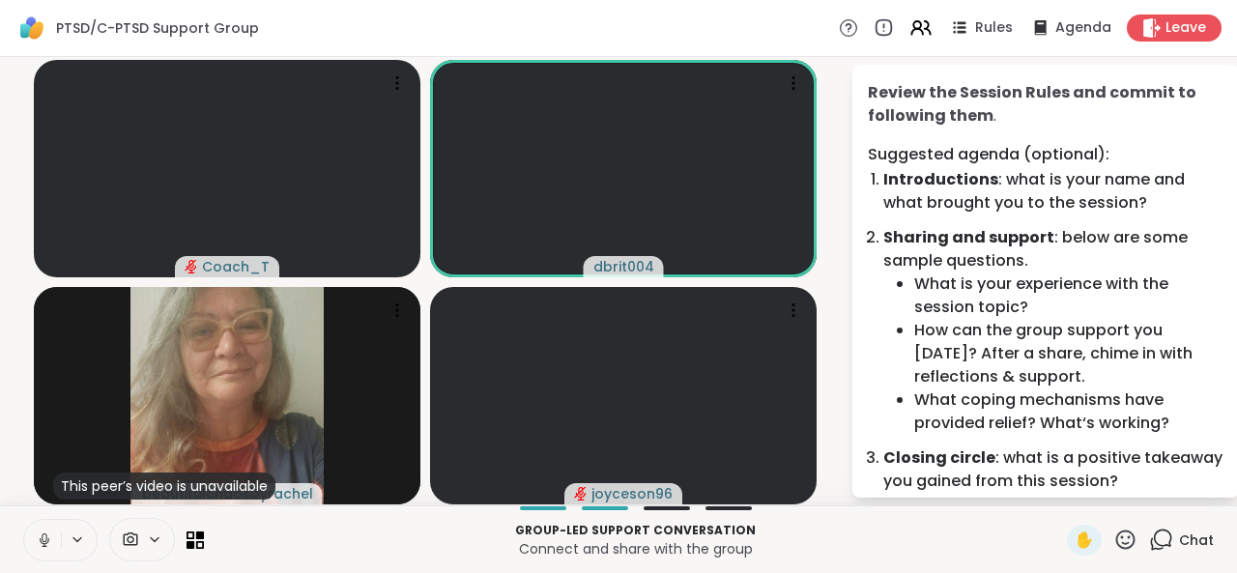
scroll to position [122, 0]
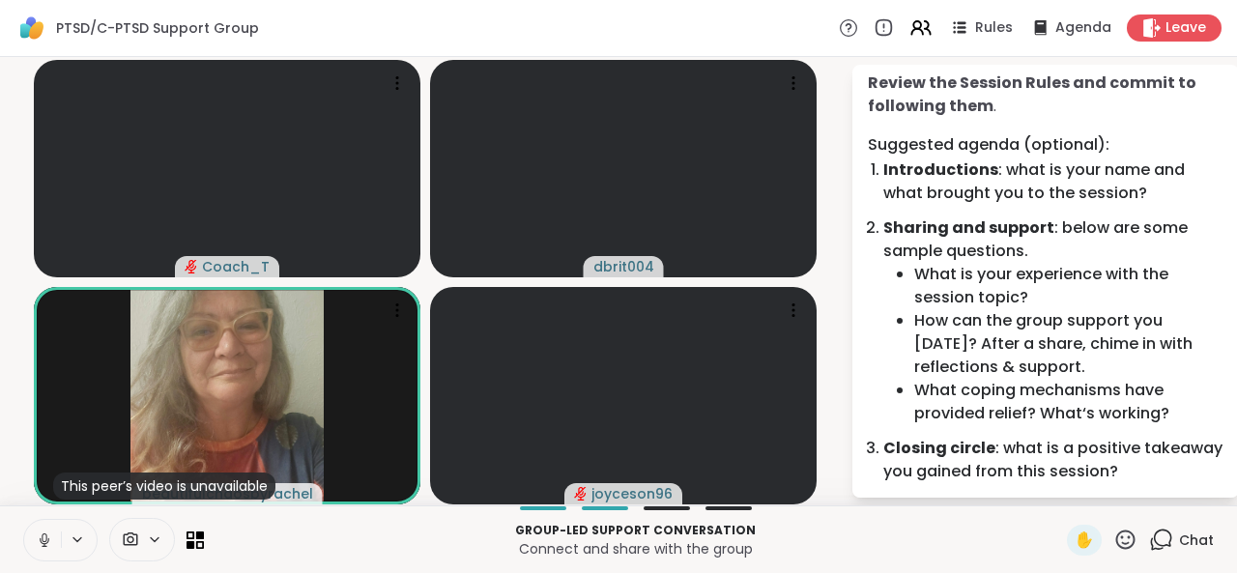
click at [40, 535] on icon at bounding box center [44, 539] width 17 height 17
click at [43, 540] on icon at bounding box center [45, 540] width 14 height 14
click at [41, 540] on icon at bounding box center [44, 539] width 17 height 17
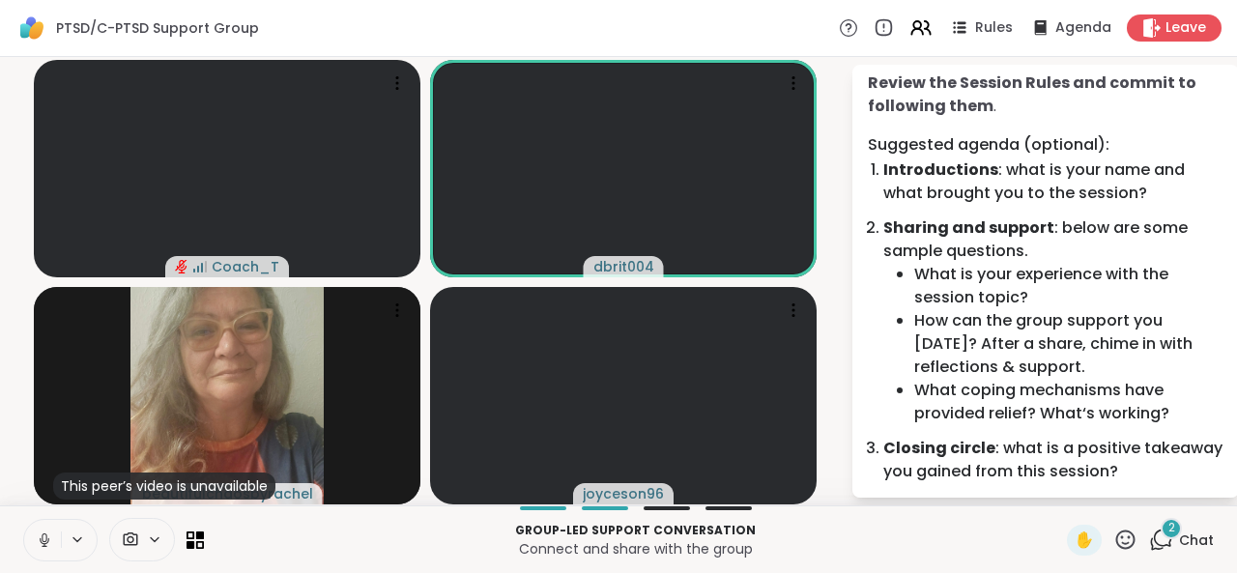
click at [41, 544] on icon at bounding box center [44, 539] width 17 height 17
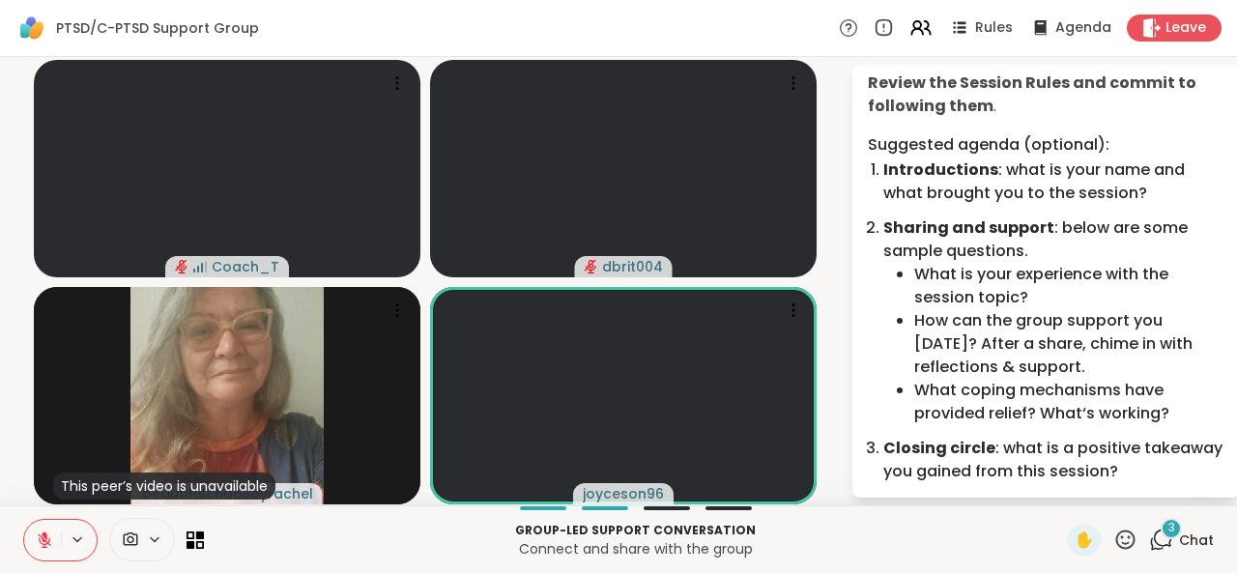
click at [1117, 540] on icon at bounding box center [1125, 540] width 24 height 24
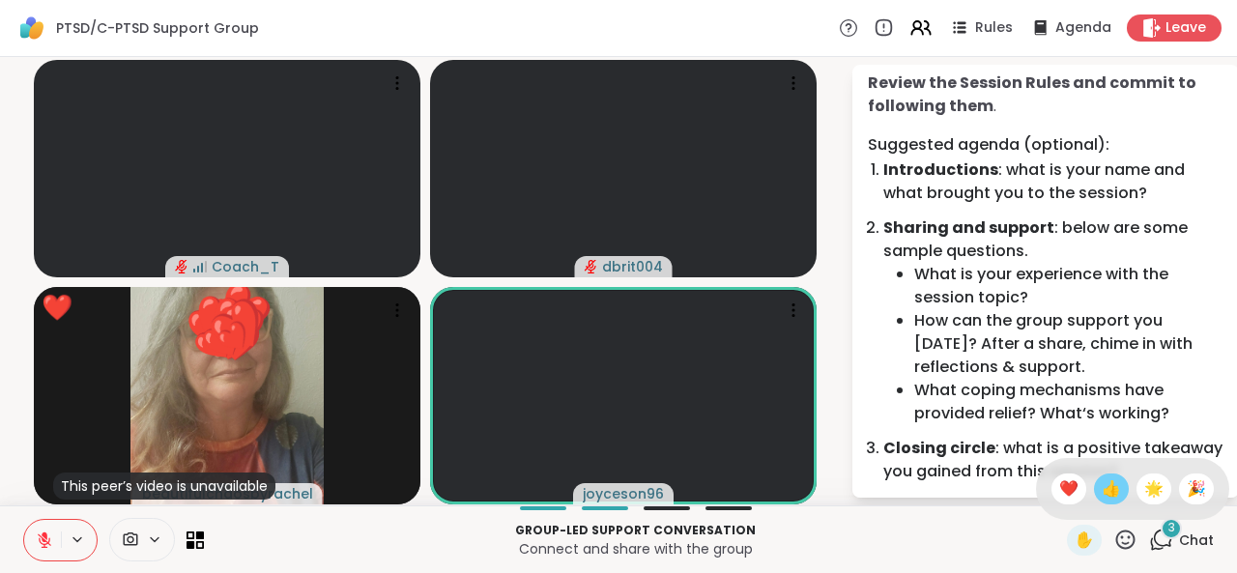
click at [1101, 496] on span "👍" at bounding box center [1110, 488] width 19 height 23
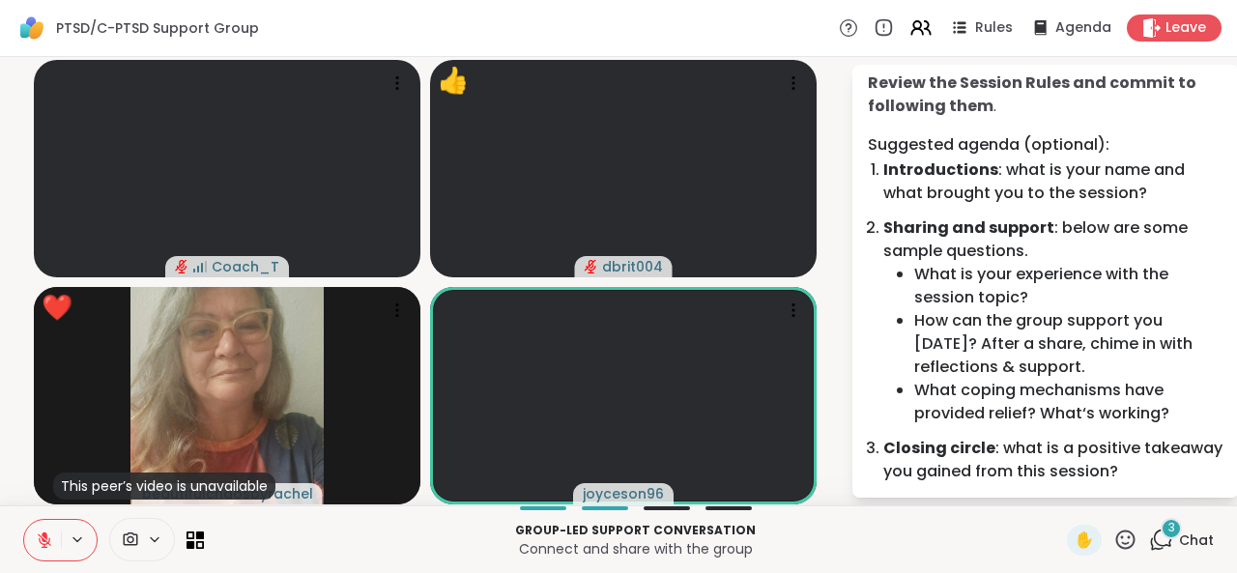
click at [1113, 541] on icon at bounding box center [1125, 540] width 24 height 24
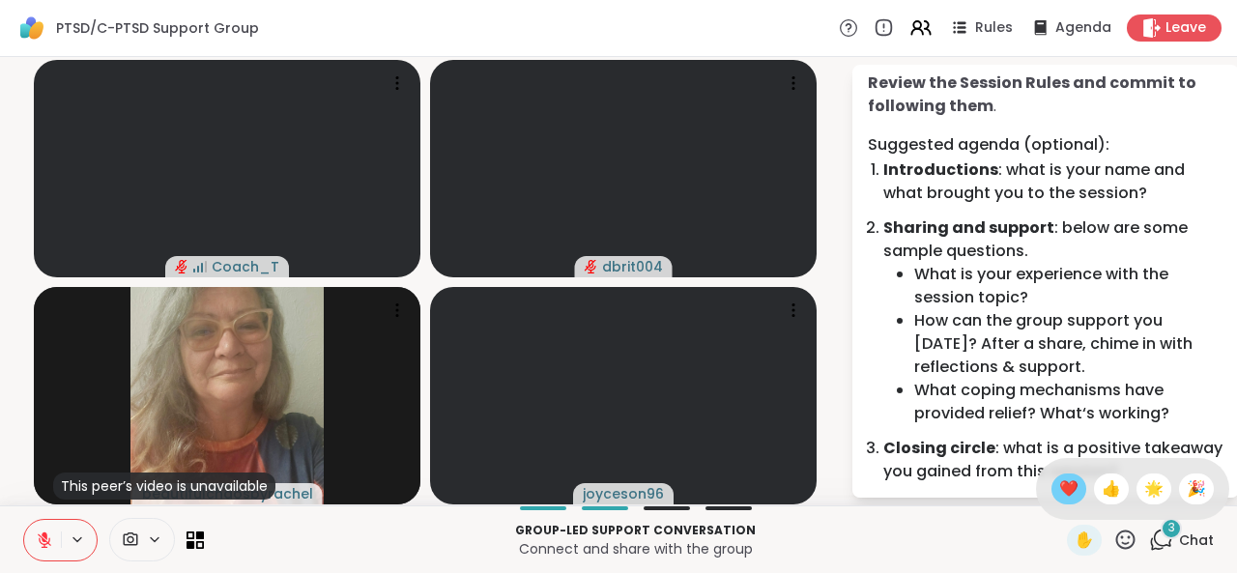
click at [1067, 488] on div "❤️" at bounding box center [1068, 488] width 35 height 31
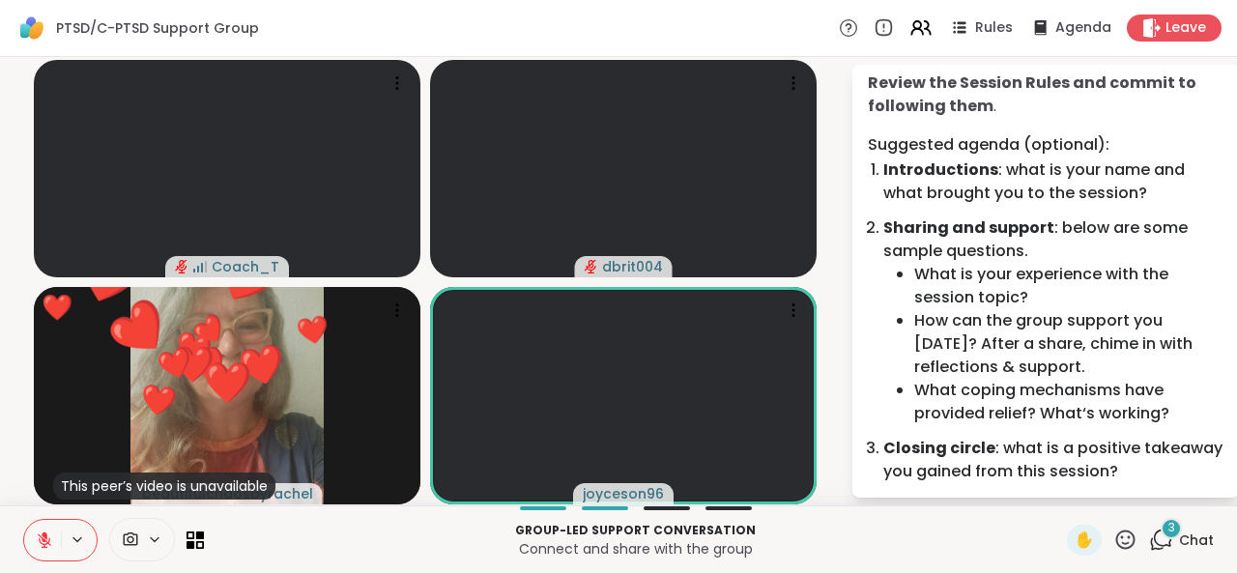
click at [1113, 533] on icon at bounding box center [1125, 540] width 24 height 24
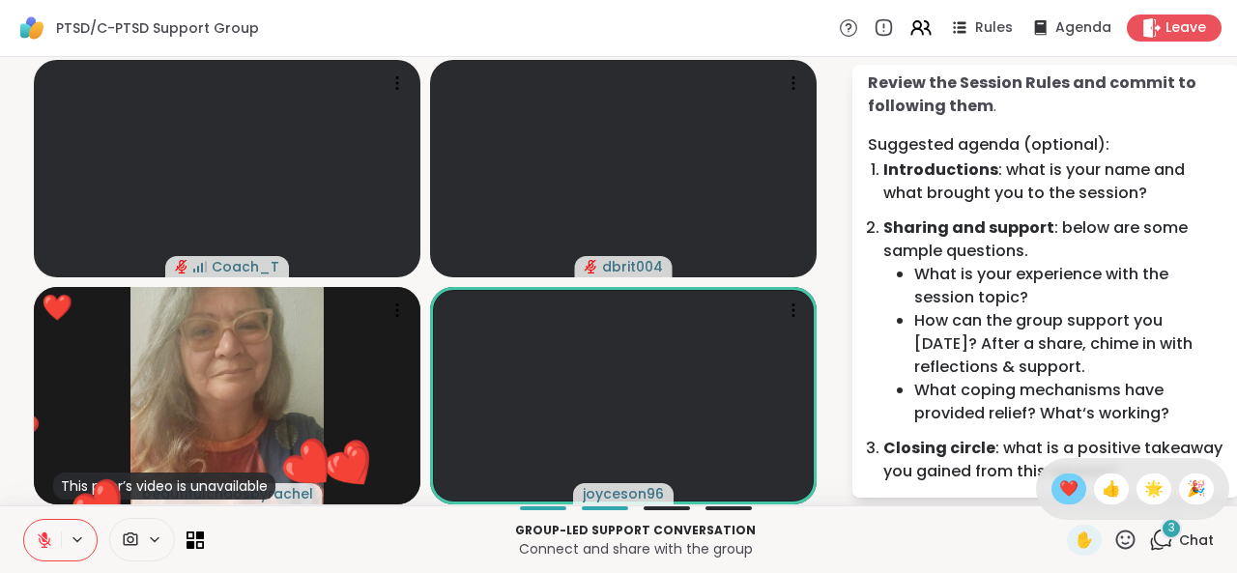
click at [1059, 492] on span "❤️" at bounding box center [1068, 488] width 19 height 23
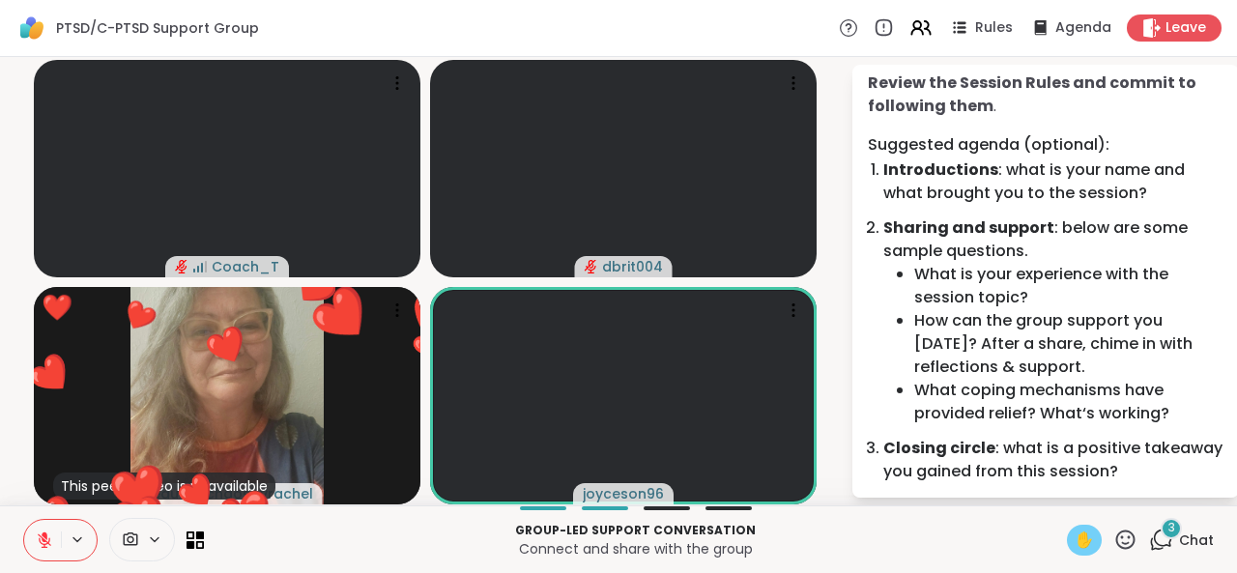
click at [1076, 543] on span "✋" at bounding box center [1083, 539] width 19 height 23
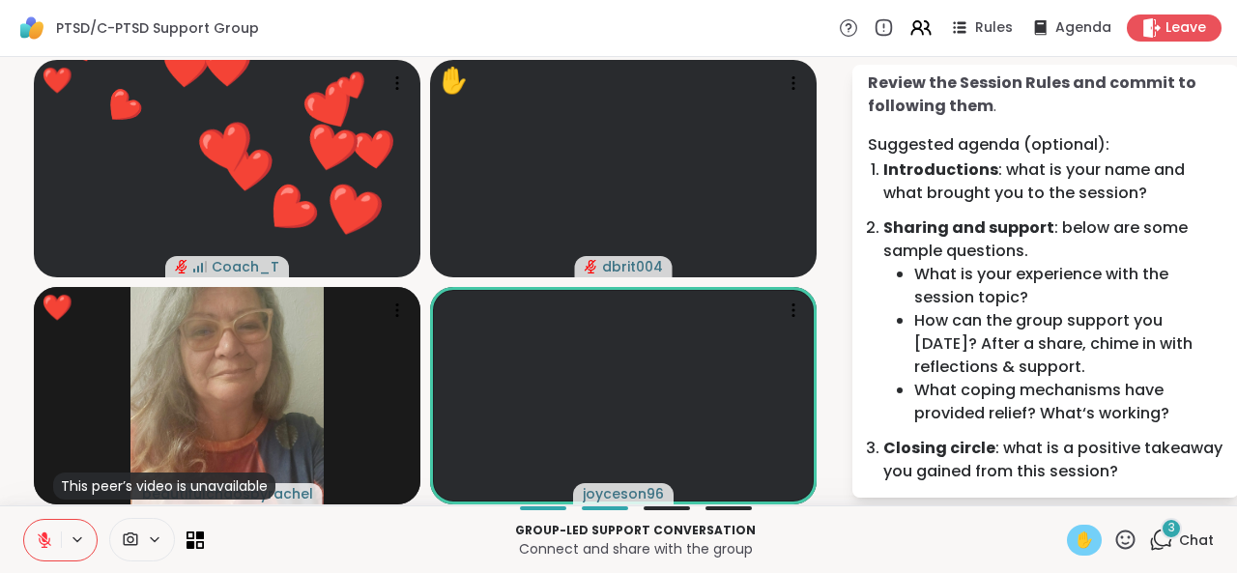
click at [1076, 543] on span "✋" at bounding box center [1083, 539] width 19 height 23
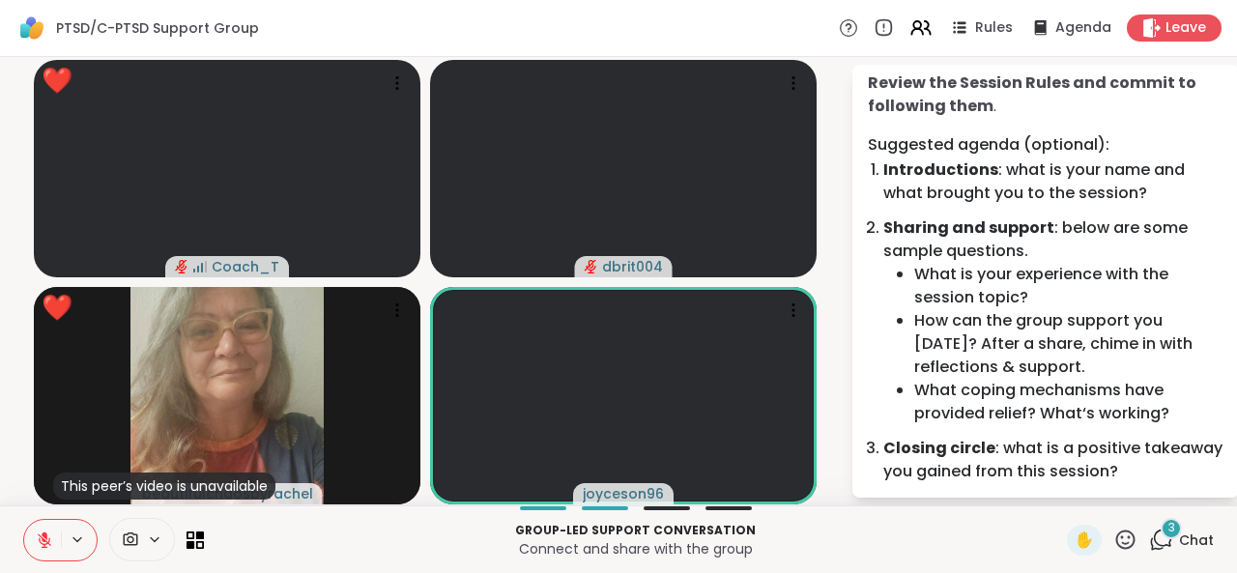
click at [1113, 540] on icon at bounding box center [1125, 540] width 24 height 24
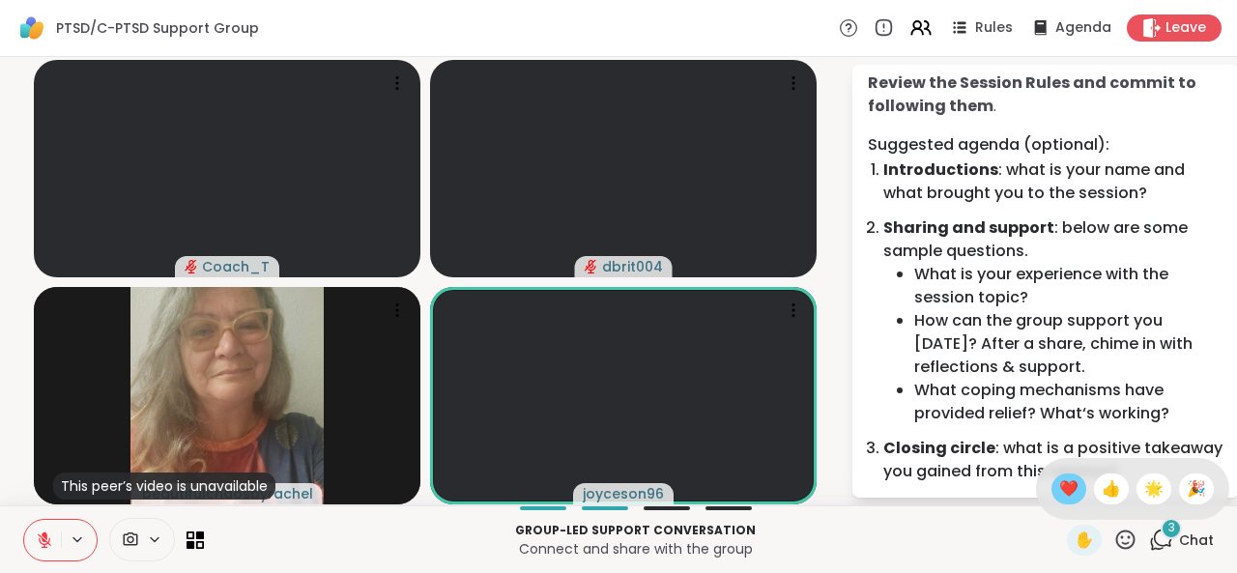
click at [1059, 486] on span "❤️" at bounding box center [1068, 488] width 19 height 23
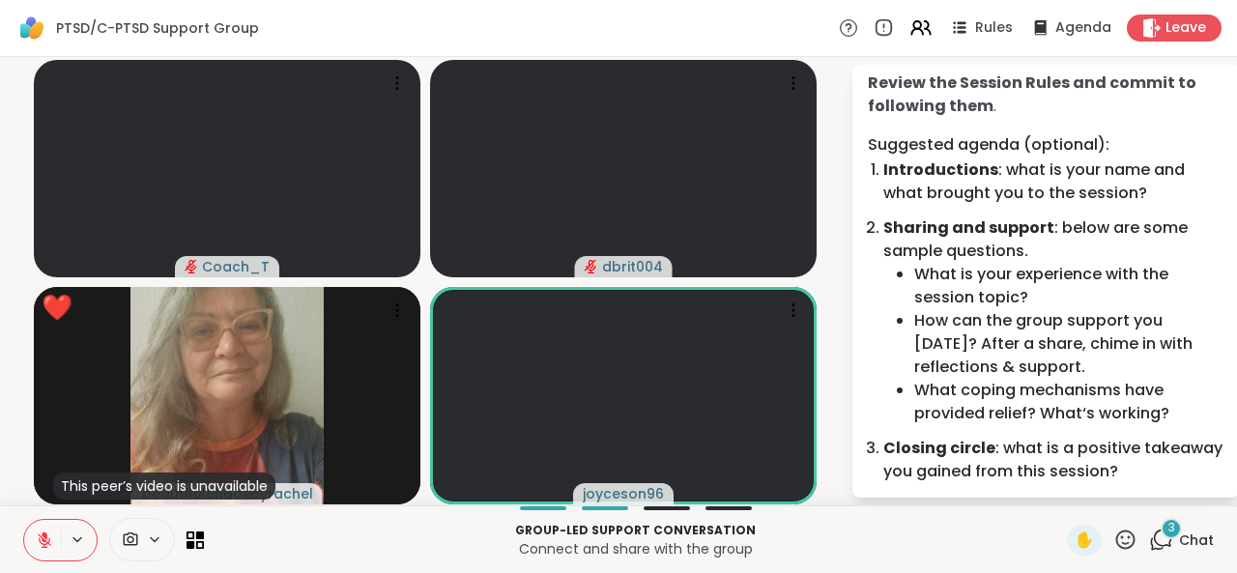
click at [1115, 542] on icon at bounding box center [1125, 540] width 24 height 24
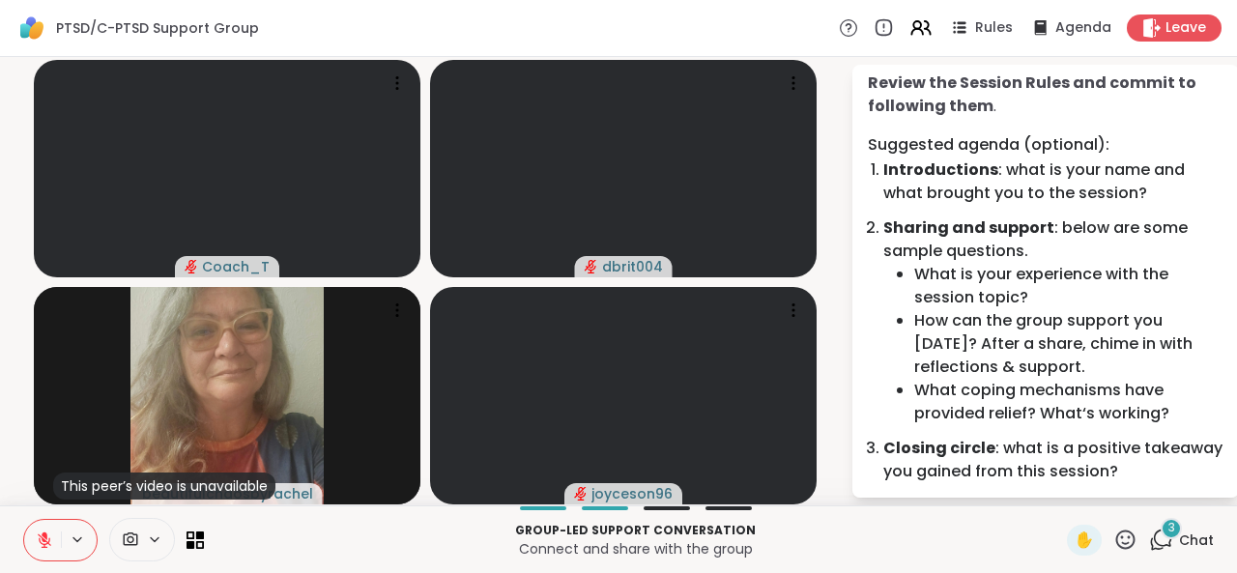
click at [50, 536] on icon at bounding box center [44, 539] width 17 height 17
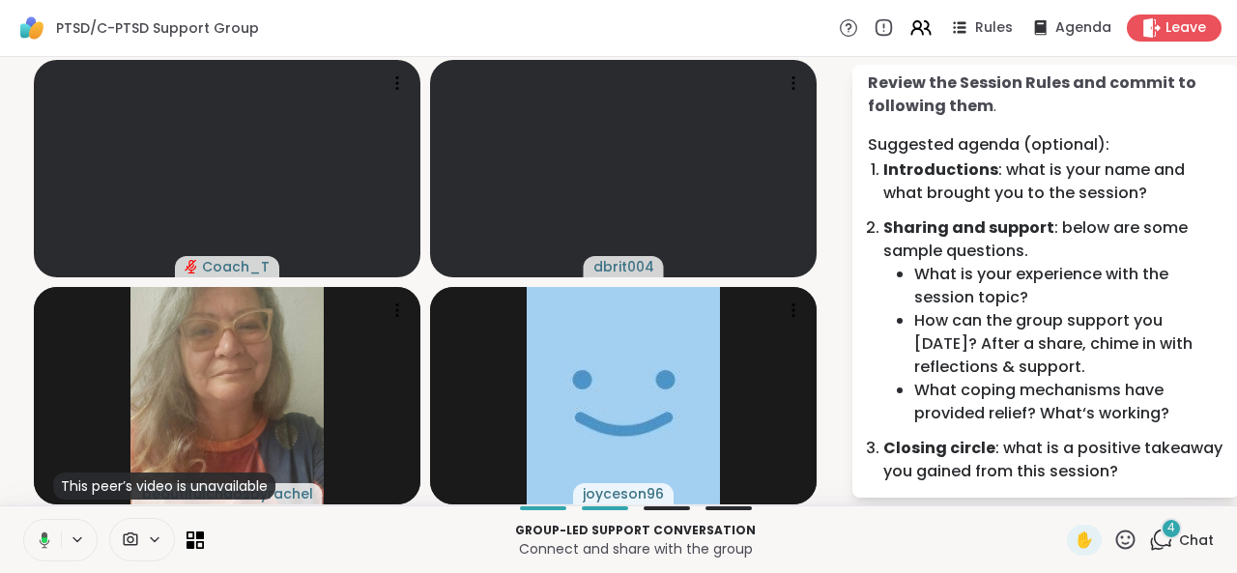
click at [43, 545] on icon at bounding box center [41, 539] width 17 height 17
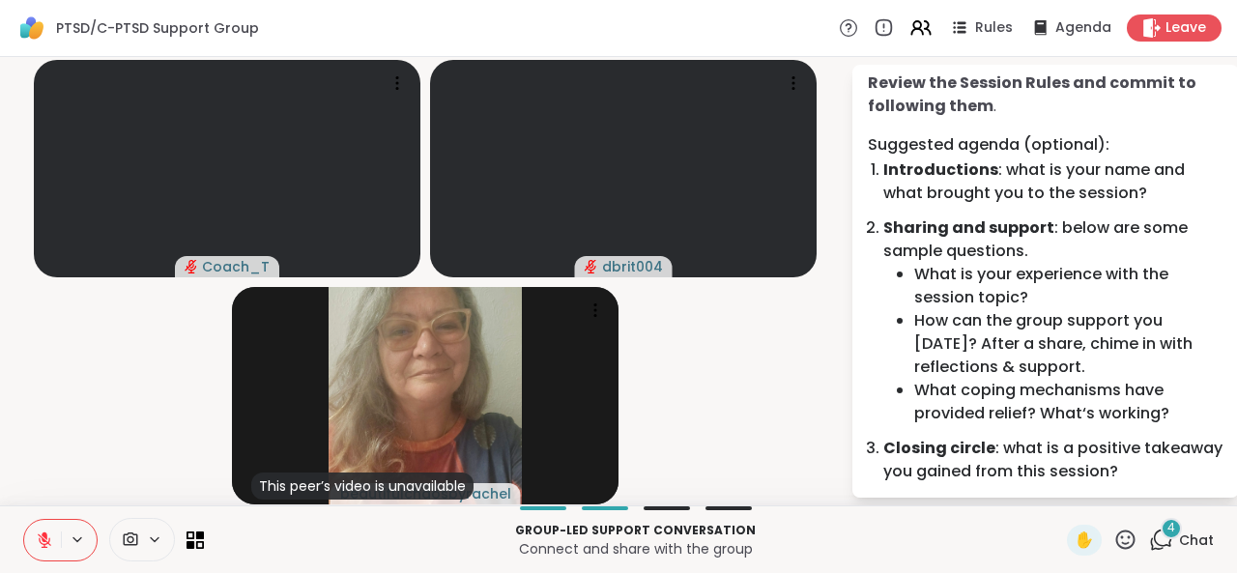
click at [43, 545] on icon at bounding box center [44, 539] width 17 height 17
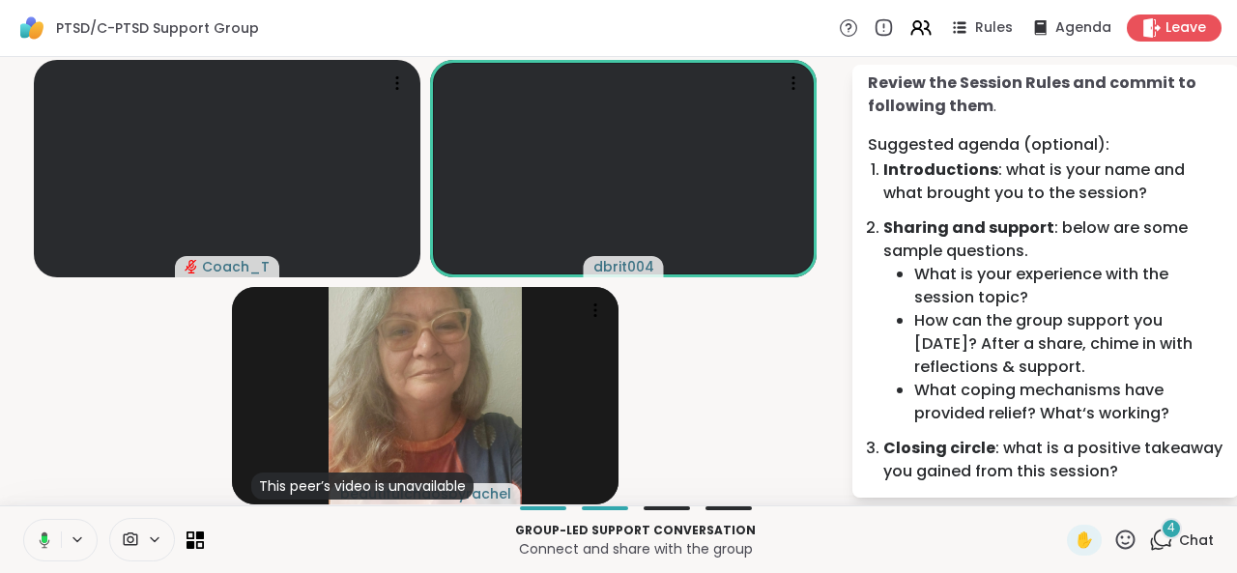
click at [43, 546] on icon at bounding box center [41, 539] width 17 height 17
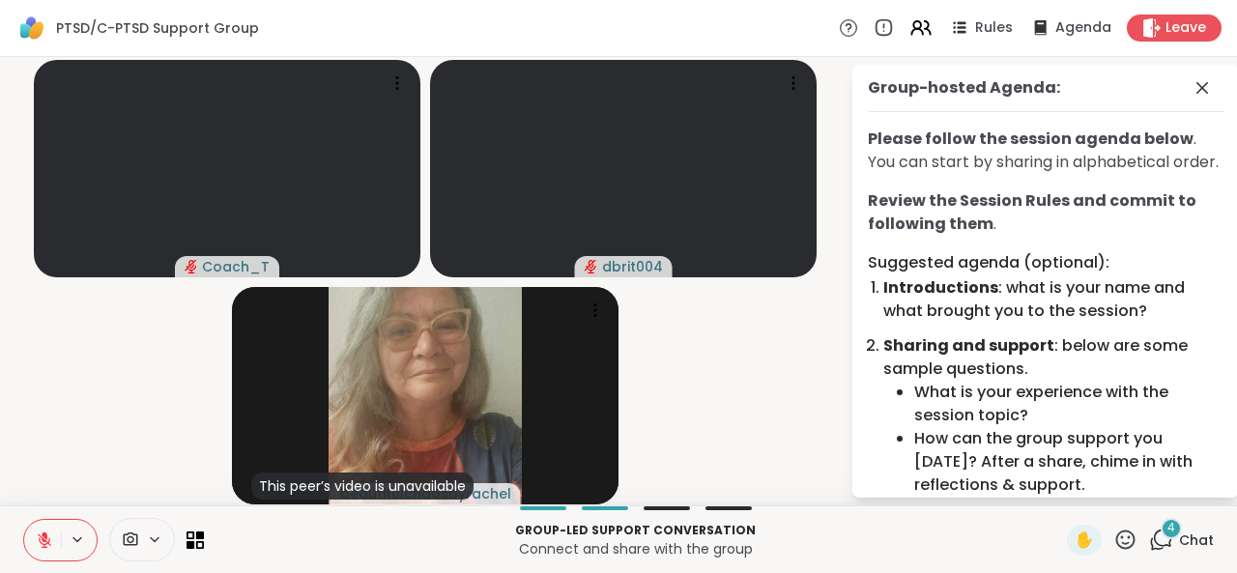
scroll to position [0, 0]
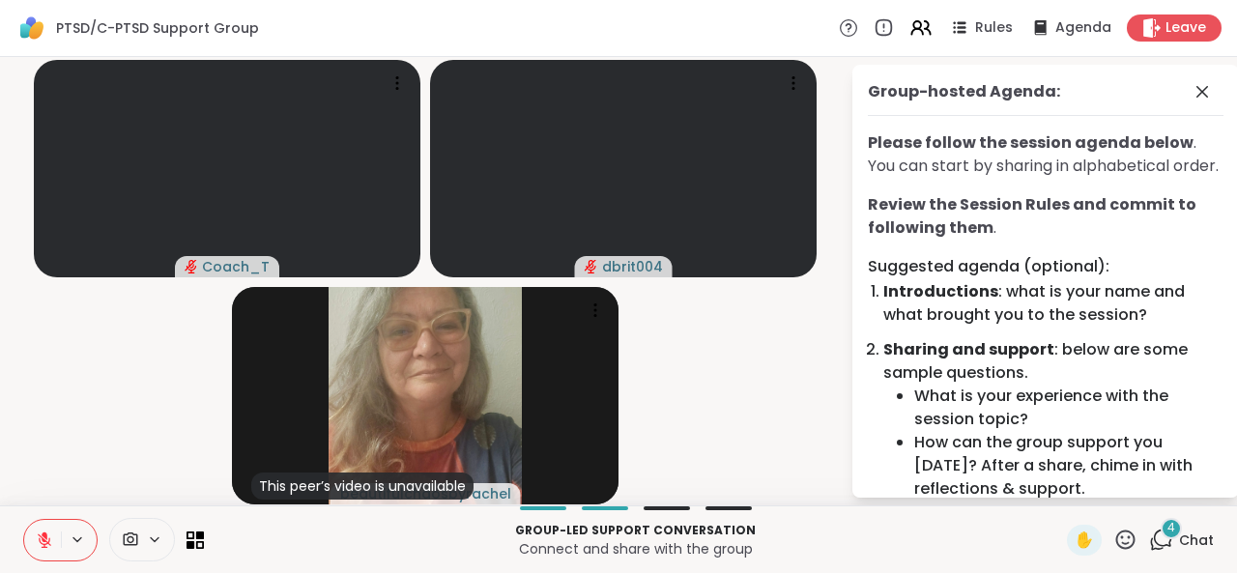
click at [1116, 538] on icon at bounding box center [1125, 538] width 19 height 19
click at [1101, 481] on span "👍" at bounding box center [1110, 488] width 19 height 23
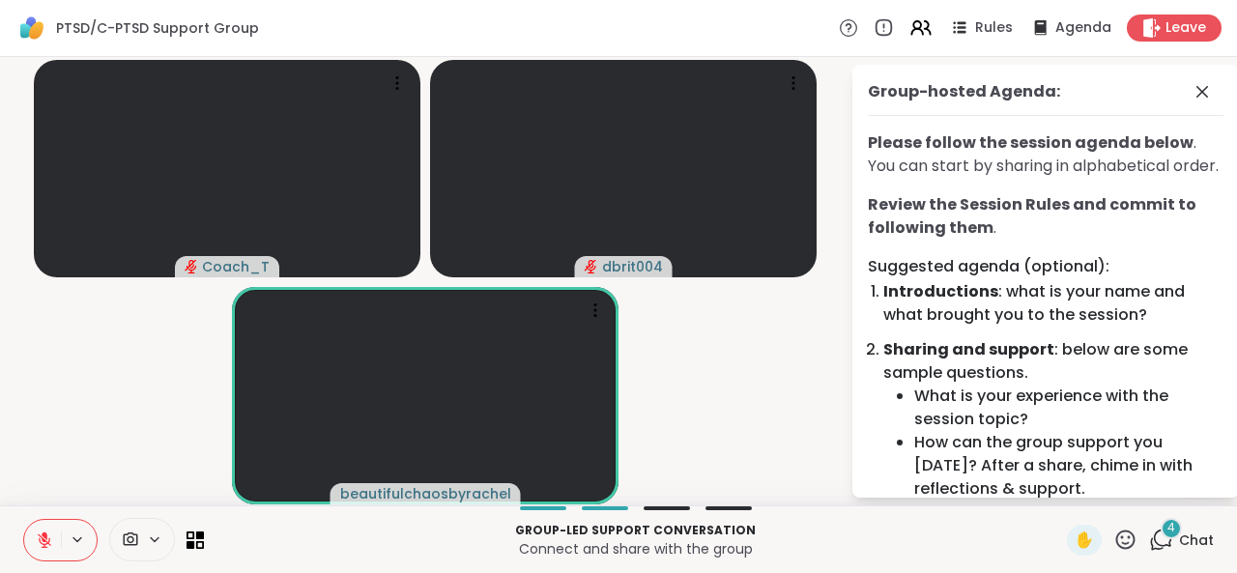
click at [1114, 540] on icon at bounding box center [1125, 540] width 24 height 24
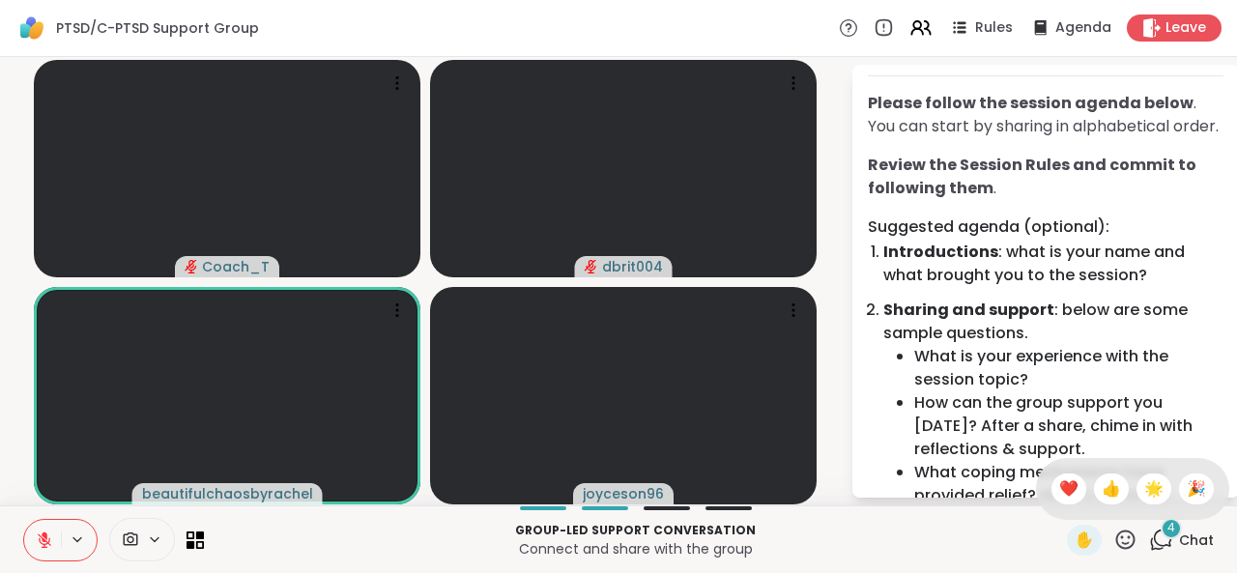
scroll to position [48, 0]
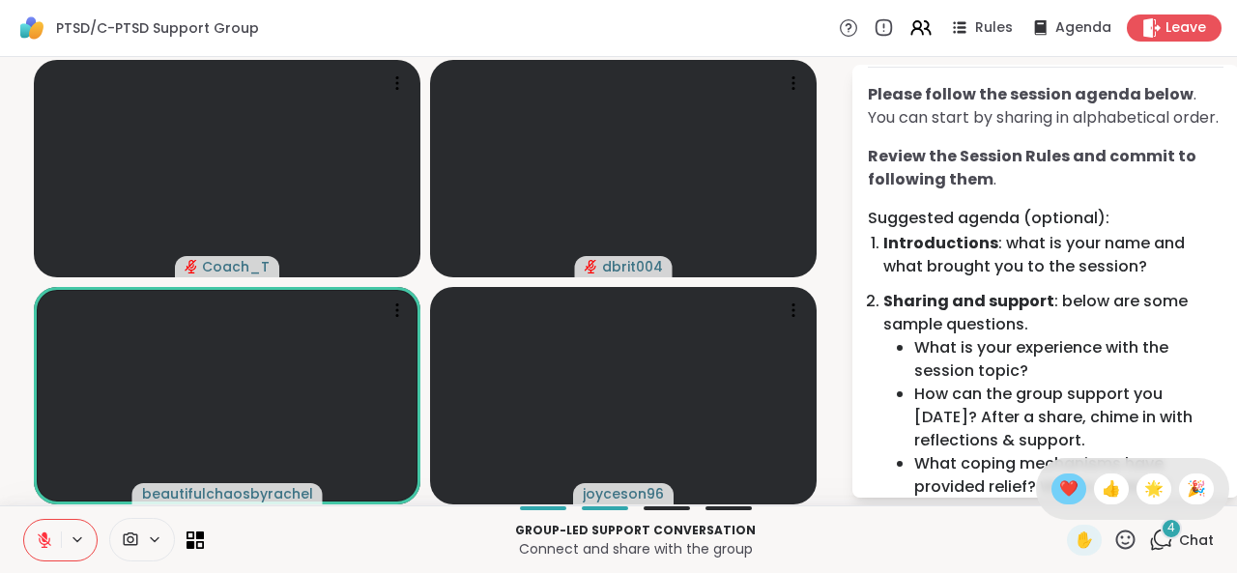
click at [1059, 493] on span "❤️" at bounding box center [1068, 488] width 19 height 23
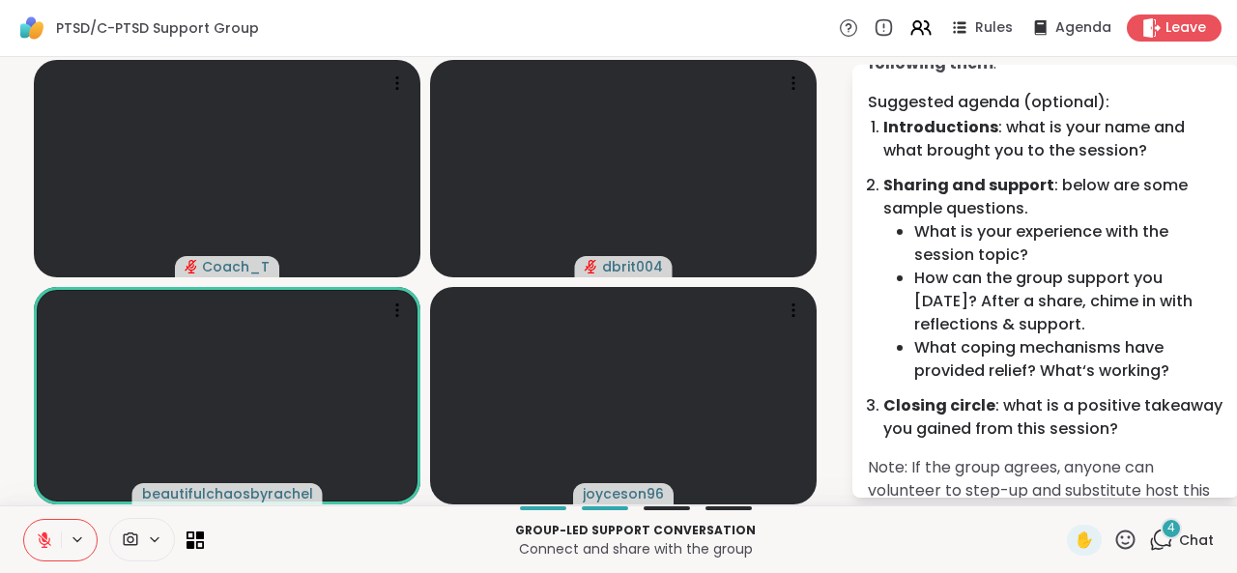
scroll to position [162, 0]
click at [1113, 534] on icon at bounding box center [1125, 540] width 24 height 24
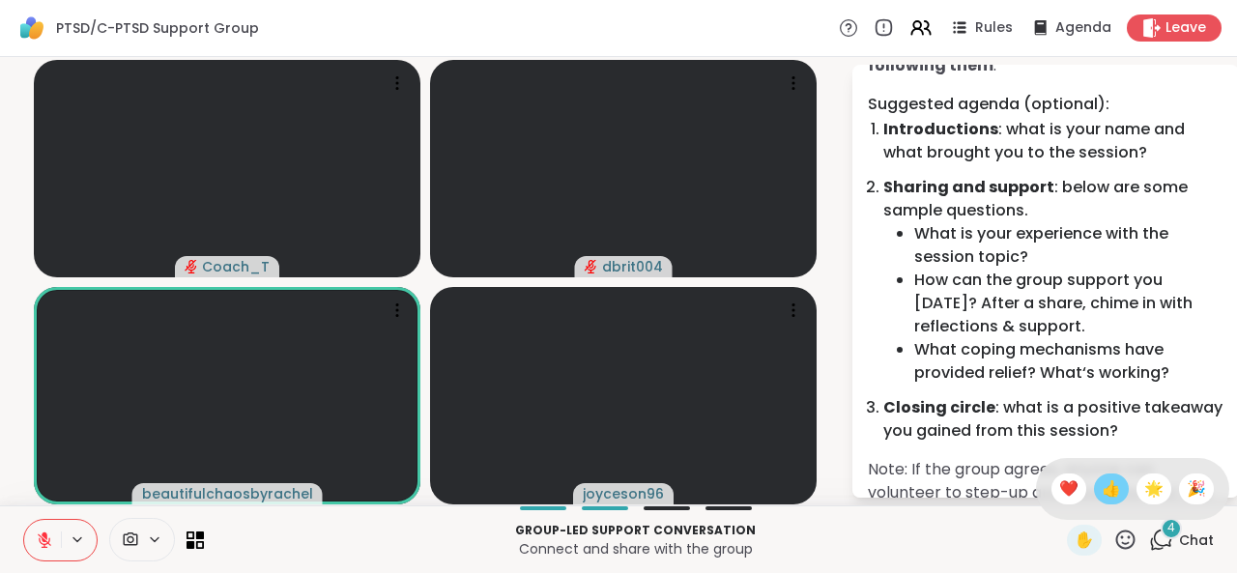
click at [1094, 491] on div "👍" at bounding box center [1111, 488] width 35 height 31
click at [1113, 550] on icon at bounding box center [1125, 540] width 24 height 24
click at [1101, 492] on span "👍" at bounding box center [1110, 488] width 19 height 23
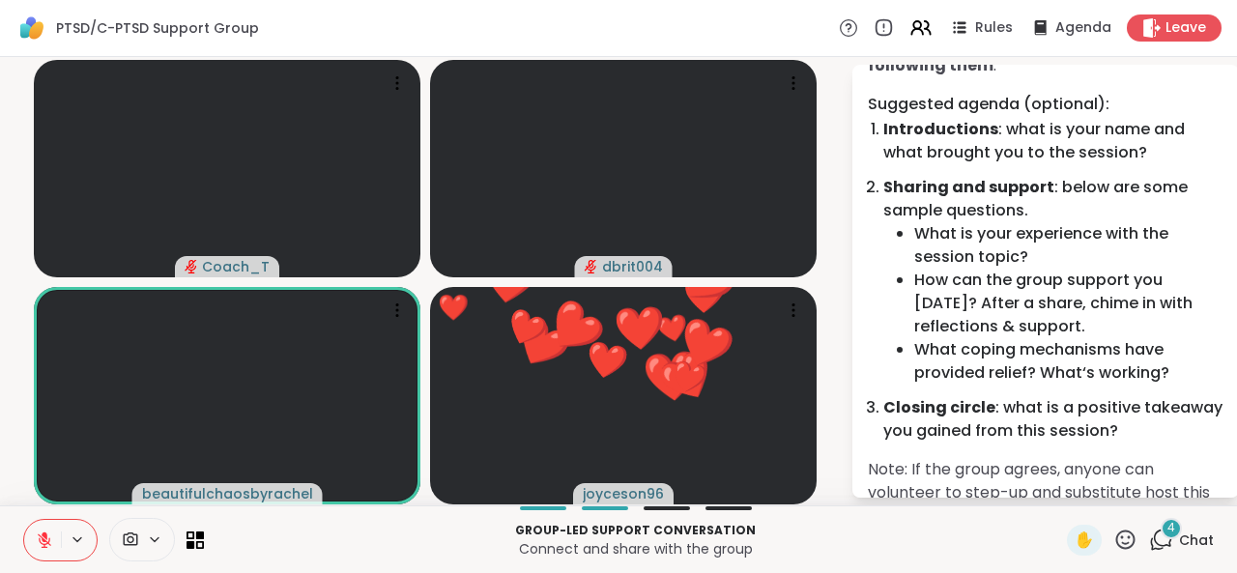
click at [1116, 536] on icon at bounding box center [1125, 538] width 19 height 19
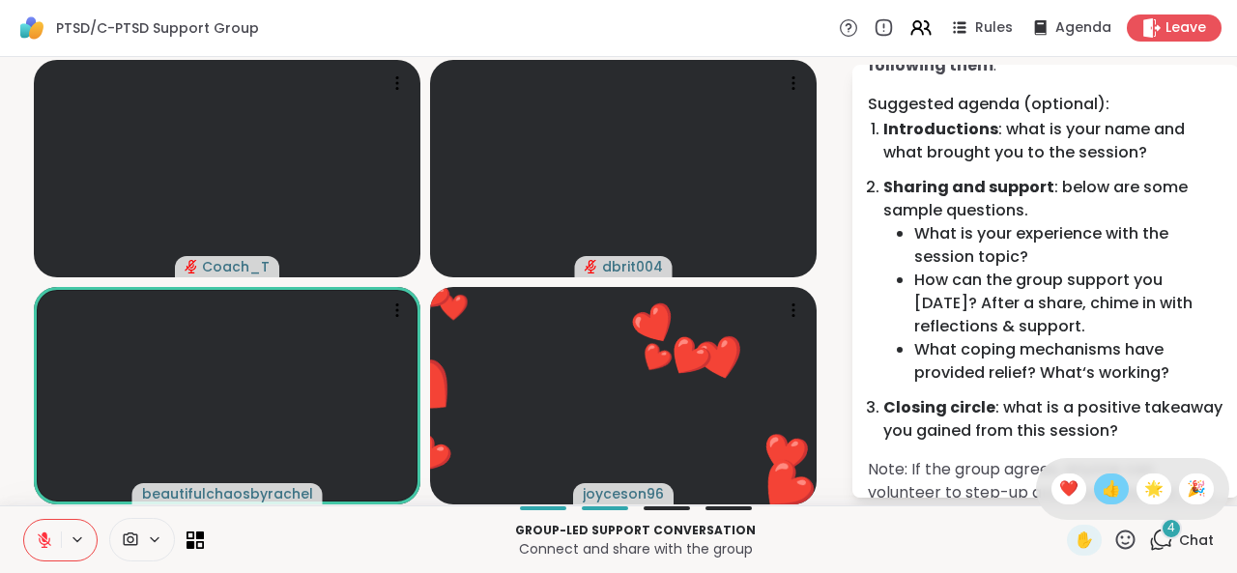
click at [1101, 499] on span "👍" at bounding box center [1110, 488] width 19 height 23
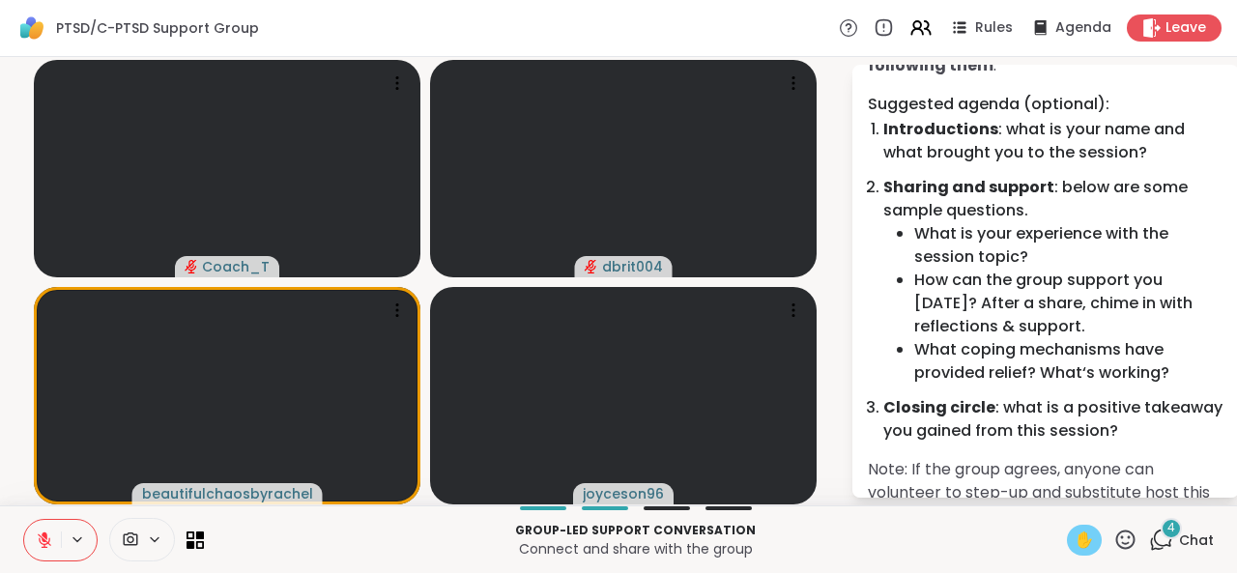
click at [1078, 540] on span "✋" at bounding box center [1083, 539] width 19 height 23
click at [1124, 533] on div "✋ 4 Chat" at bounding box center [1140, 540] width 147 height 31
click at [1113, 540] on icon at bounding box center [1125, 540] width 24 height 24
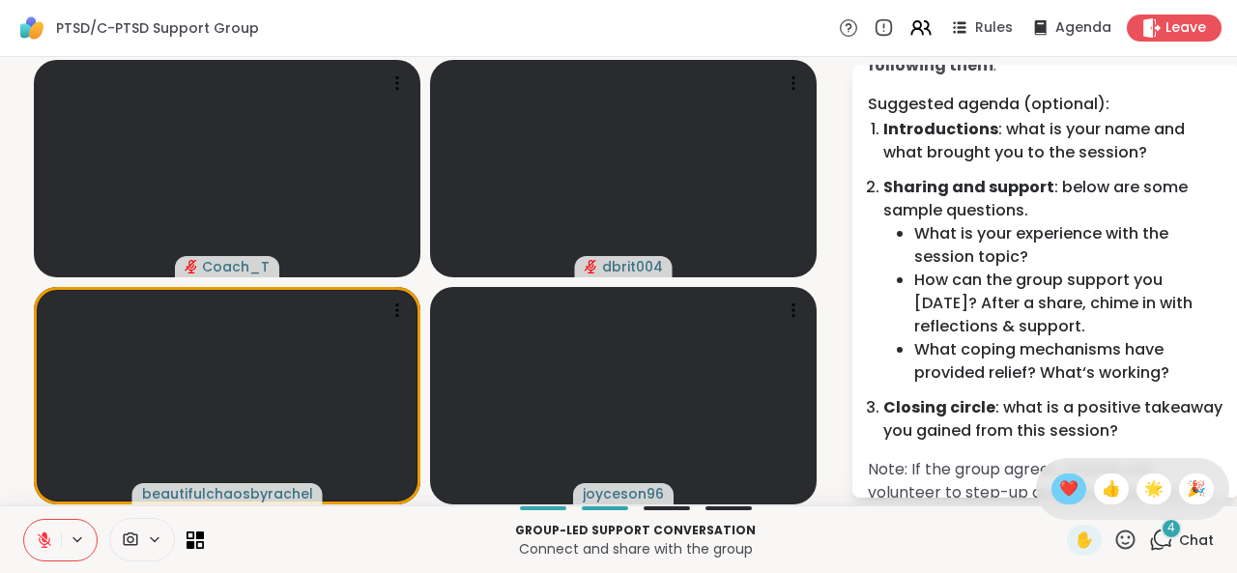
click at [1061, 498] on div "❤️" at bounding box center [1068, 488] width 35 height 31
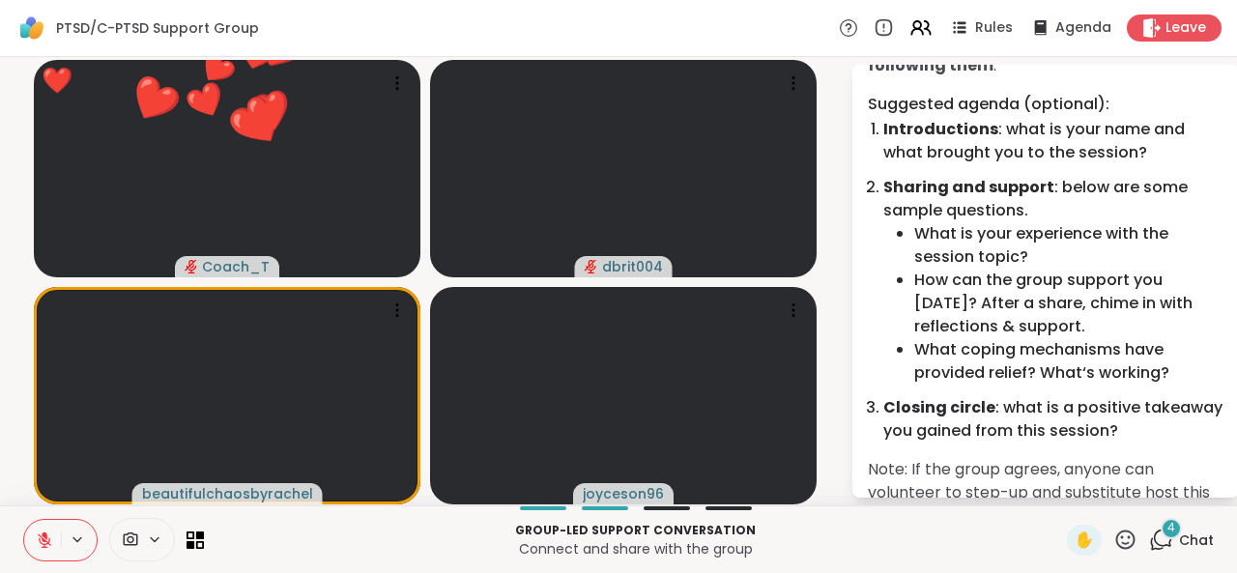
click at [1113, 538] on icon at bounding box center [1125, 540] width 24 height 24
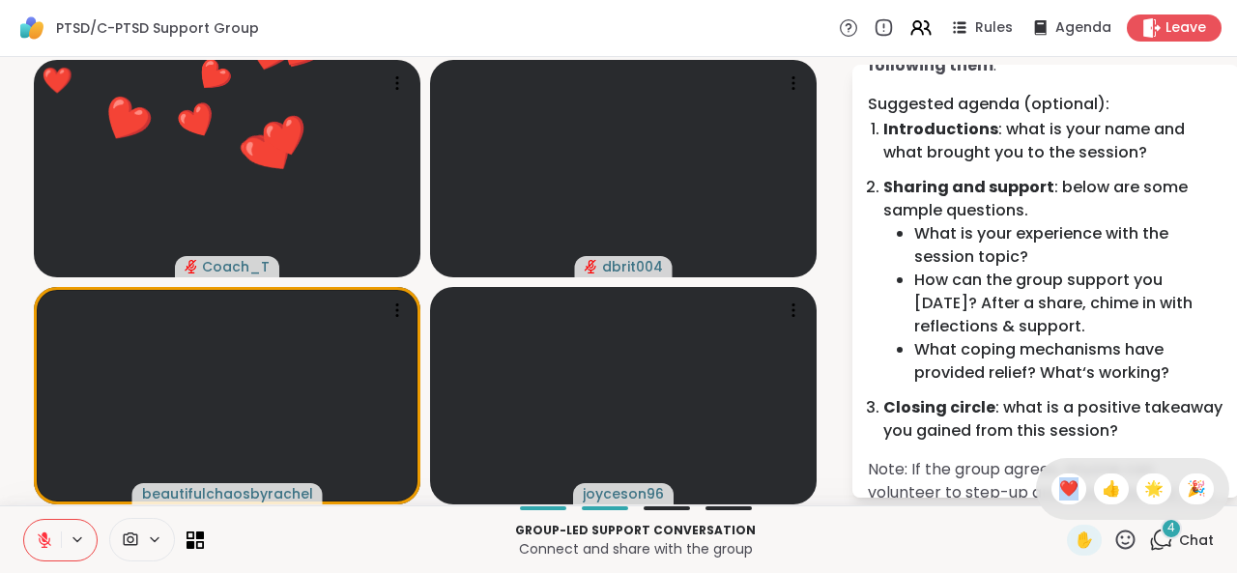
click at [1113, 538] on icon at bounding box center [1125, 540] width 24 height 24
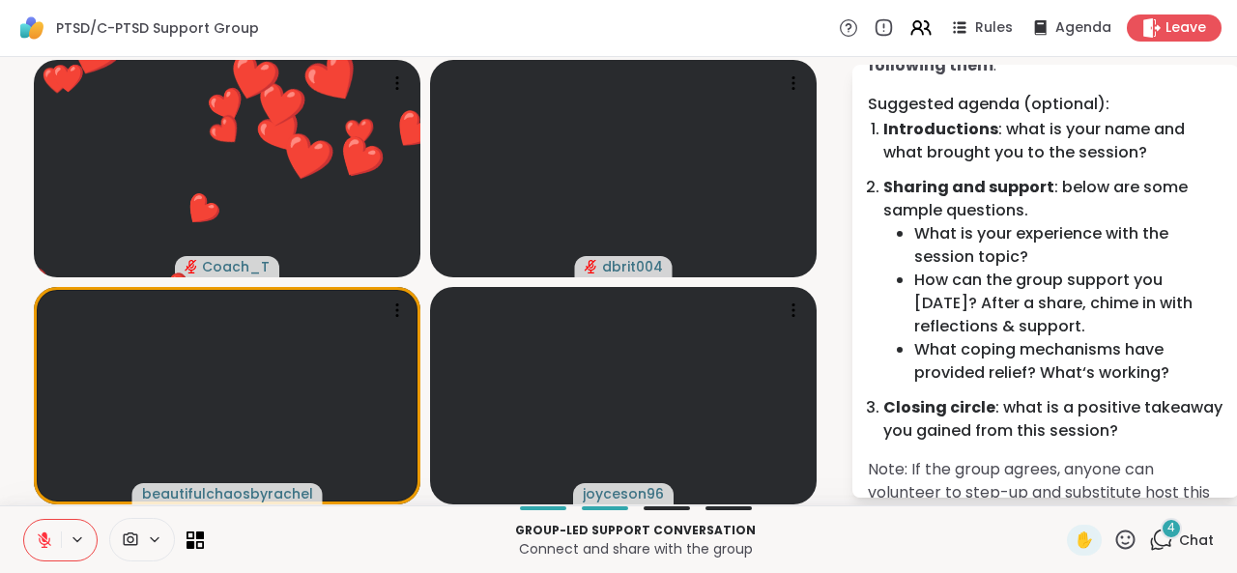
click at [1113, 540] on icon at bounding box center [1125, 540] width 24 height 24
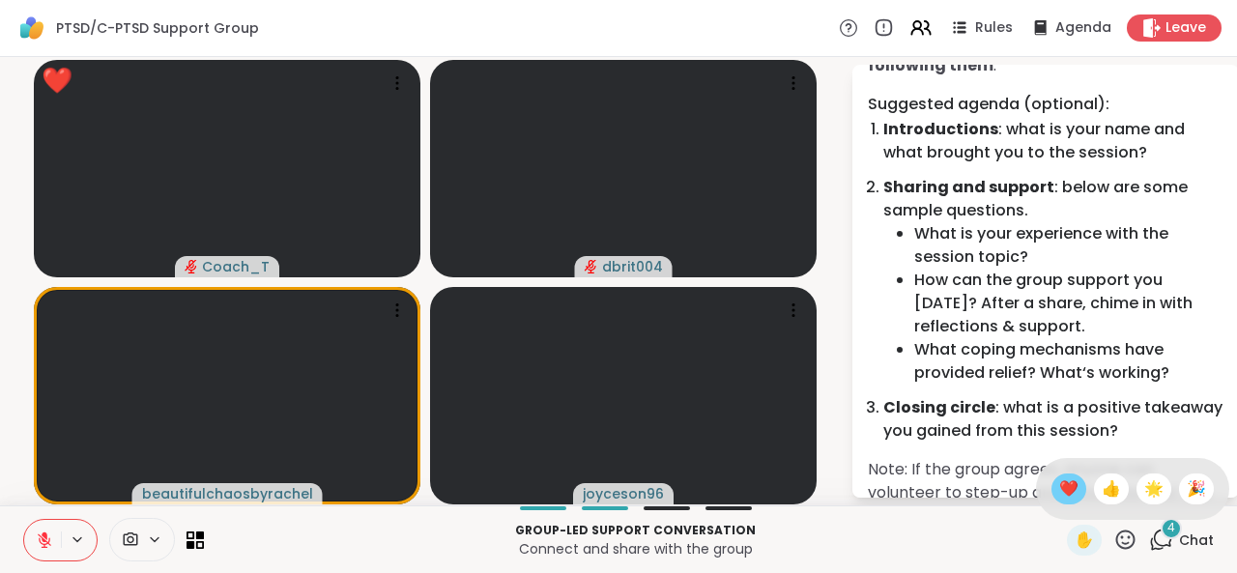
click at [1059, 493] on span "❤️" at bounding box center [1068, 488] width 19 height 23
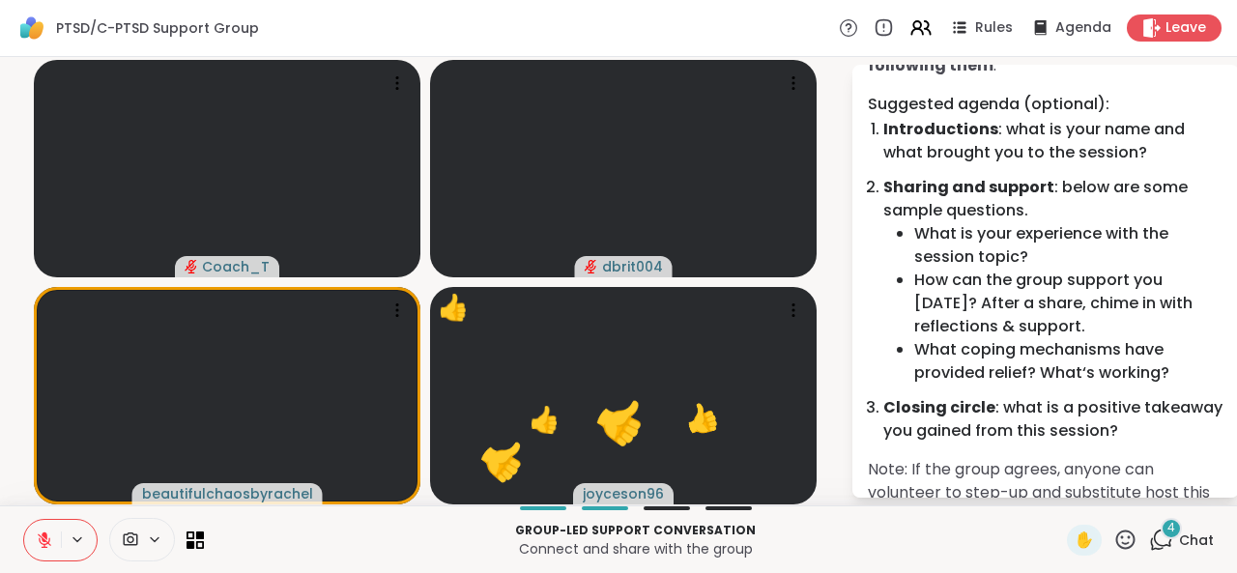
click at [1113, 534] on icon at bounding box center [1125, 540] width 24 height 24
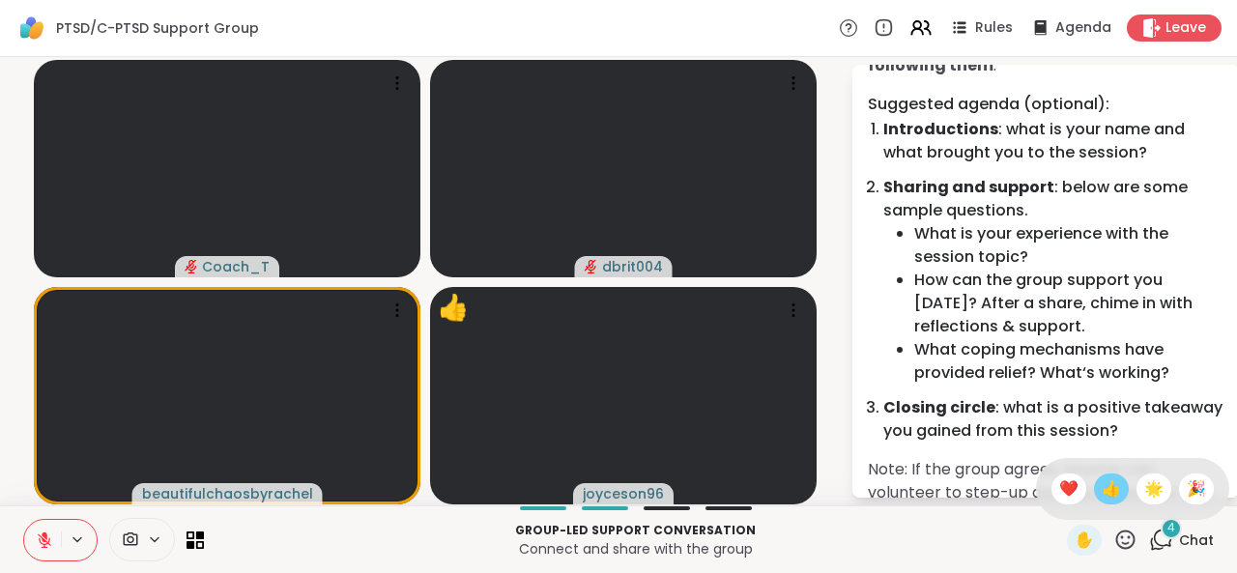
click at [1101, 490] on span "👍" at bounding box center [1110, 488] width 19 height 23
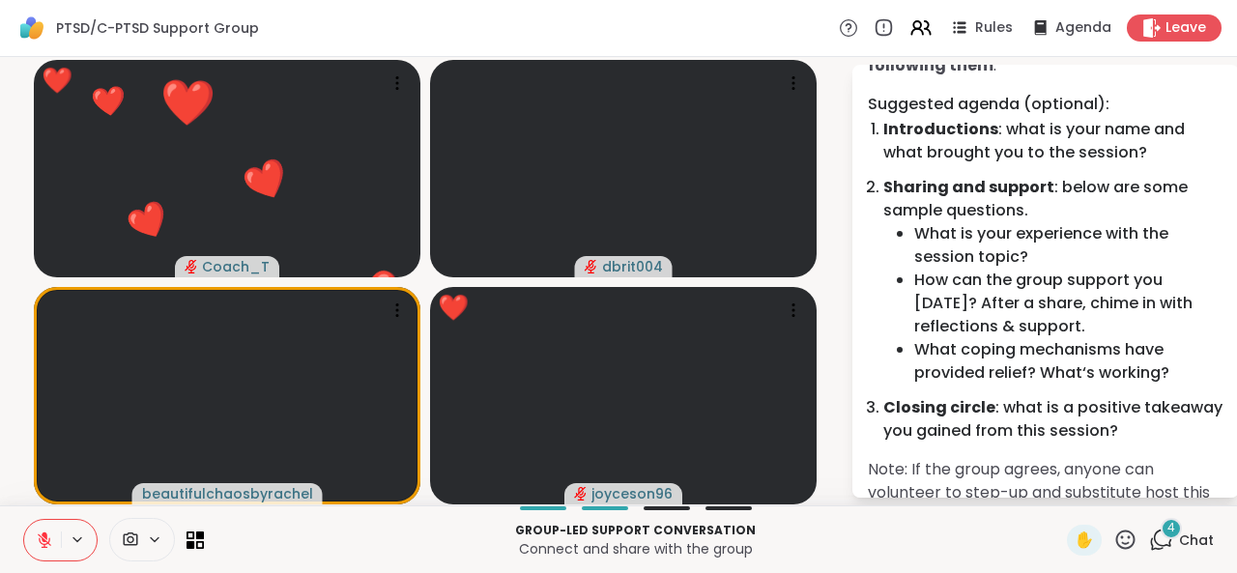
click at [1113, 544] on icon at bounding box center [1125, 540] width 24 height 24
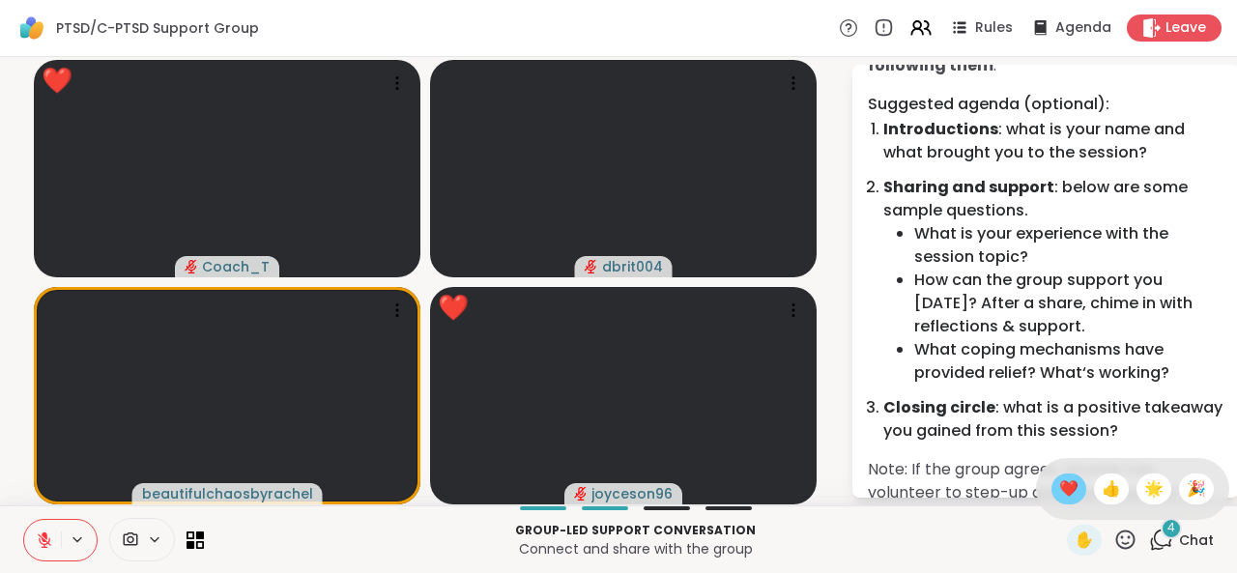
click at [1059, 494] on span "❤️" at bounding box center [1068, 488] width 19 height 23
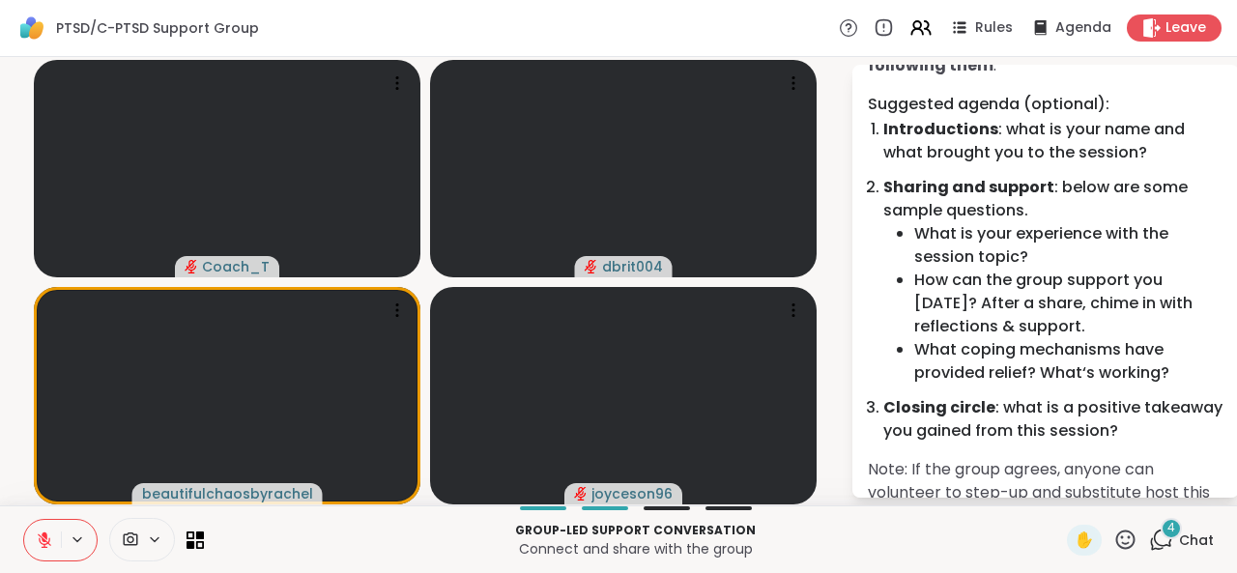
click at [1149, 532] on icon at bounding box center [1161, 540] width 24 height 24
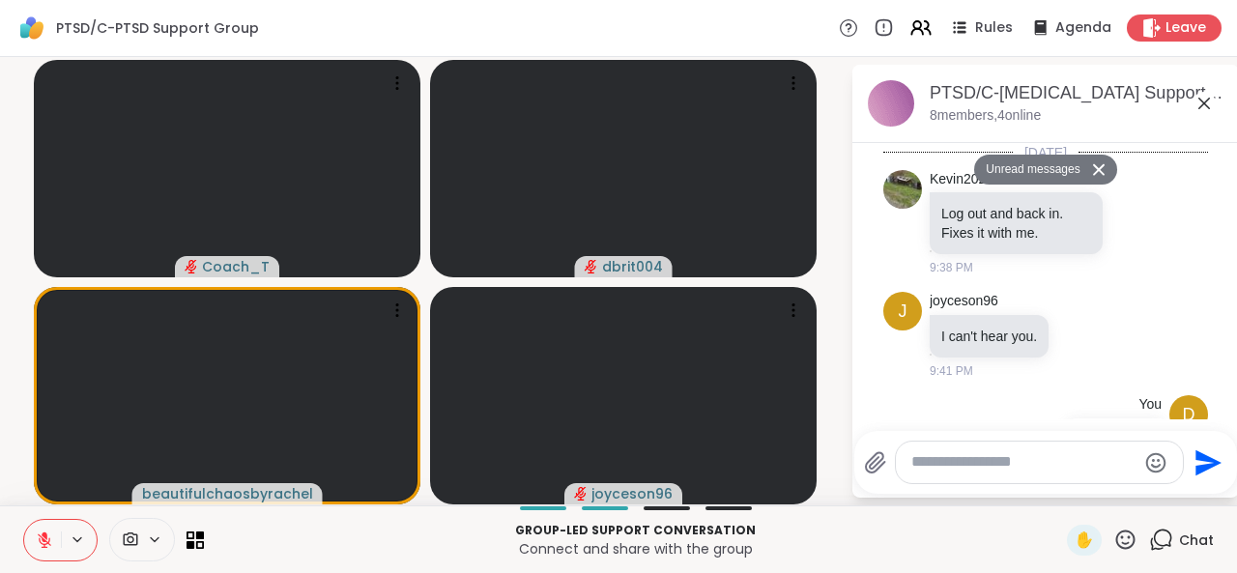
scroll to position [3377, 0]
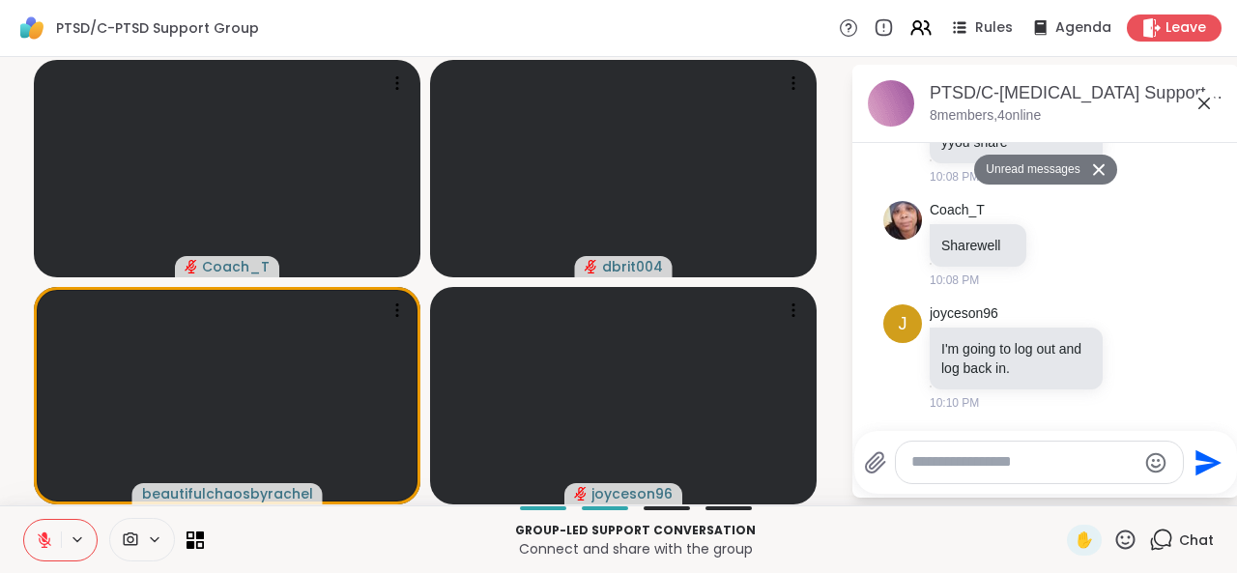
click at [1113, 536] on icon at bounding box center [1125, 540] width 24 height 24
click at [1059, 491] on span "❤️" at bounding box center [1068, 488] width 19 height 23
click at [41, 550] on button at bounding box center [42, 540] width 37 height 41
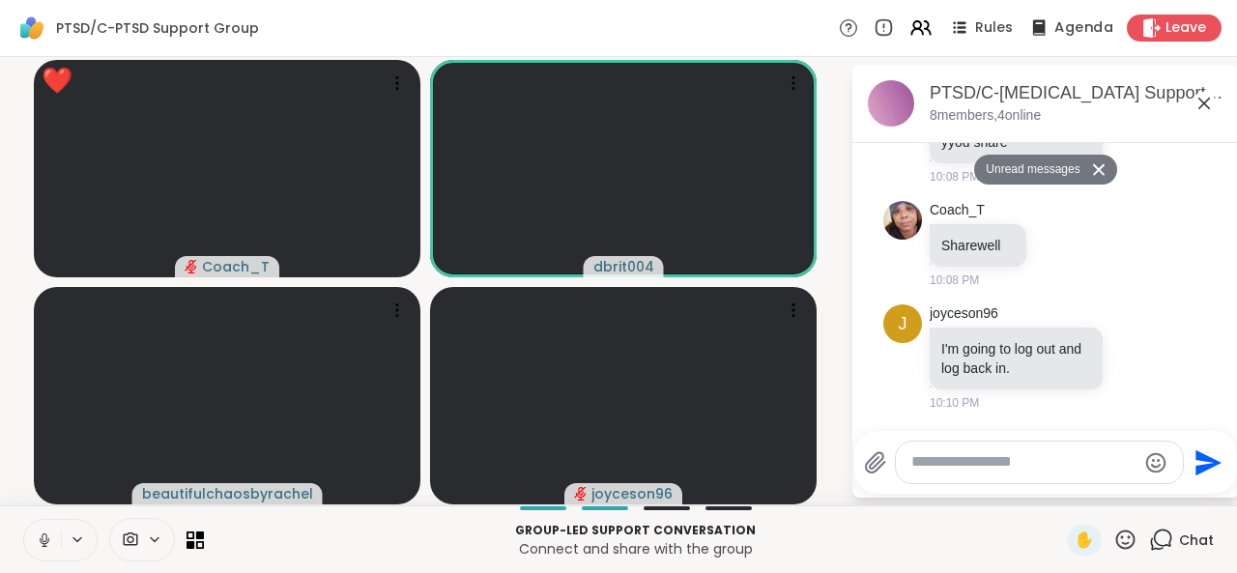
click at [1055, 33] on span "Agenda" at bounding box center [1083, 28] width 59 height 20
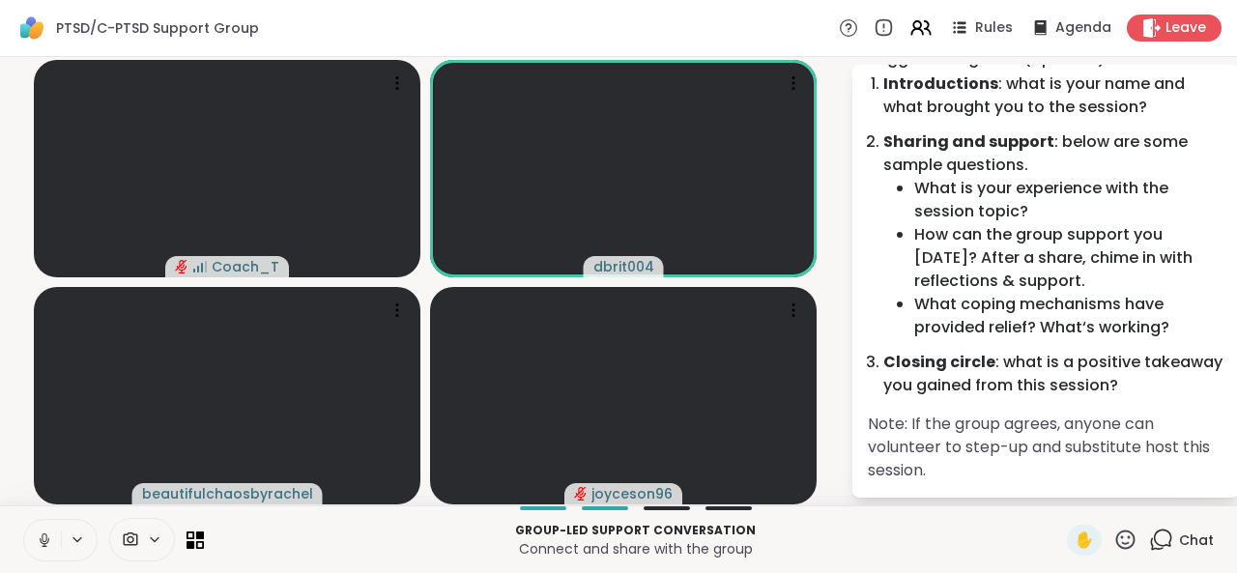
scroll to position [212, 0]
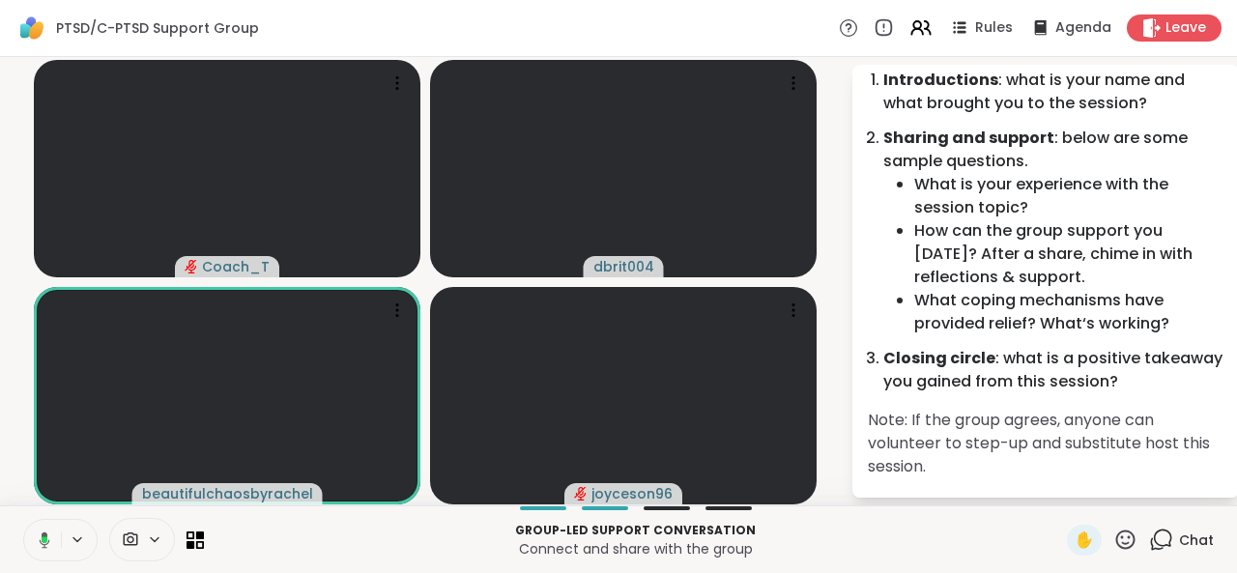
click at [49, 544] on icon at bounding box center [41, 539] width 17 height 17
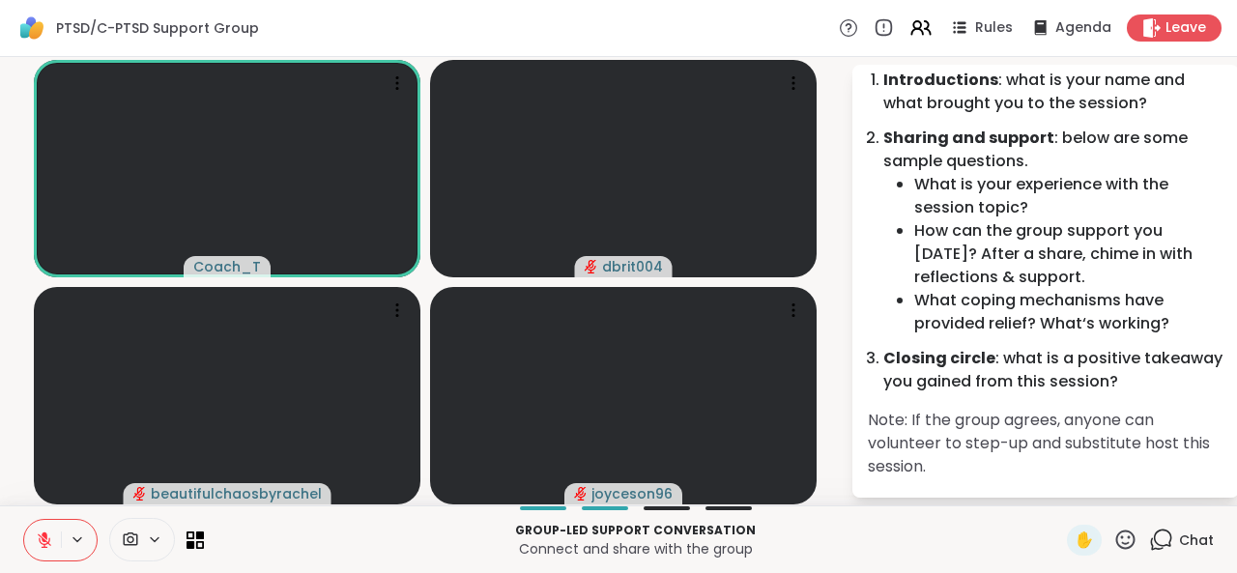
click at [56, 536] on button at bounding box center [42, 540] width 37 height 41
click at [44, 540] on icon at bounding box center [44, 539] width 17 height 17
click at [1113, 542] on icon at bounding box center [1125, 540] width 24 height 24
click at [1101, 495] on span "👍" at bounding box center [1110, 488] width 19 height 23
click at [1115, 535] on icon at bounding box center [1125, 540] width 24 height 24
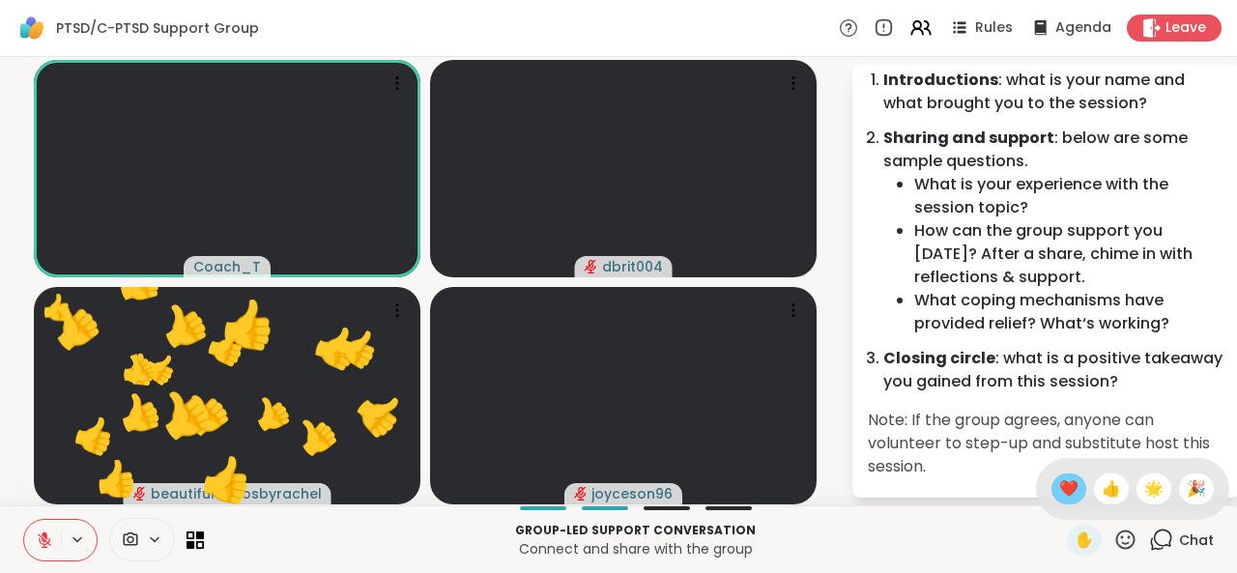
click at [1059, 488] on span "❤️" at bounding box center [1068, 488] width 19 height 23
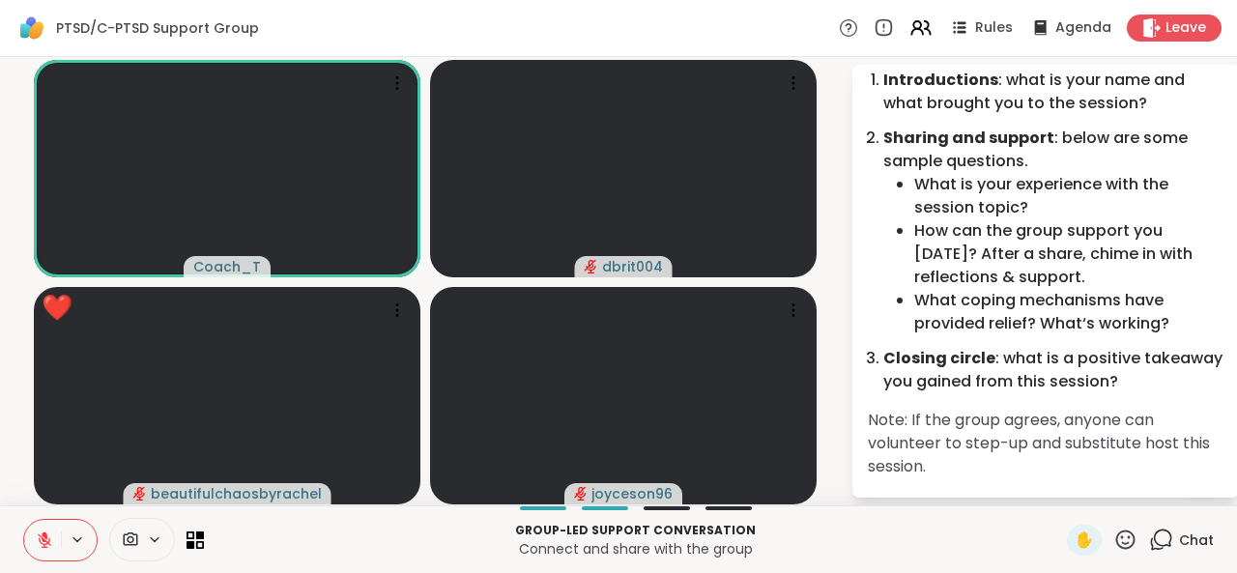
click at [1119, 542] on icon at bounding box center [1125, 540] width 24 height 24
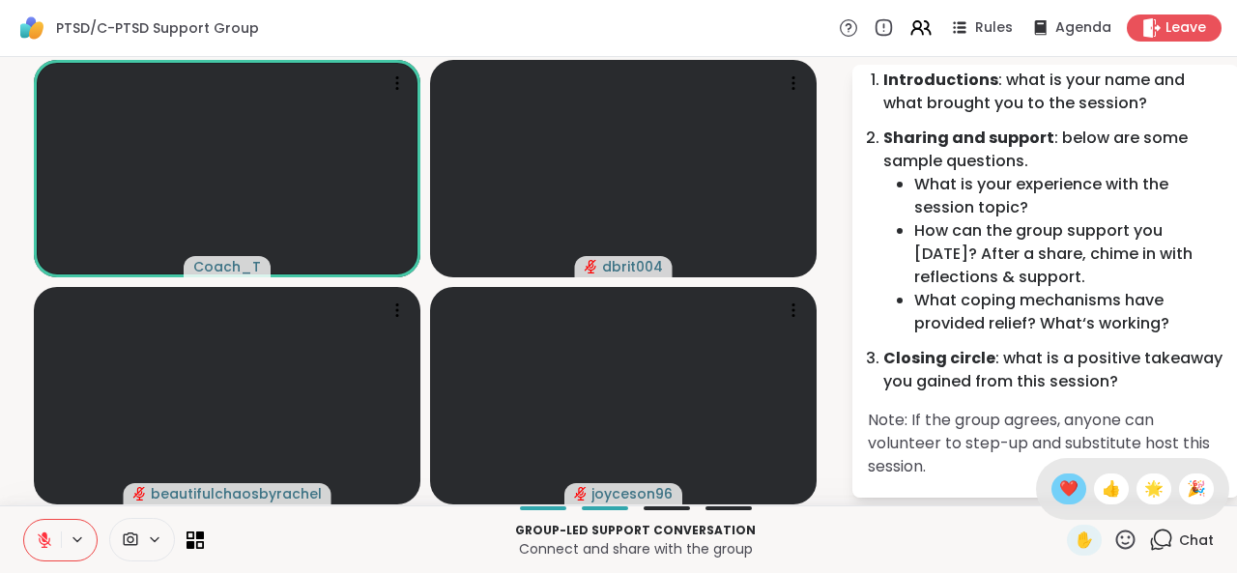
click at [1059, 496] on span "❤️" at bounding box center [1068, 488] width 19 height 23
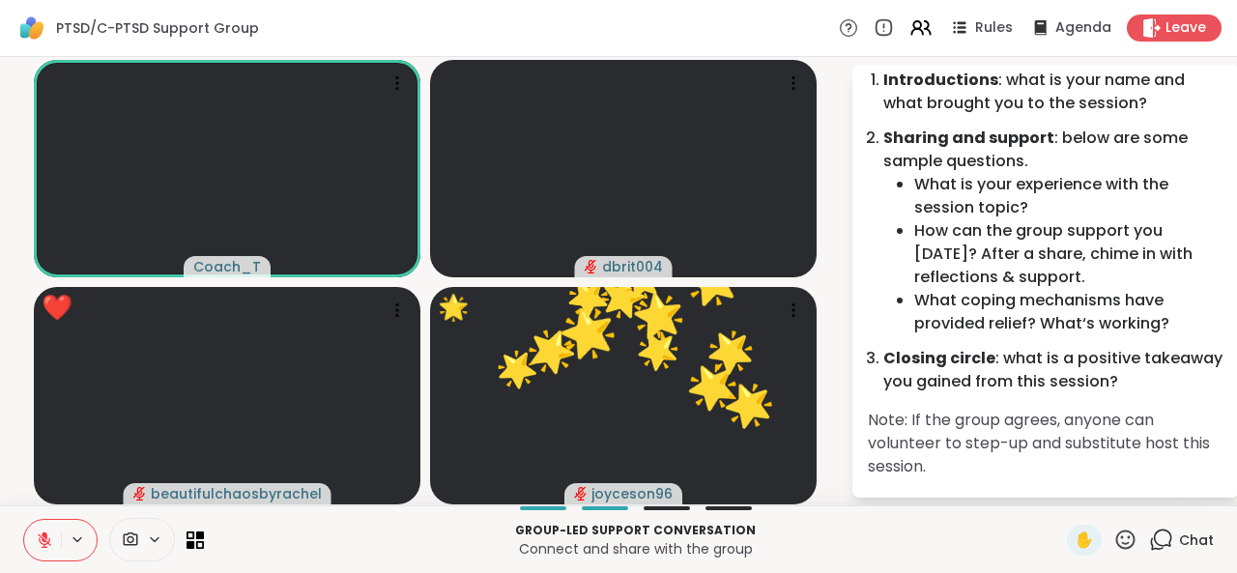
click at [1113, 537] on icon at bounding box center [1125, 540] width 24 height 24
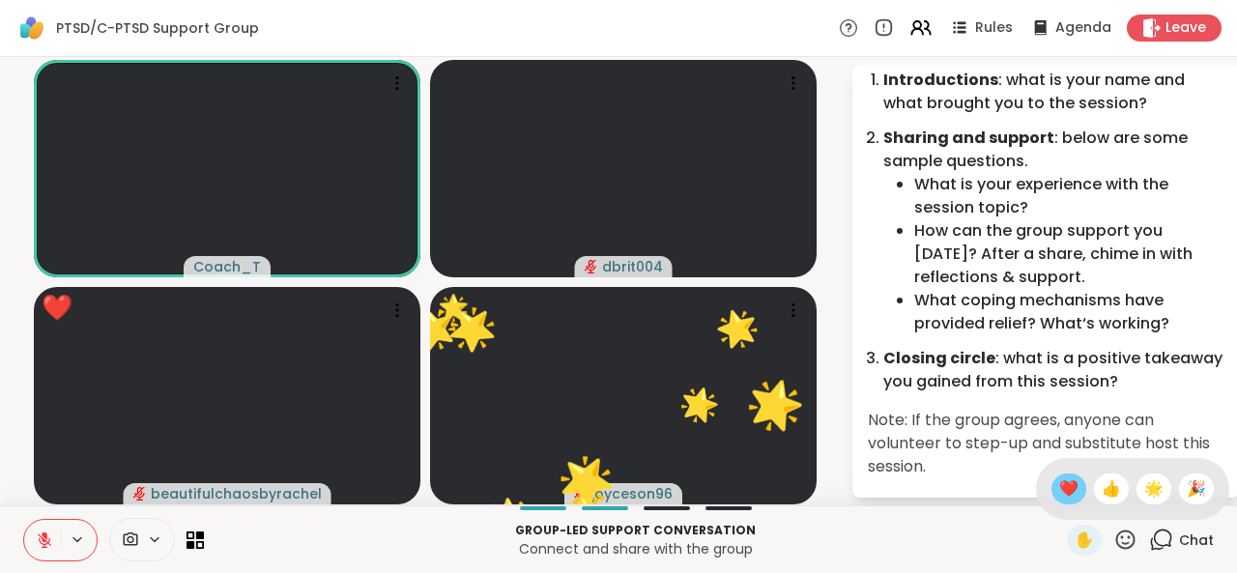
click at [1059, 497] on span "❤️" at bounding box center [1068, 488] width 19 height 23
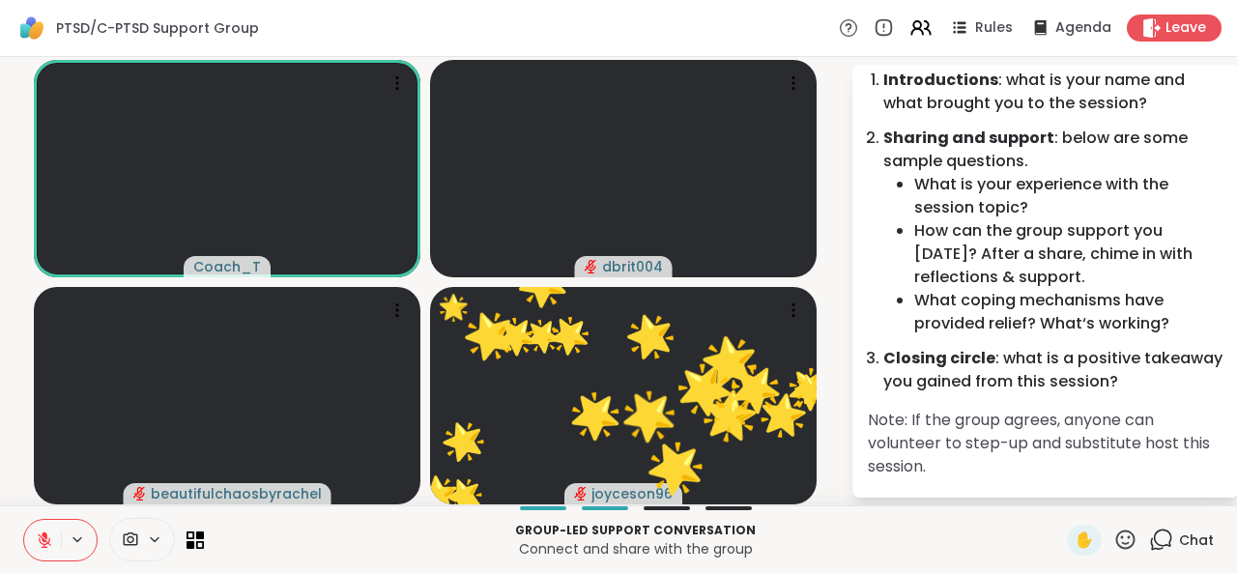
click at [1116, 544] on icon at bounding box center [1125, 540] width 24 height 24
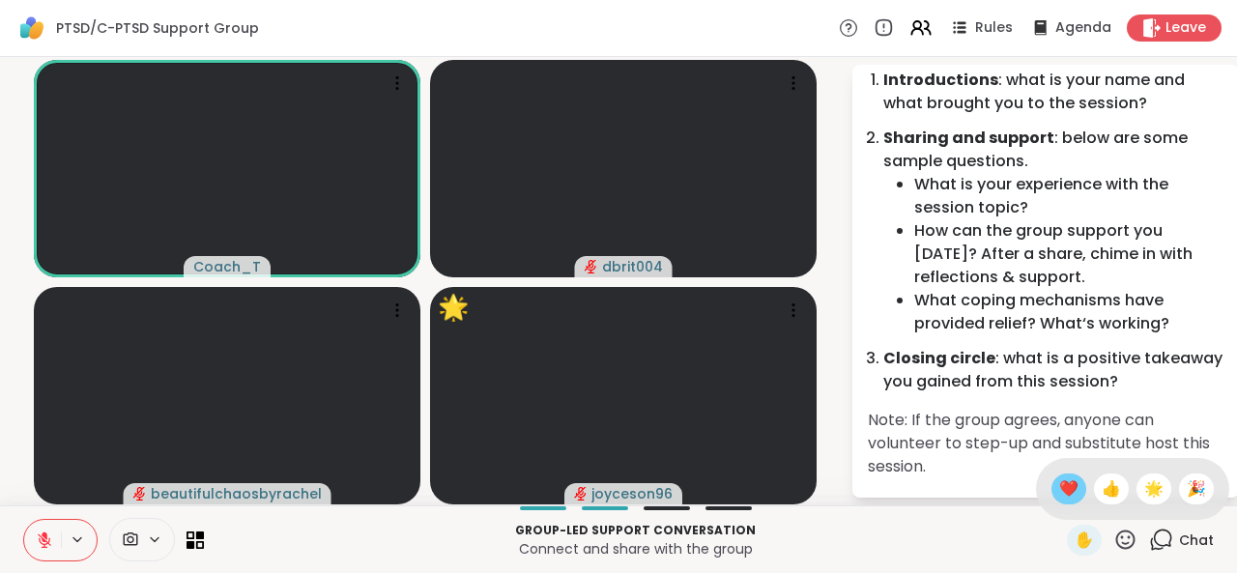
click at [1059, 489] on span "❤️" at bounding box center [1068, 488] width 19 height 23
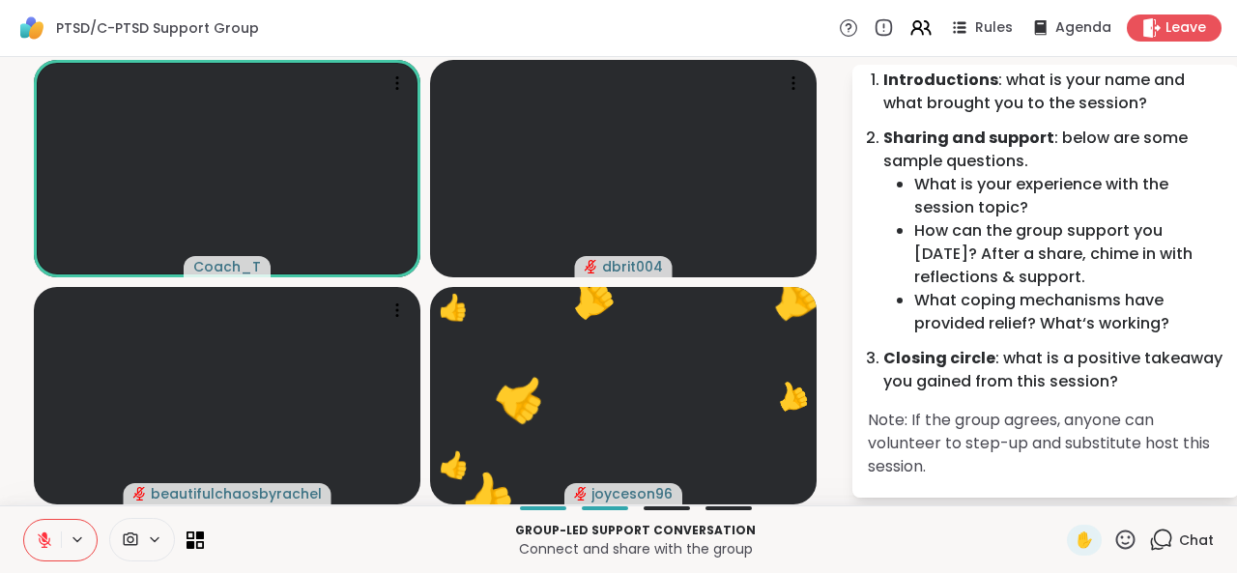
click at [1121, 543] on icon at bounding box center [1125, 540] width 24 height 24
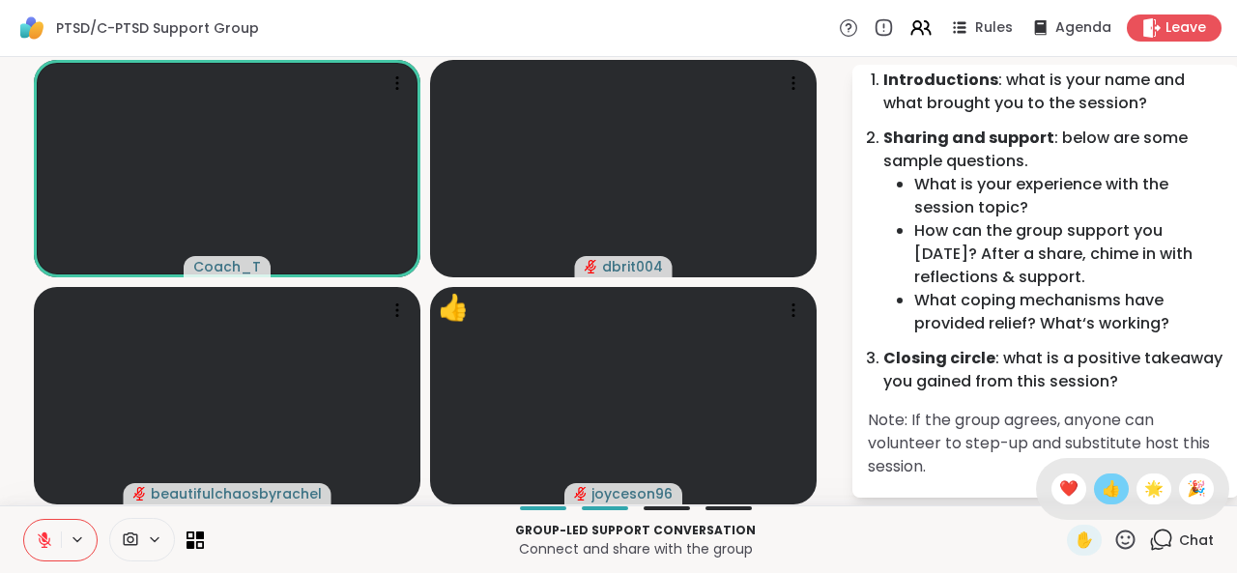
click at [1094, 495] on div "👍" at bounding box center [1111, 488] width 35 height 31
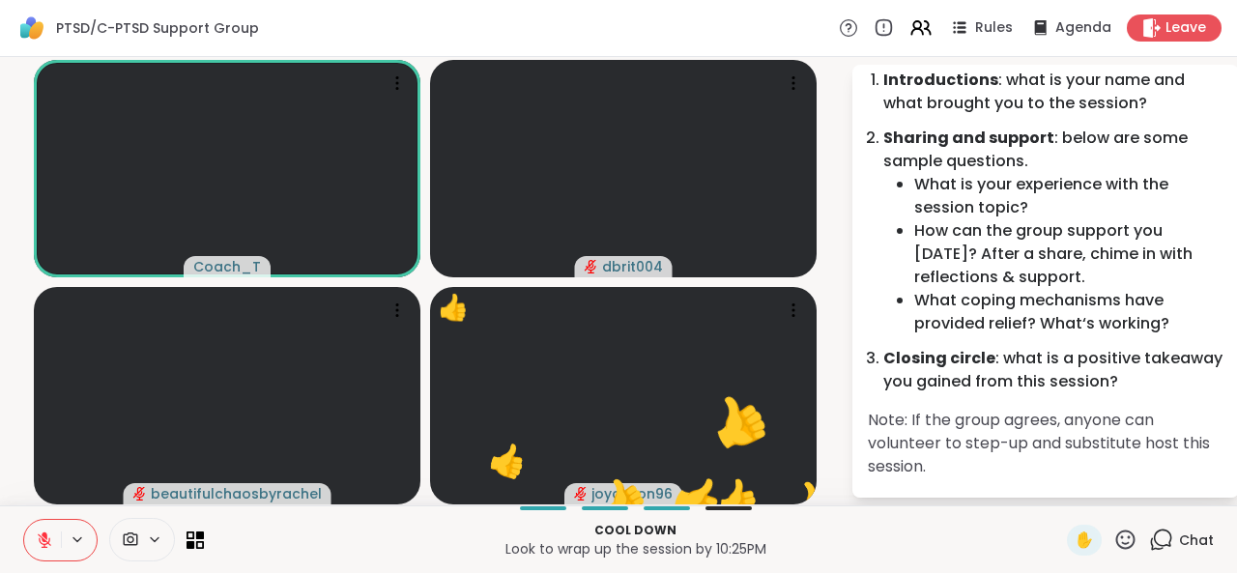
click at [1116, 544] on icon at bounding box center [1125, 538] width 19 height 19
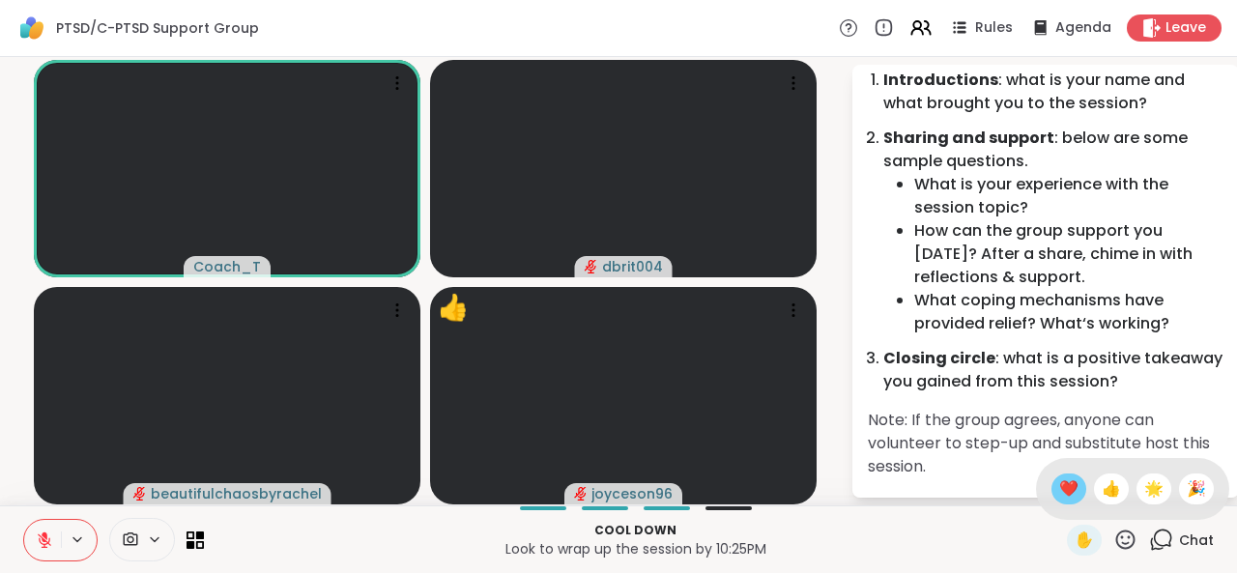
click at [1059, 497] on span "❤️" at bounding box center [1068, 488] width 19 height 23
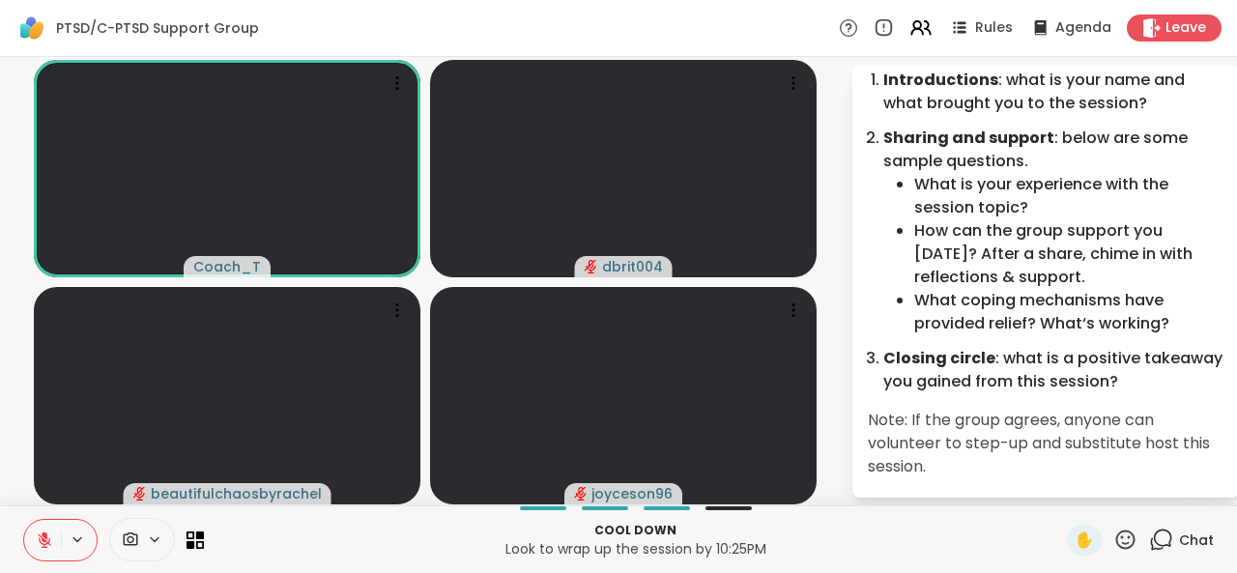
click at [1116, 542] on icon at bounding box center [1125, 538] width 19 height 19
click at [1063, 488] on div "❤️" at bounding box center [1068, 488] width 35 height 31
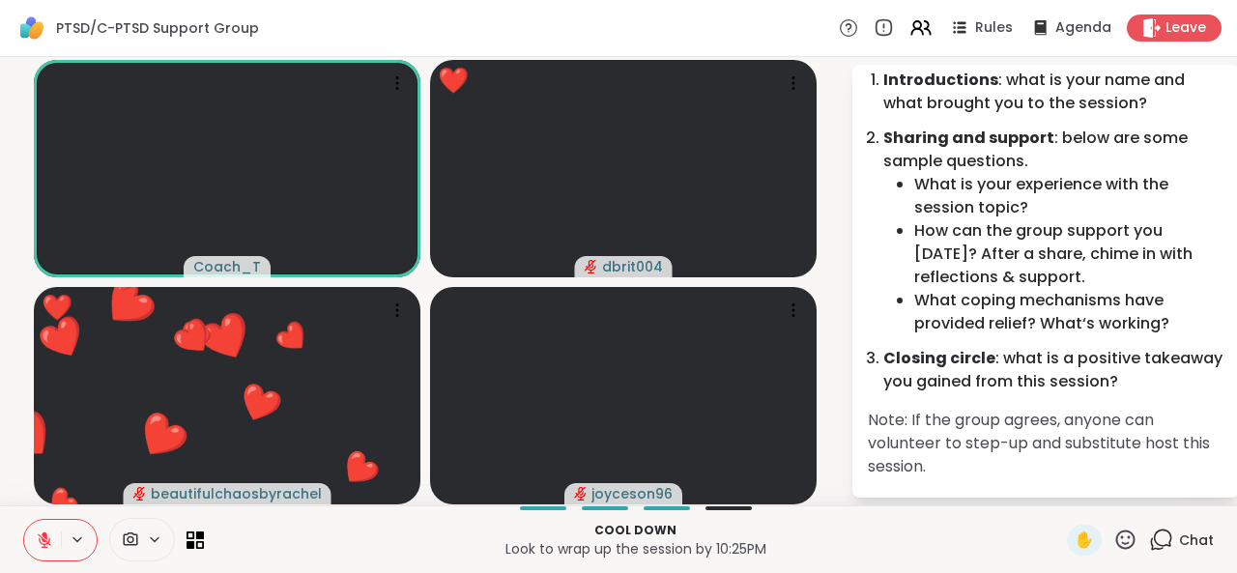
click at [1116, 544] on icon at bounding box center [1125, 538] width 19 height 19
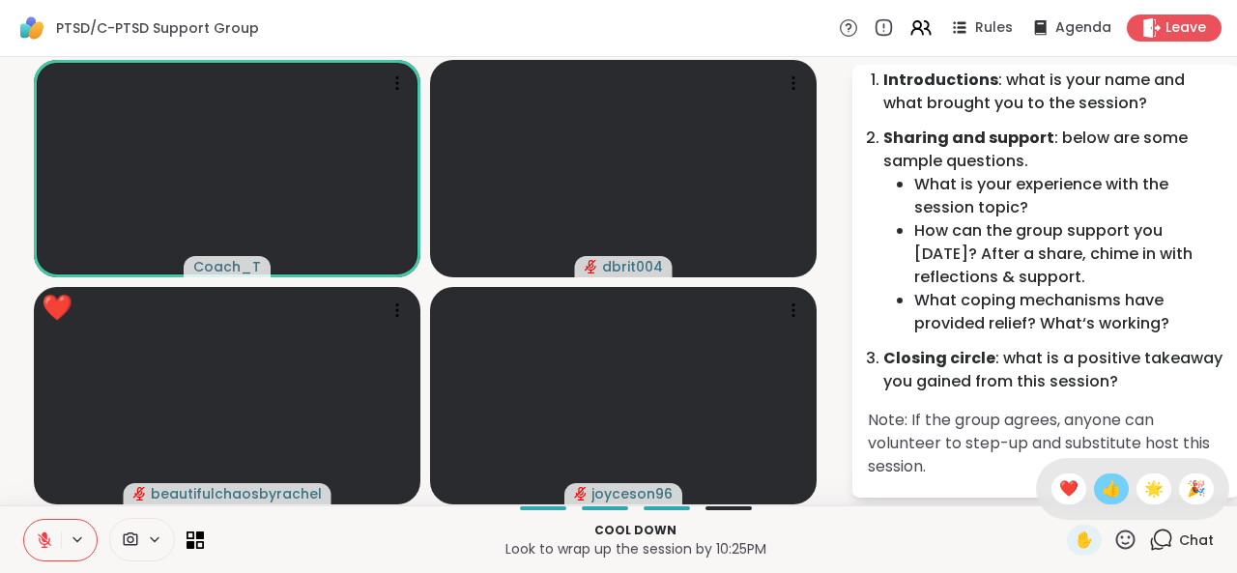
click at [1094, 502] on div "👍" at bounding box center [1111, 488] width 35 height 31
click at [1113, 534] on icon at bounding box center [1125, 540] width 24 height 24
click at [1101, 499] on span "👍" at bounding box center [1110, 488] width 19 height 23
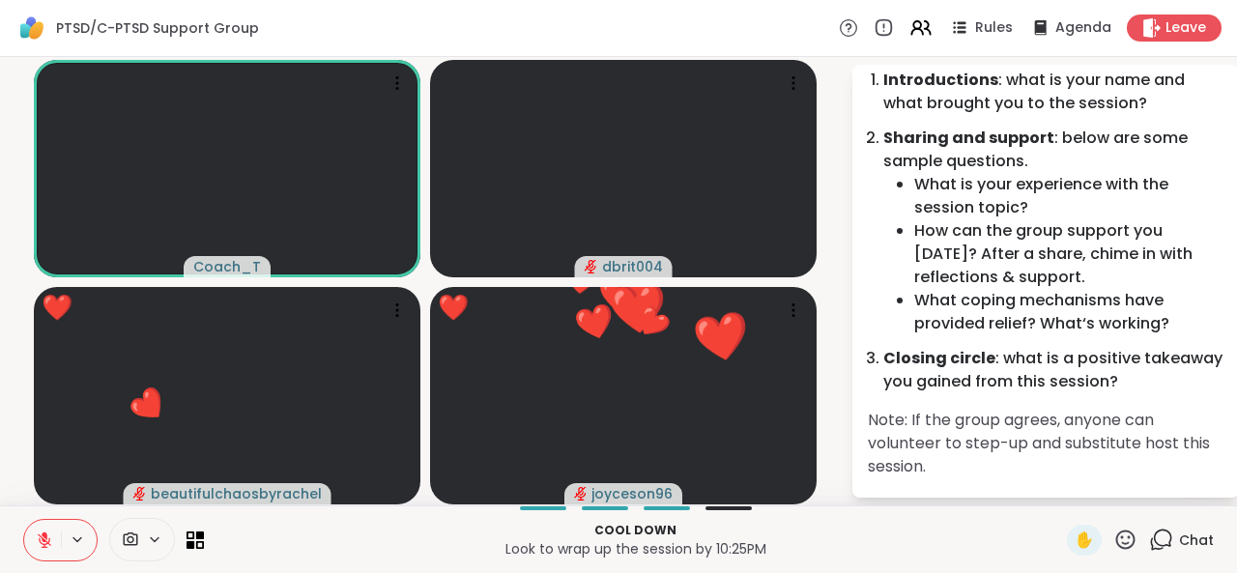
click at [1116, 536] on icon at bounding box center [1125, 538] width 19 height 19
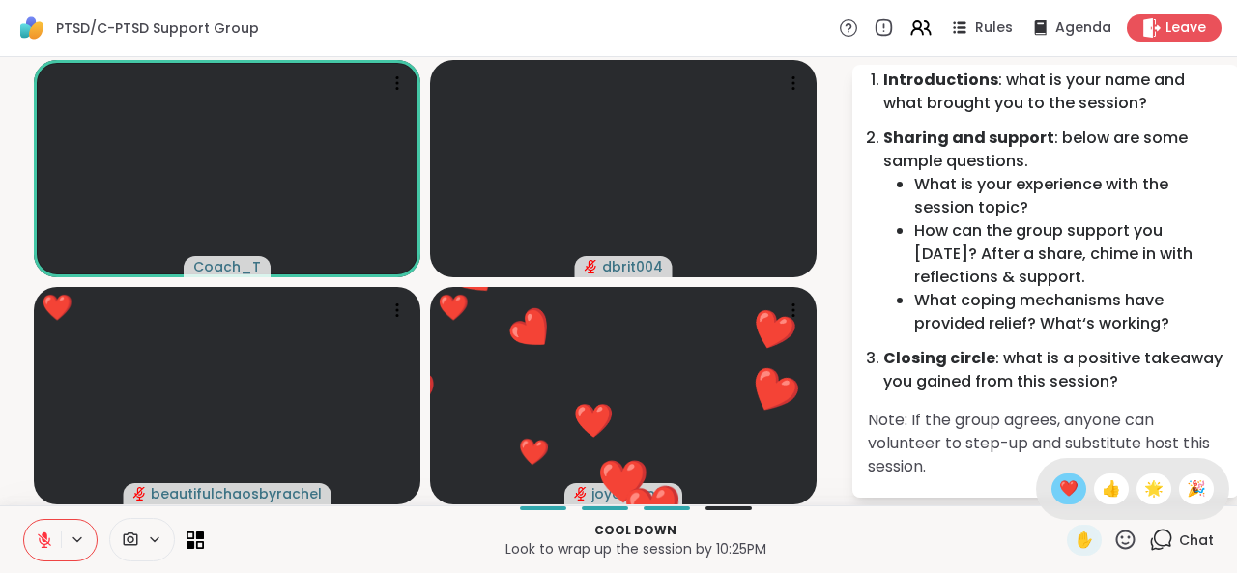
click at [1059, 497] on span "❤️" at bounding box center [1068, 488] width 19 height 23
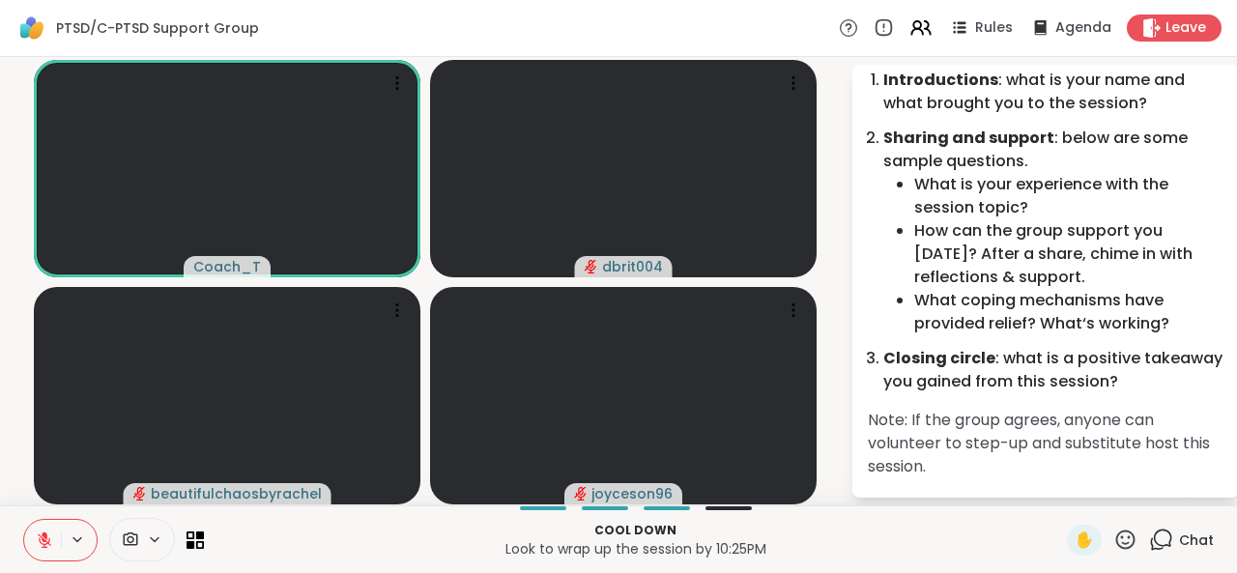
click at [1113, 536] on icon at bounding box center [1125, 540] width 24 height 24
click at [1101, 498] on span "👍" at bounding box center [1110, 488] width 19 height 23
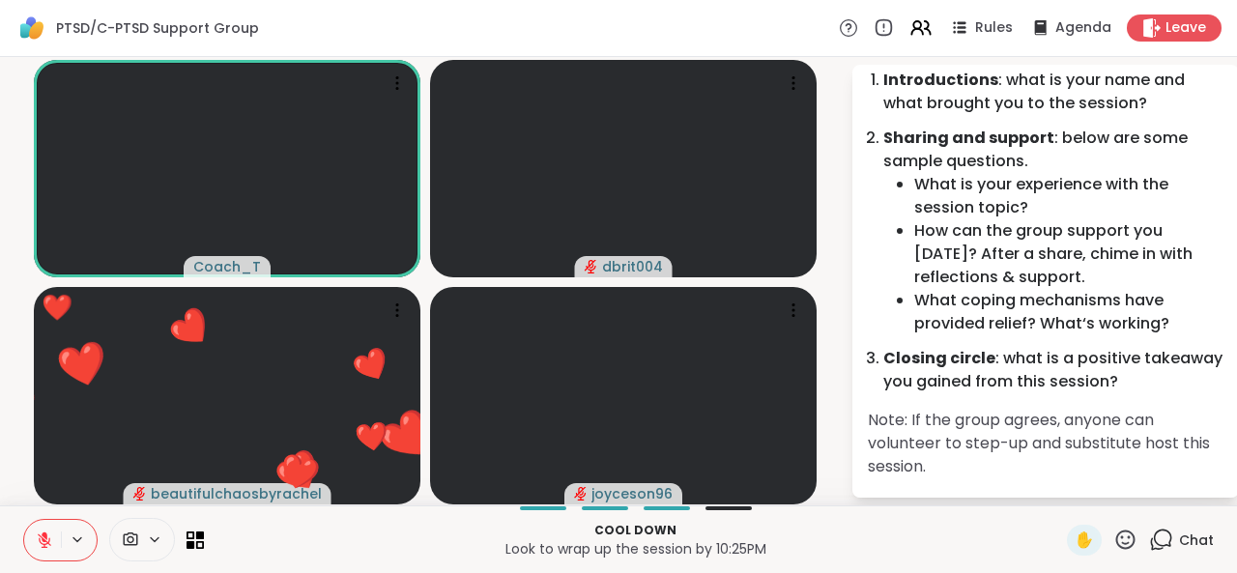
click at [1113, 535] on icon at bounding box center [1125, 540] width 24 height 24
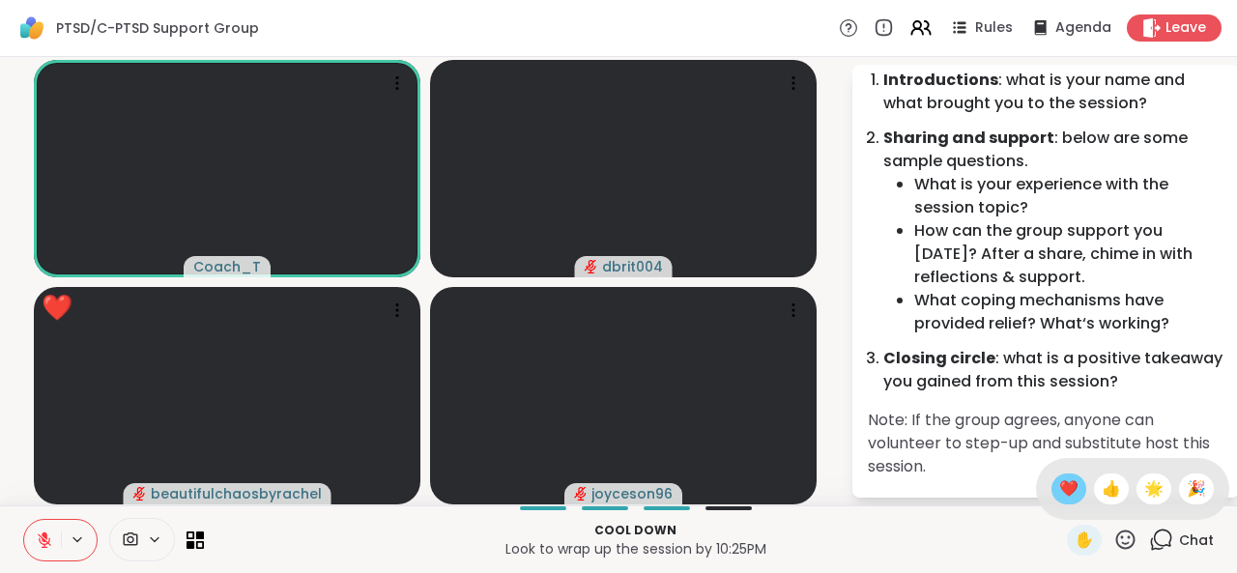
click at [1059, 492] on span "❤️" at bounding box center [1068, 488] width 19 height 23
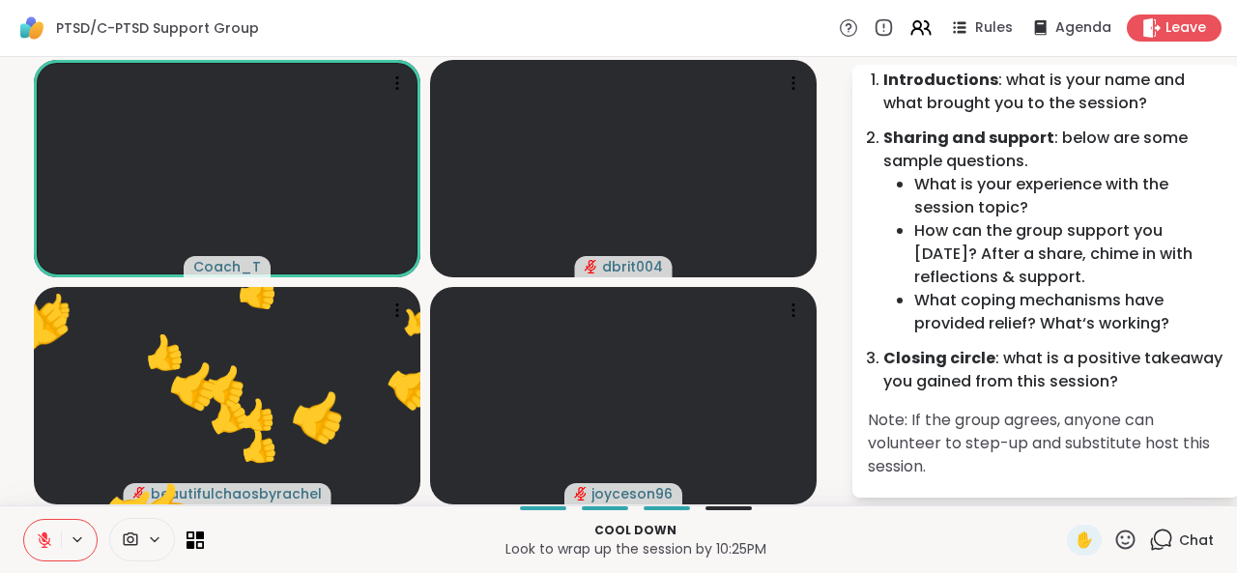
click at [1115, 536] on icon at bounding box center [1125, 540] width 24 height 24
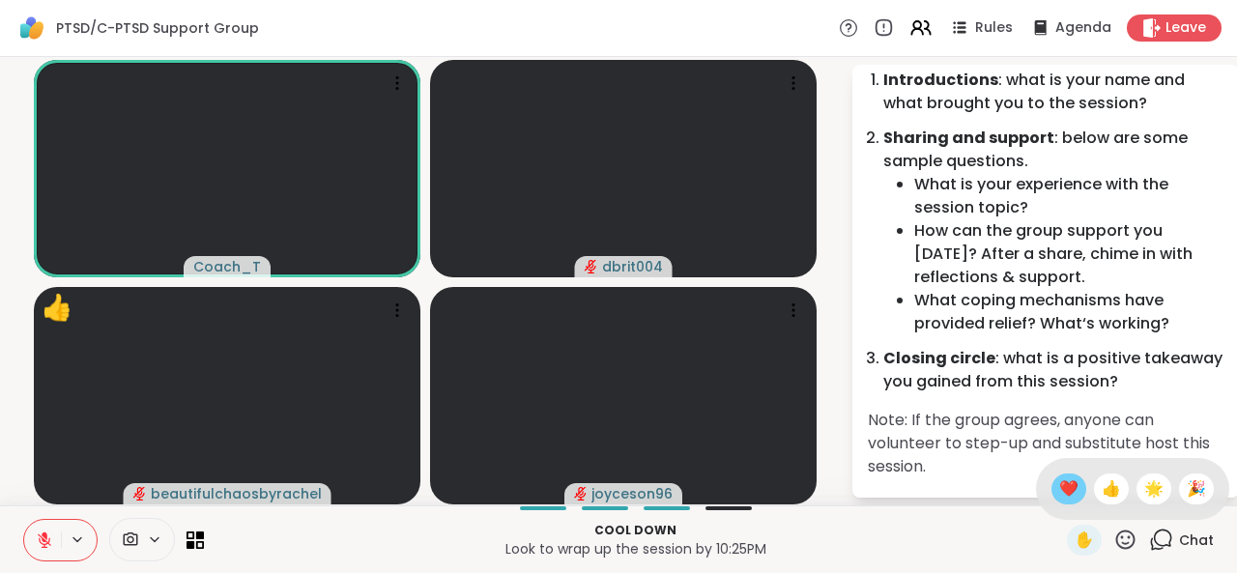
click at [1059, 500] on span "❤️" at bounding box center [1068, 488] width 19 height 23
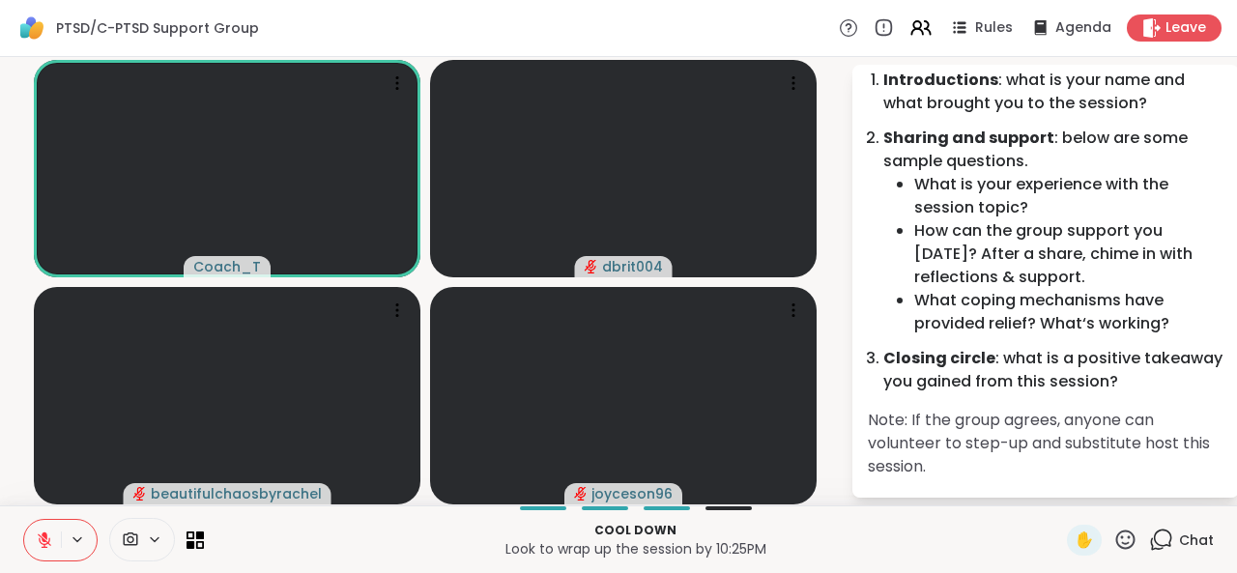
click at [39, 551] on button at bounding box center [42, 540] width 37 height 41
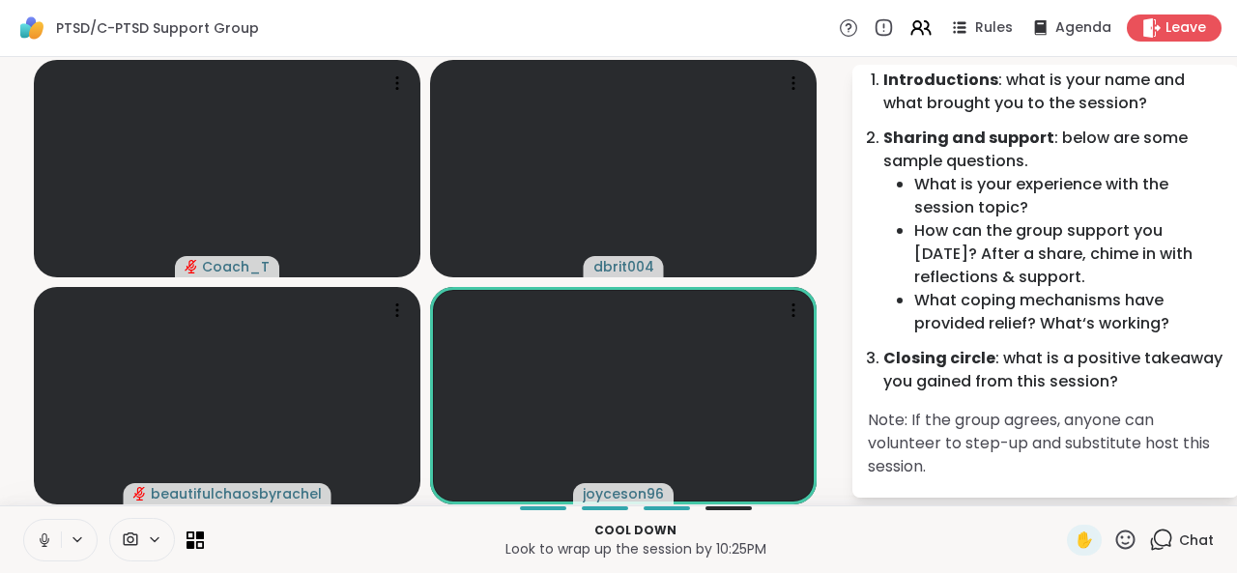
click at [50, 531] on icon at bounding box center [44, 539] width 17 height 17
drag, startPoint x: 50, startPoint y: 531, endPoint x: 269, endPoint y: 611, distance: 232.3
click at [269, 572] on html "PTSD/C-[MEDICAL_DATA] Support Group Rules Agenda Leave Coach_T dbrit004 beautif…" at bounding box center [618, 286] width 1237 height 573
click at [1116, 544] on icon at bounding box center [1125, 538] width 19 height 19
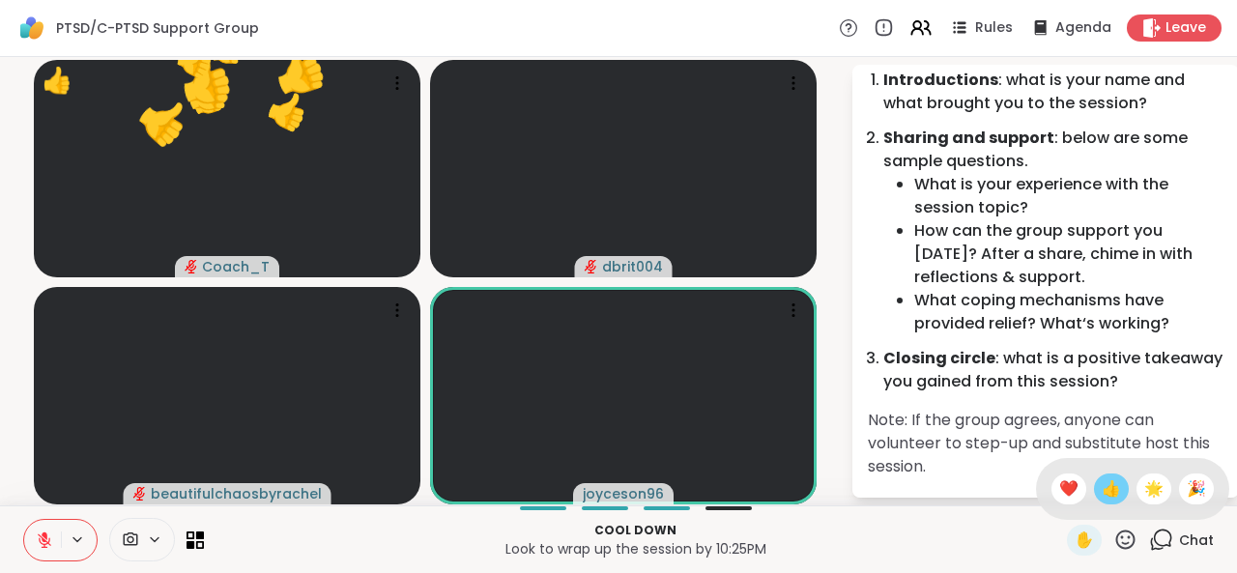
click at [1101, 489] on span "👍" at bounding box center [1110, 488] width 19 height 23
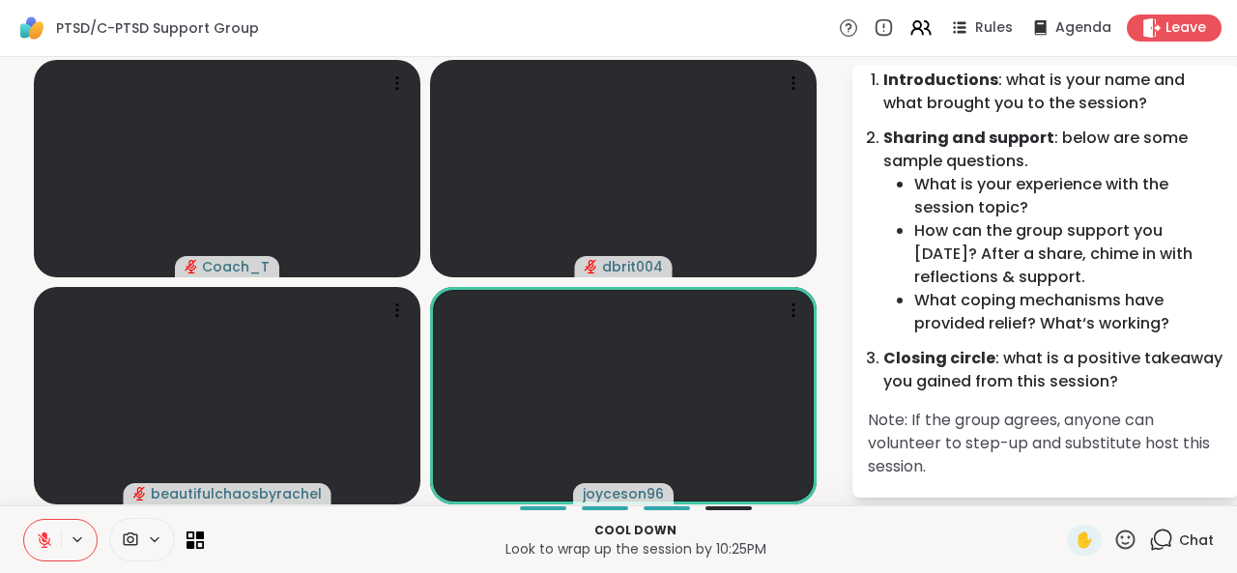
click at [1113, 540] on icon at bounding box center [1125, 540] width 24 height 24
click at [1059, 486] on span "❤️" at bounding box center [1068, 488] width 19 height 23
click at [1113, 534] on icon at bounding box center [1125, 540] width 24 height 24
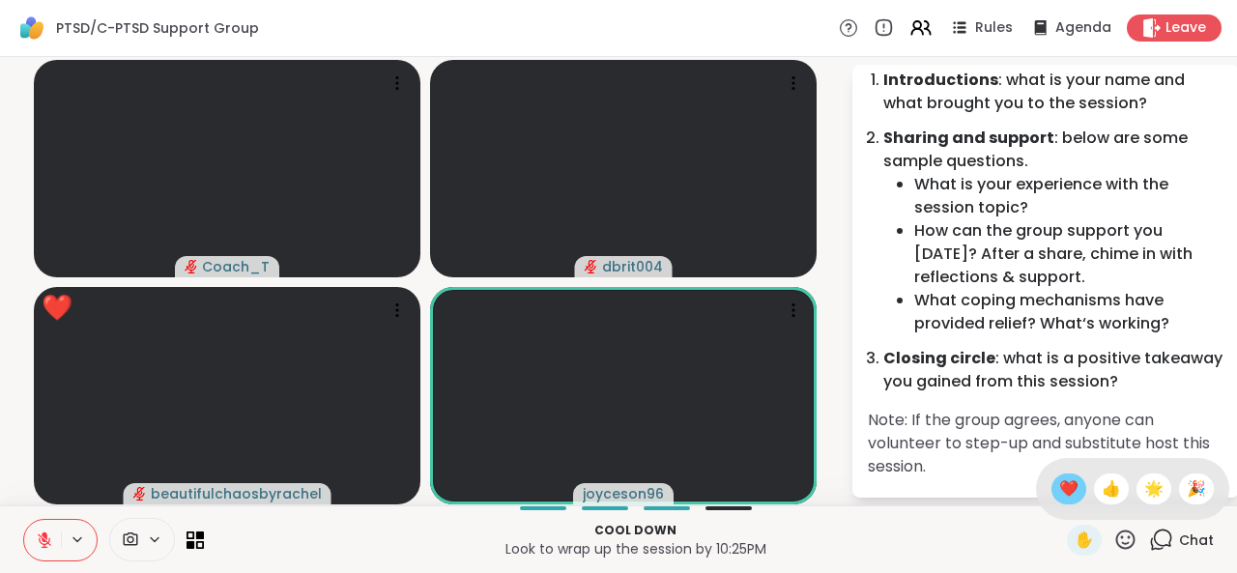
click at [1059, 494] on span "❤️" at bounding box center [1068, 488] width 19 height 23
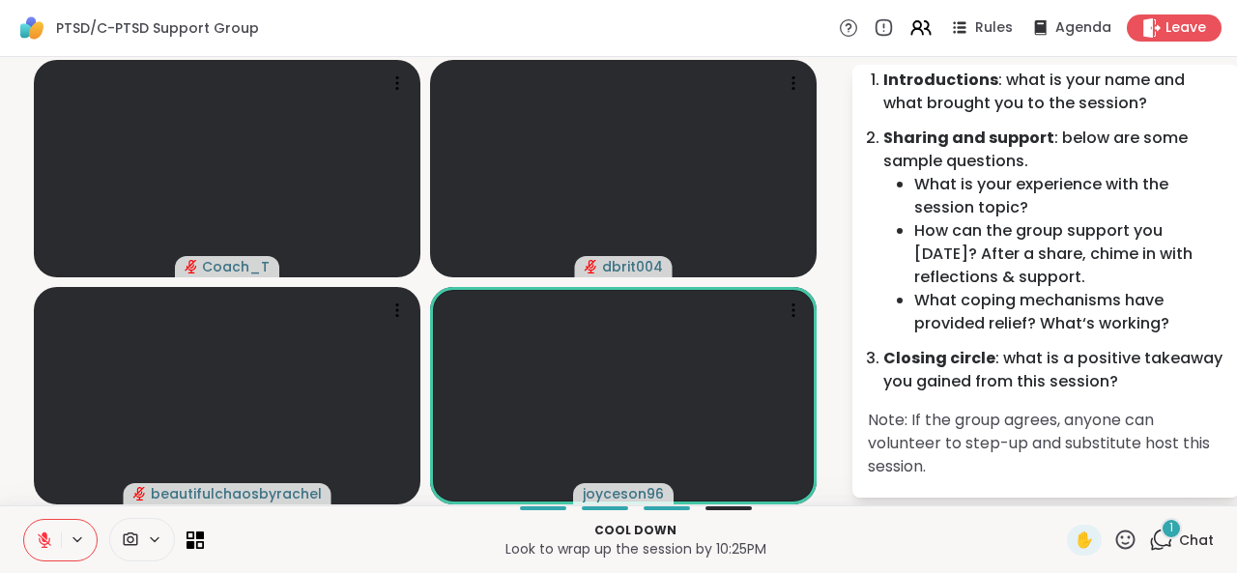
click at [1113, 536] on icon at bounding box center [1125, 540] width 24 height 24
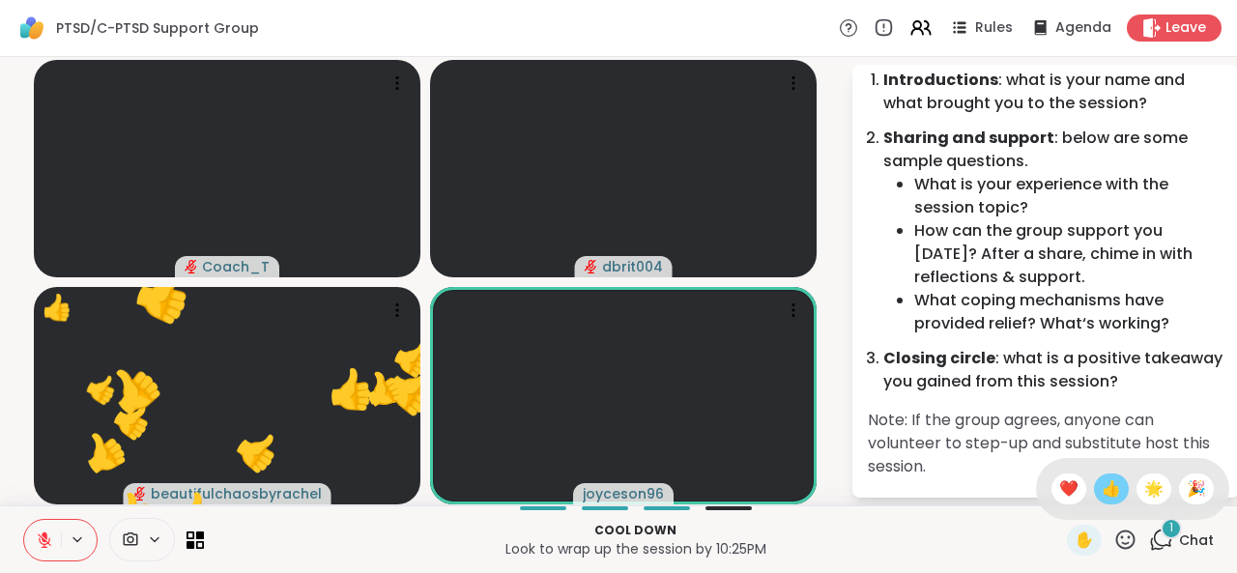
click at [1101, 494] on span "👍" at bounding box center [1110, 488] width 19 height 23
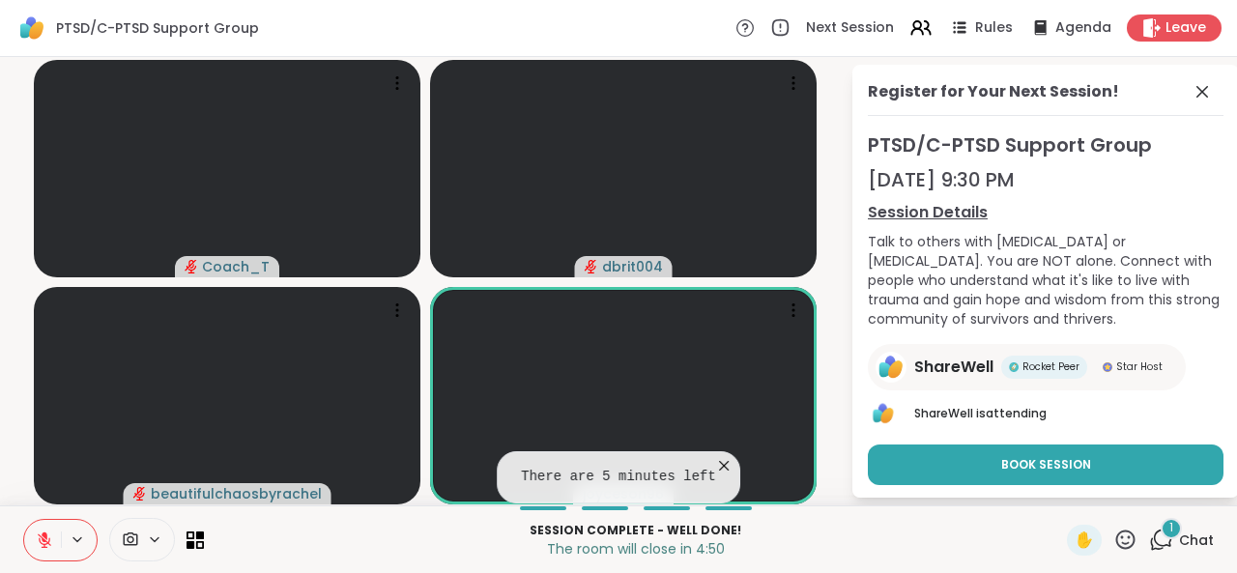
click at [54, 538] on button at bounding box center [42, 540] width 37 height 41
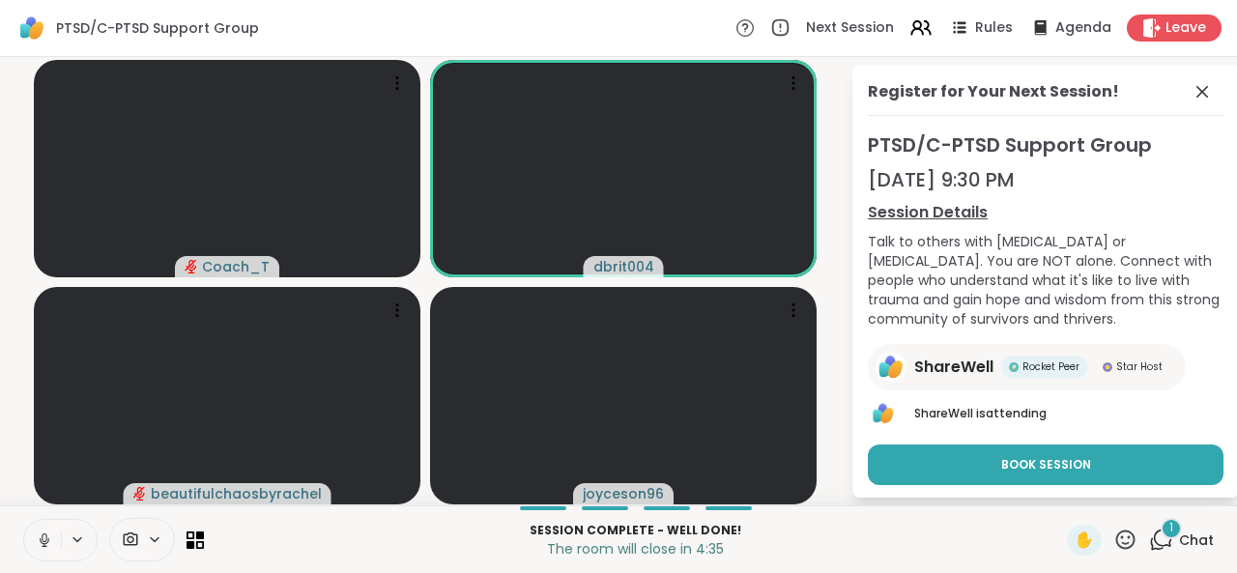
click at [50, 536] on icon at bounding box center [44, 539] width 17 height 17
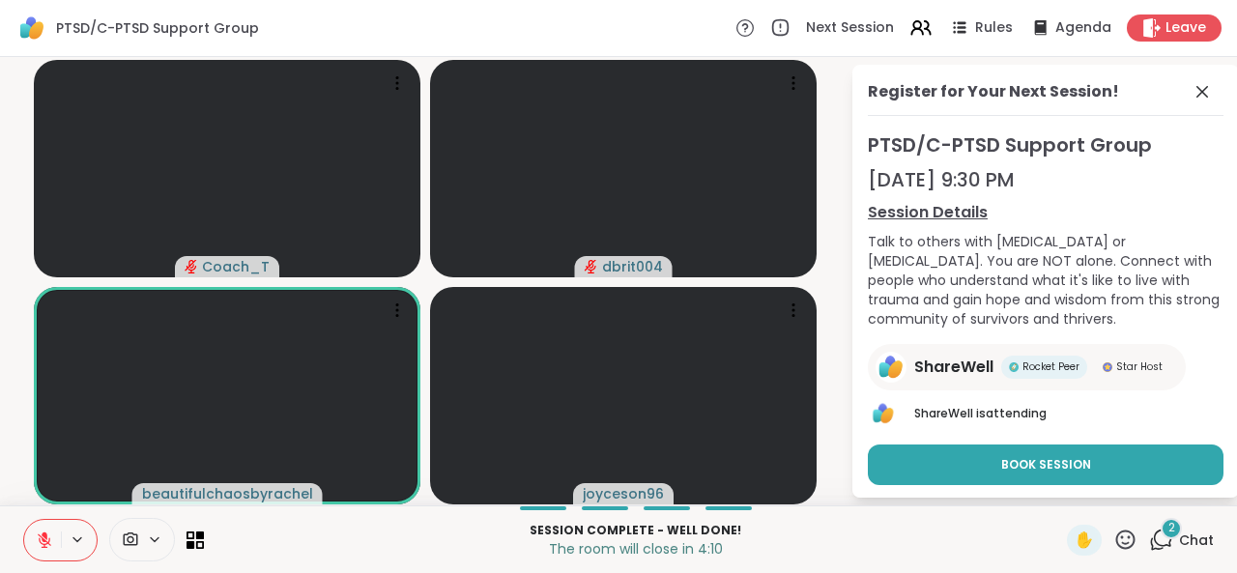
click at [1116, 544] on icon at bounding box center [1125, 538] width 19 height 19
click at [1101, 494] on span "👍" at bounding box center [1110, 488] width 19 height 23
click at [1116, 543] on icon at bounding box center [1125, 538] width 19 height 19
click at [1052, 503] on div "❤️" at bounding box center [1068, 488] width 35 height 31
click at [1113, 538] on icon at bounding box center [1125, 540] width 24 height 24
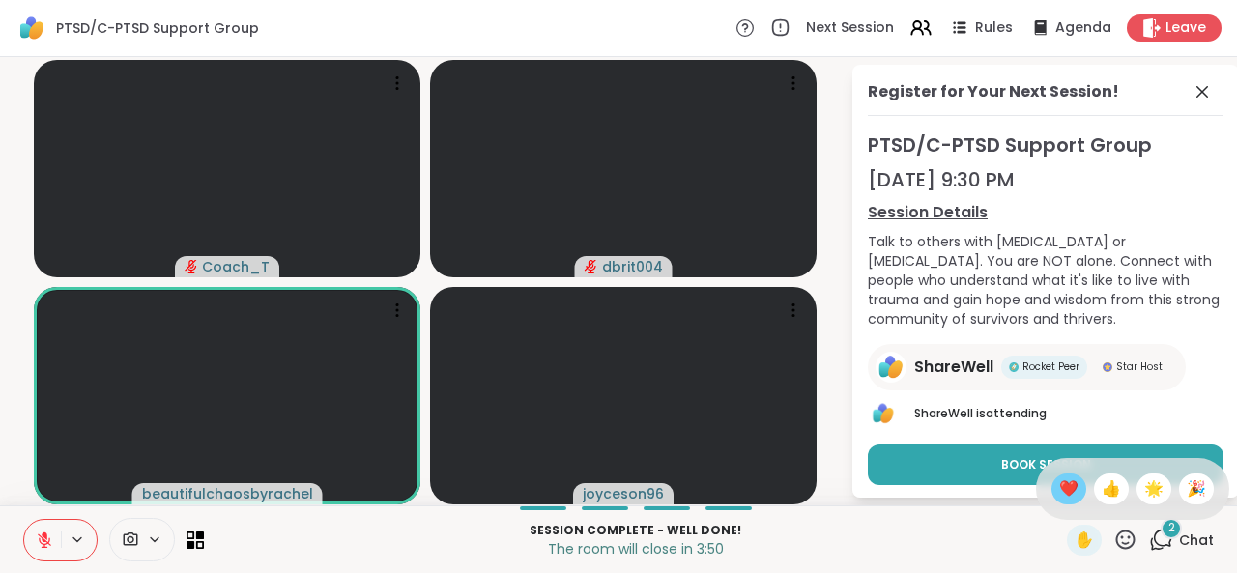
click at [1059, 486] on span "❤️" at bounding box center [1068, 488] width 19 height 23
click at [1113, 540] on icon at bounding box center [1125, 540] width 24 height 24
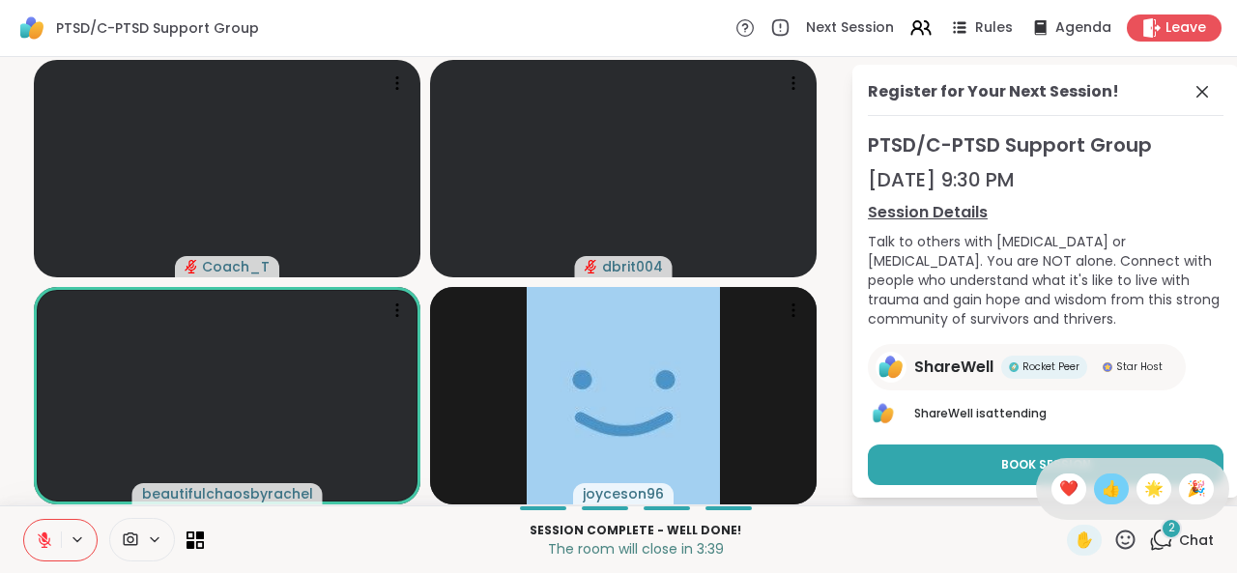
click at [1101, 494] on span "👍" at bounding box center [1110, 488] width 19 height 23
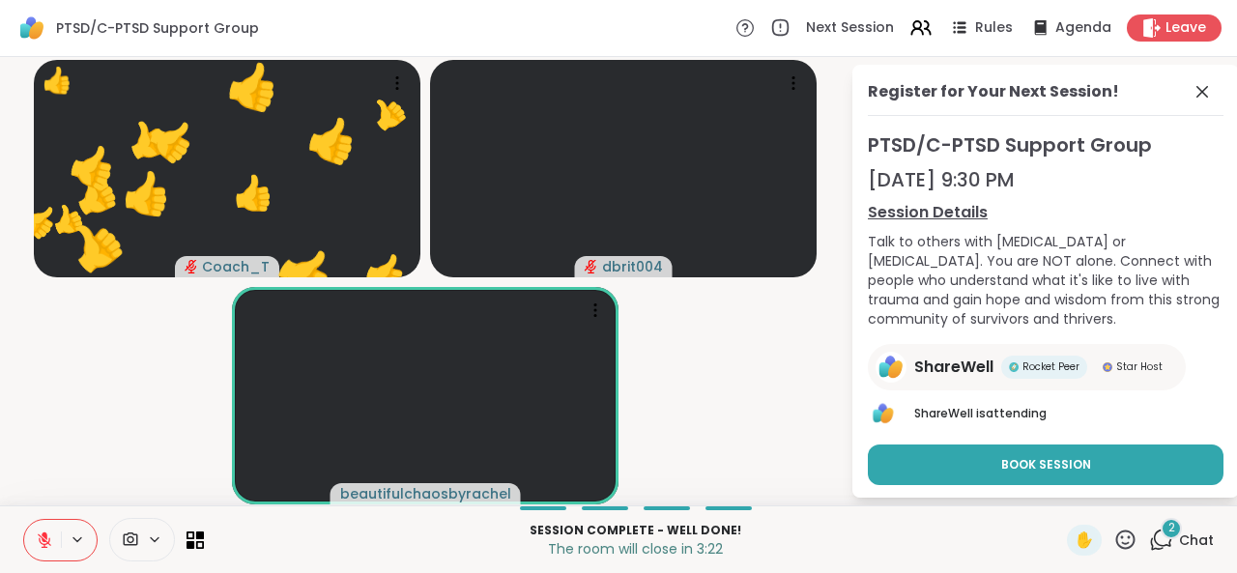
click at [1113, 542] on icon at bounding box center [1125, 540] width 24 height 24
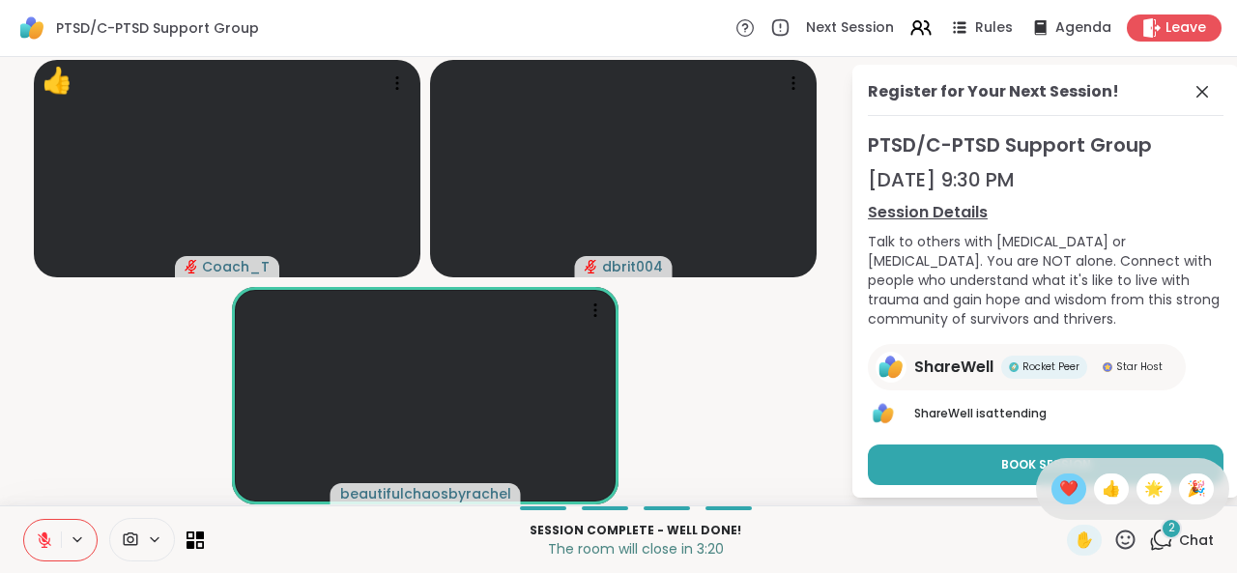
click at [1051, 501] on div "❤️" at bounding box center [1068, 488] width 35 height 31
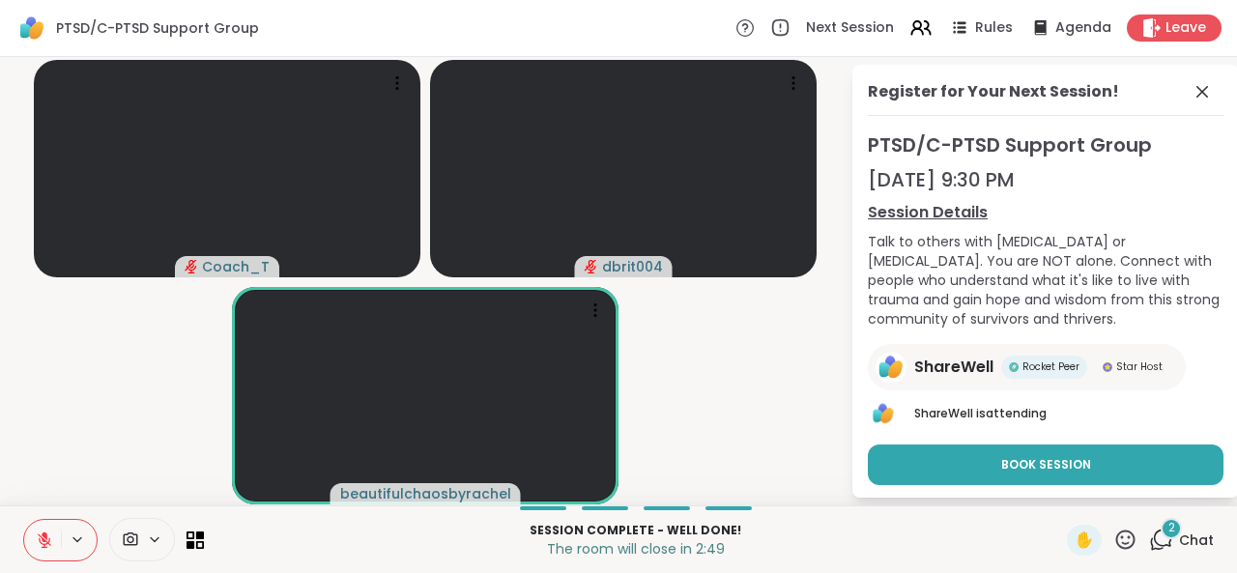
click at [1113, 530] on icon at bounding box center [1125, 540] width 24 height 24
click at [1059, 493] on span "❤️" at bounding box center [1068, 488] width 19 height 23
click at [1113, 540] on icon at bounding box center [1125, 540] width 24 height 24
click at [1065, 489] on div "❤️" at bounding box center [1068, 488] width 35 height 31
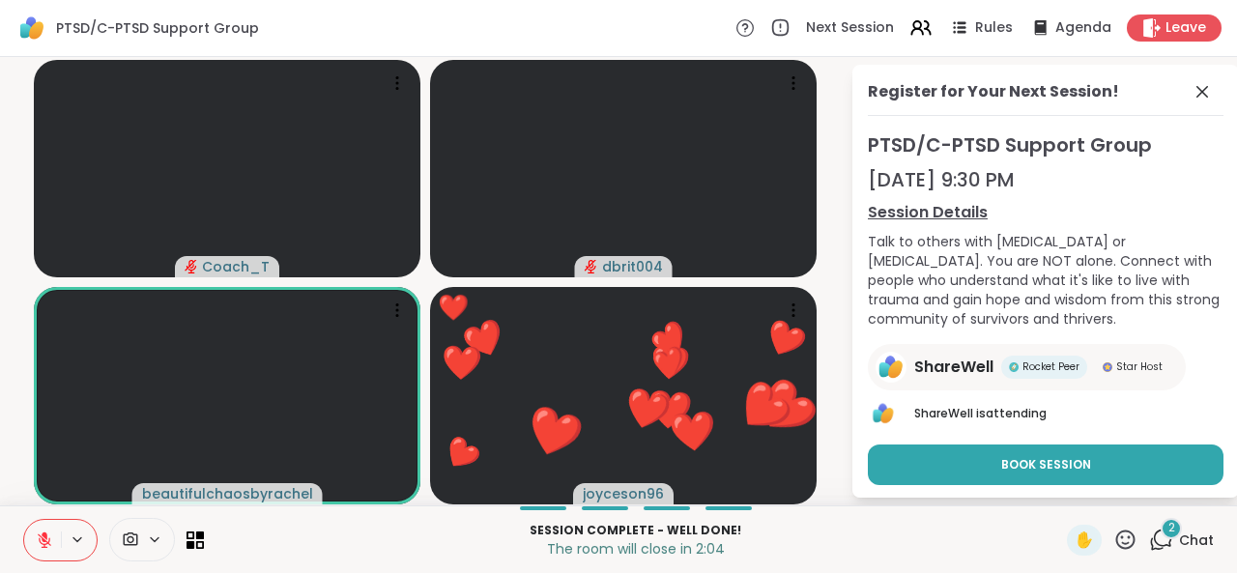
click at [1115, 544] on icon at bounding box center [1125, 540] width 24 height 24
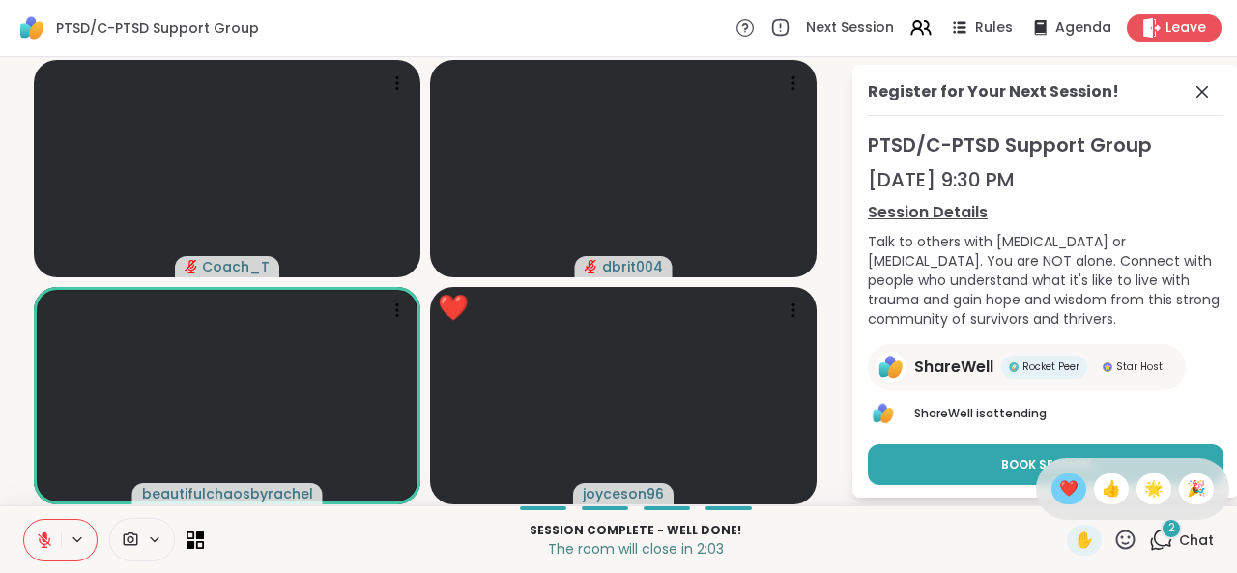
click at [1059, 498] on span "❤️" at bounding box center [1068, 488] width 19 height 23
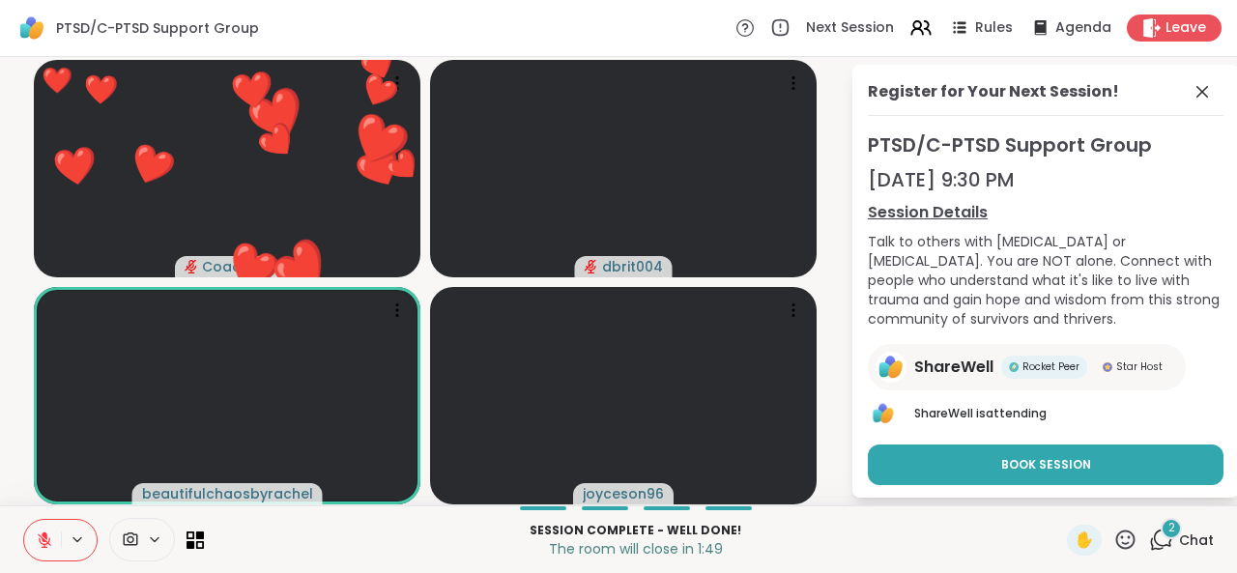
click at [1116, 549] on icon at bounding box center [1125, 538] width 19 height 19
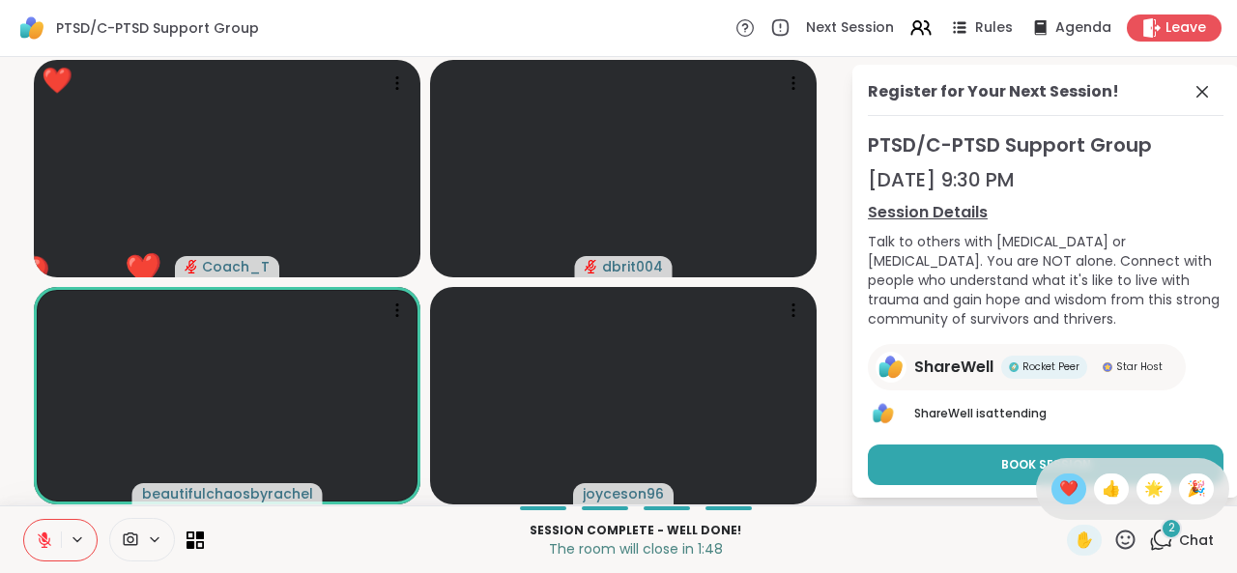
click at [1059, 499] on span "❤️" at bounding box center [1068, 488] width 19 height 23
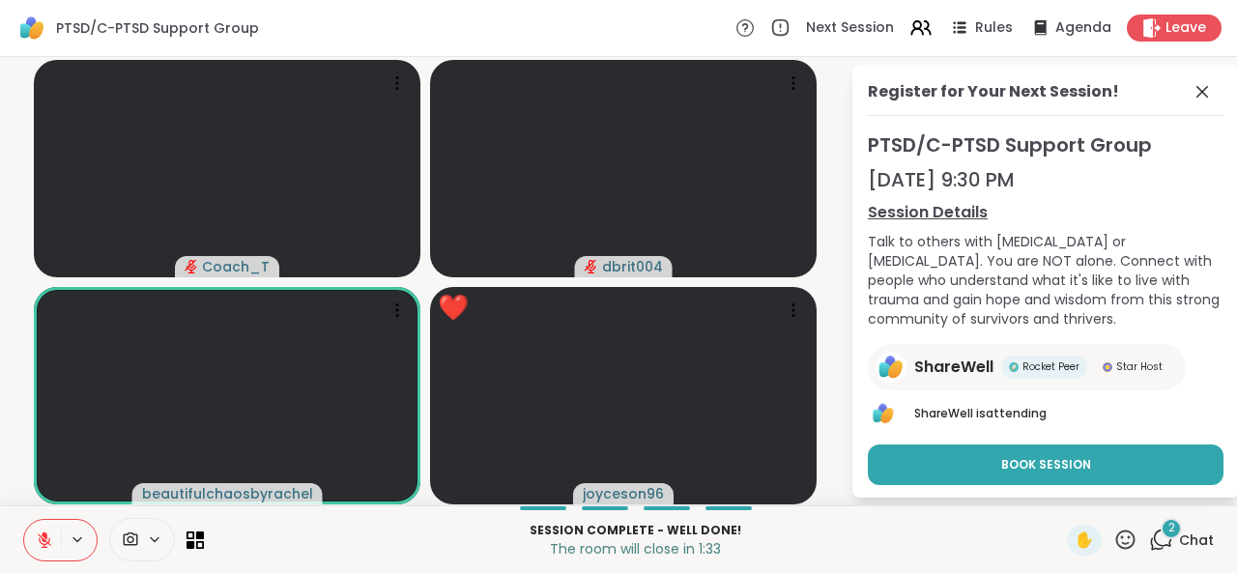
click at [1122, 536] on icon at bounding box center [1125, 540] width 24 height 24
click at [1059, 488] on span "❤️" at bounding box center [1068, 488] width 19 height 23
click at [1076, 540] on span "✋" at bounding box center [1083, 539] width 19 height 23
click at [1116, 544] on icon at bounding box center [1125, 538] width 19 height 19
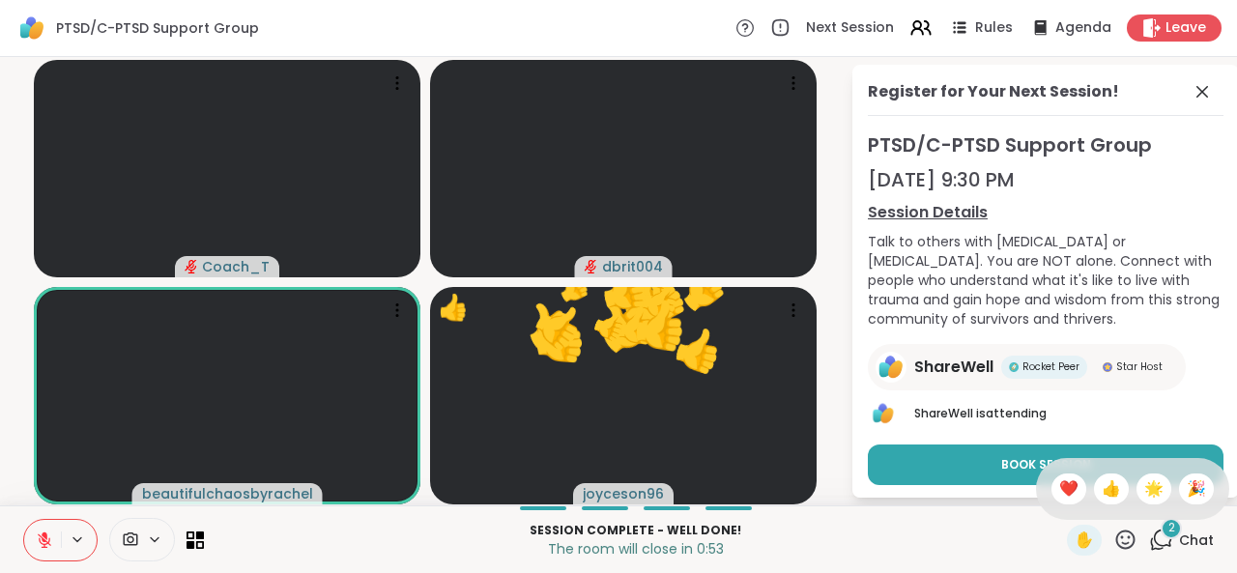
click at [1094, 501] on div "👍" at bounding box center [1111, 488] width 35 height 31
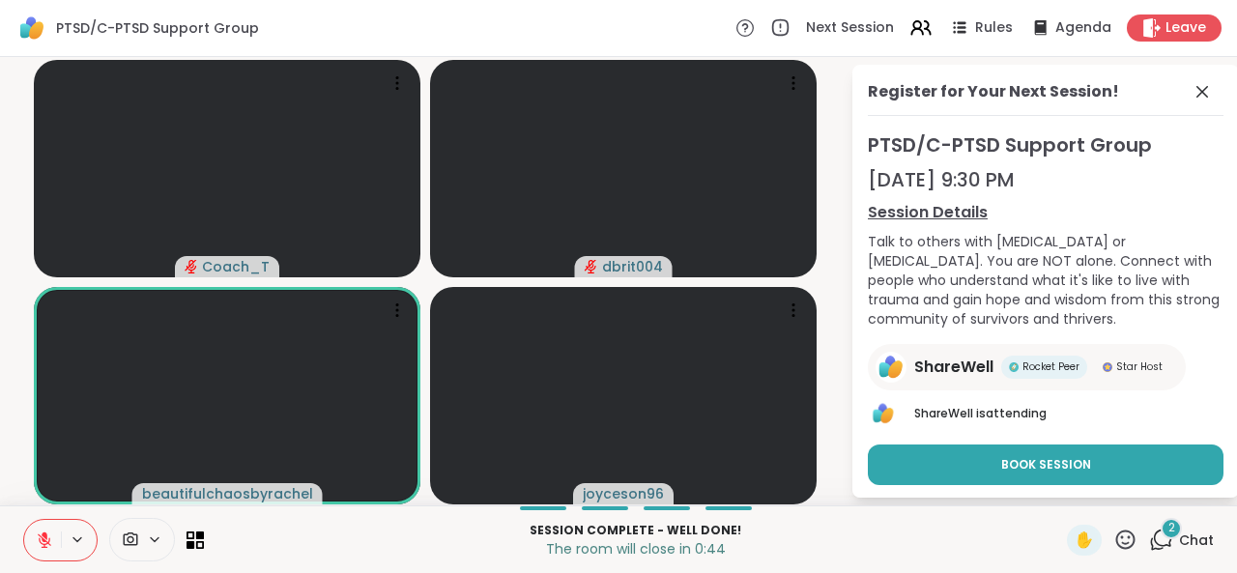
click at [46, 547] on icon at bounding box center [45, 540] width 14 height 14
